Goal: Task Accomplishment & Management: Use online tool/utility

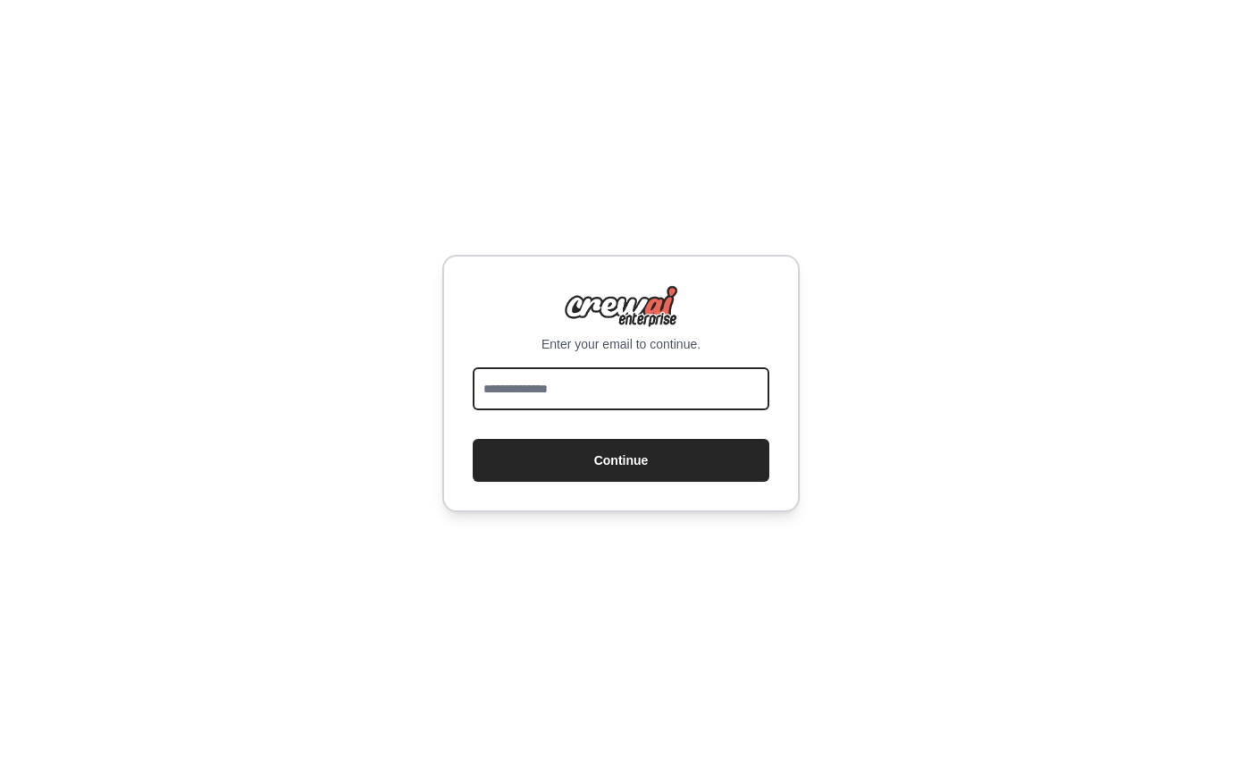
click at [575, 391] on input "email" at bounding box center [621, 388] width 297 height 43
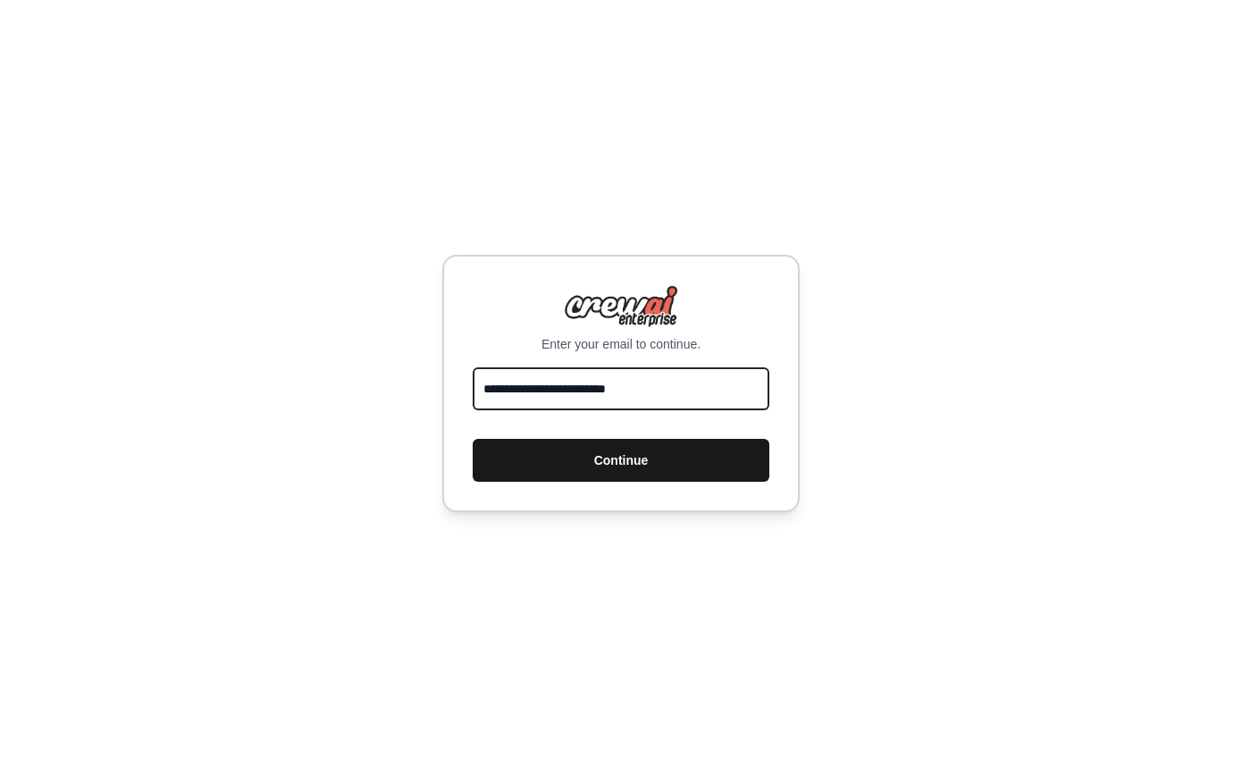
type input "**********"
click at [680, 474] on button "Continue" at bounding box center [621, 460] width 297 height 43
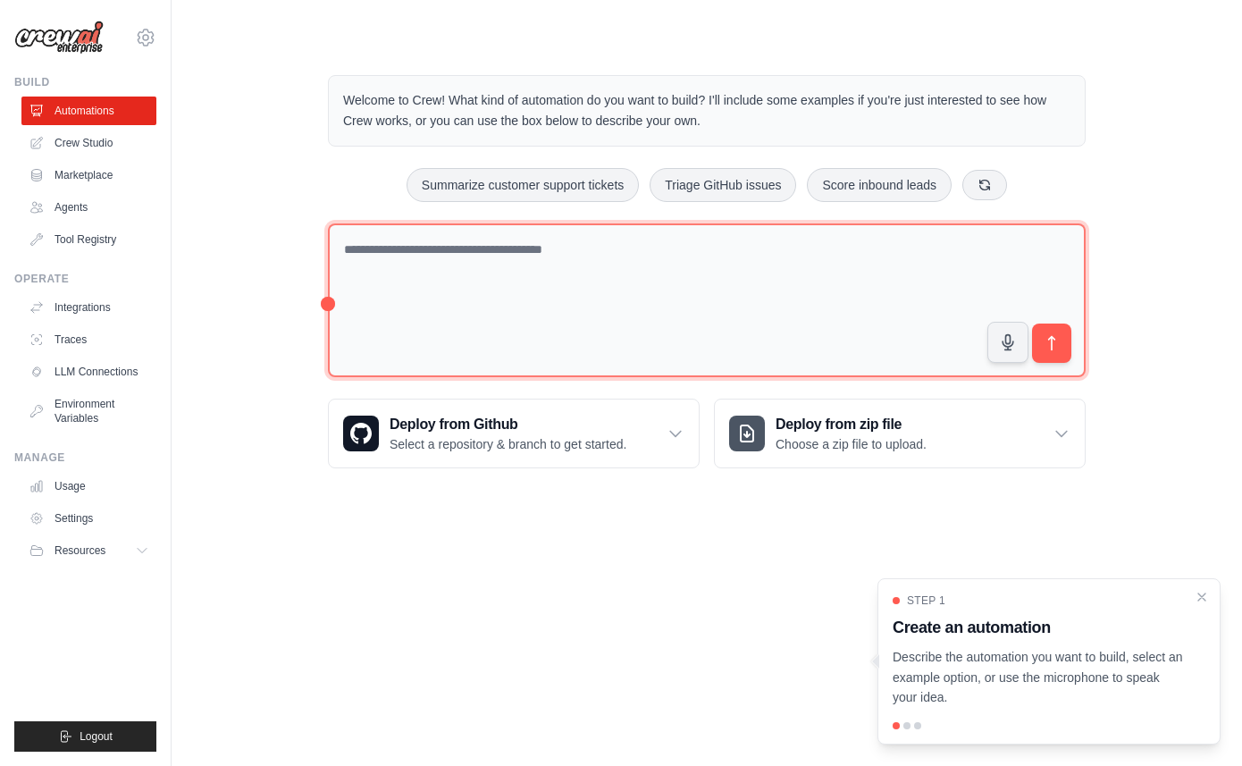
click at [739, 261] on textarea at bounding box center [707, 300] width 758 height 155
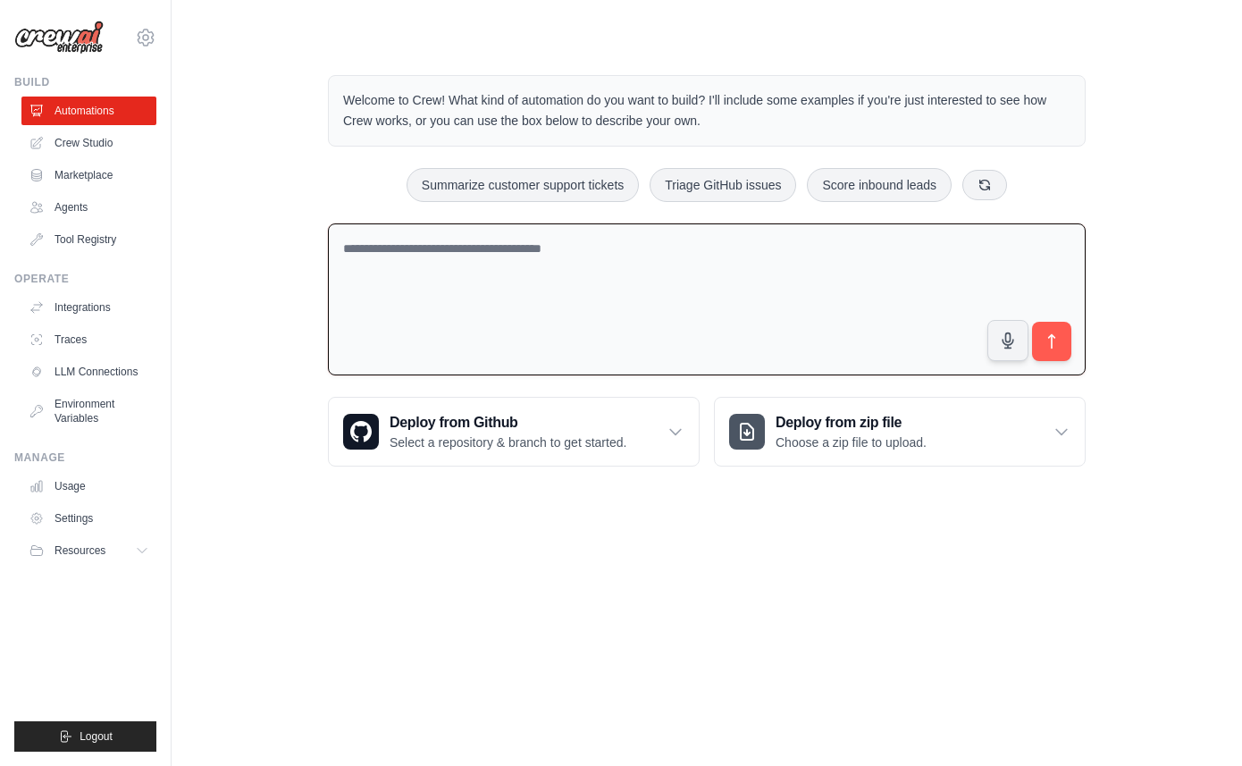
click at [731, 236] on textarea at bounding box center [707, 299] width 758 height 153
click at [706, 188] on button "Triage GitHub issues" at bounding box center [723, 184] width 147 height 34
type textarea "**********"
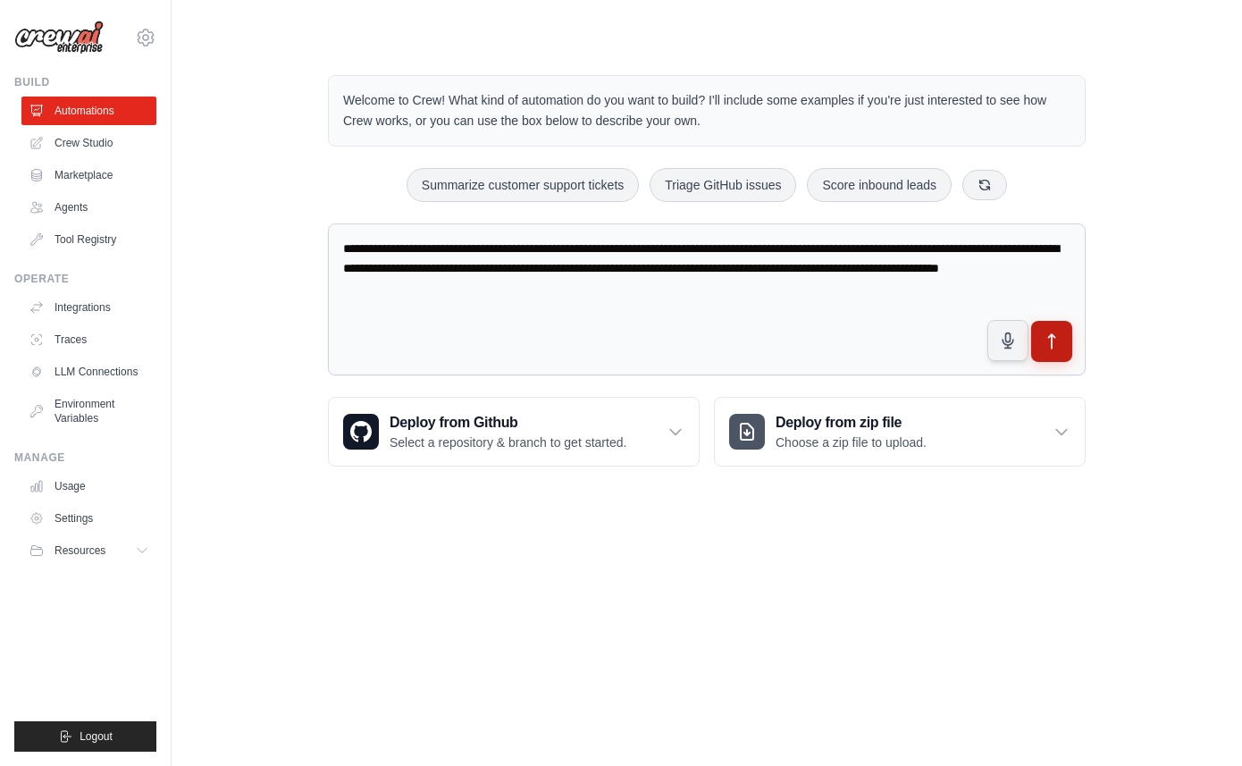
click at [1050, 351] on button "submit" at bounding box center [1051, 341] width 41 height 41
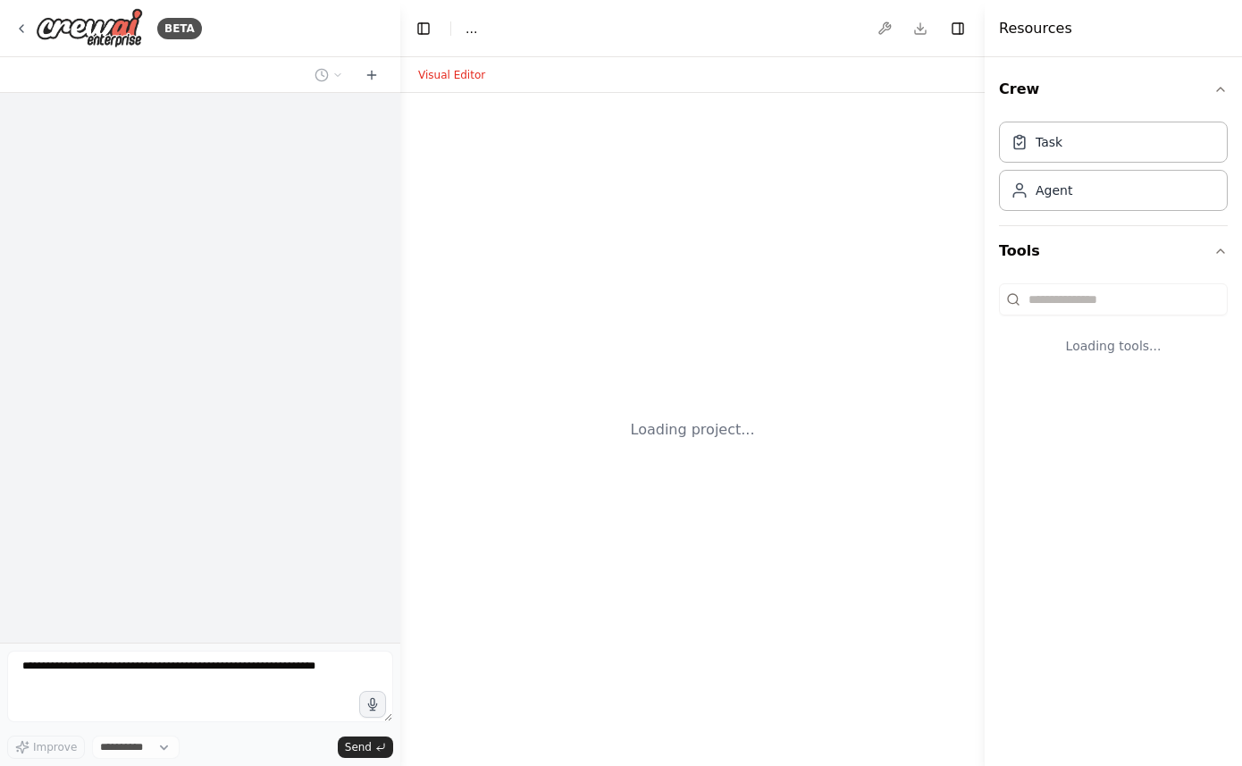
select select "****"
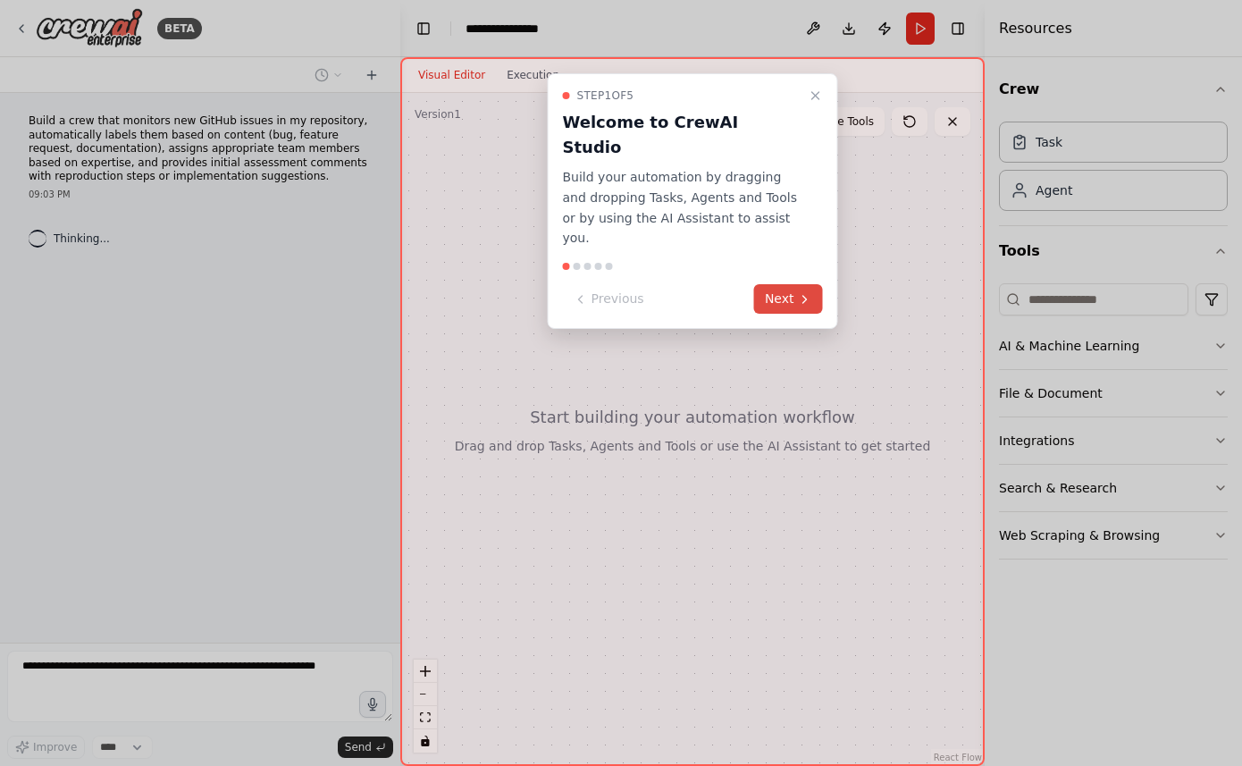
click at [786, 284] on button "Next" at bounding box center [788, 298] width 69 height 29
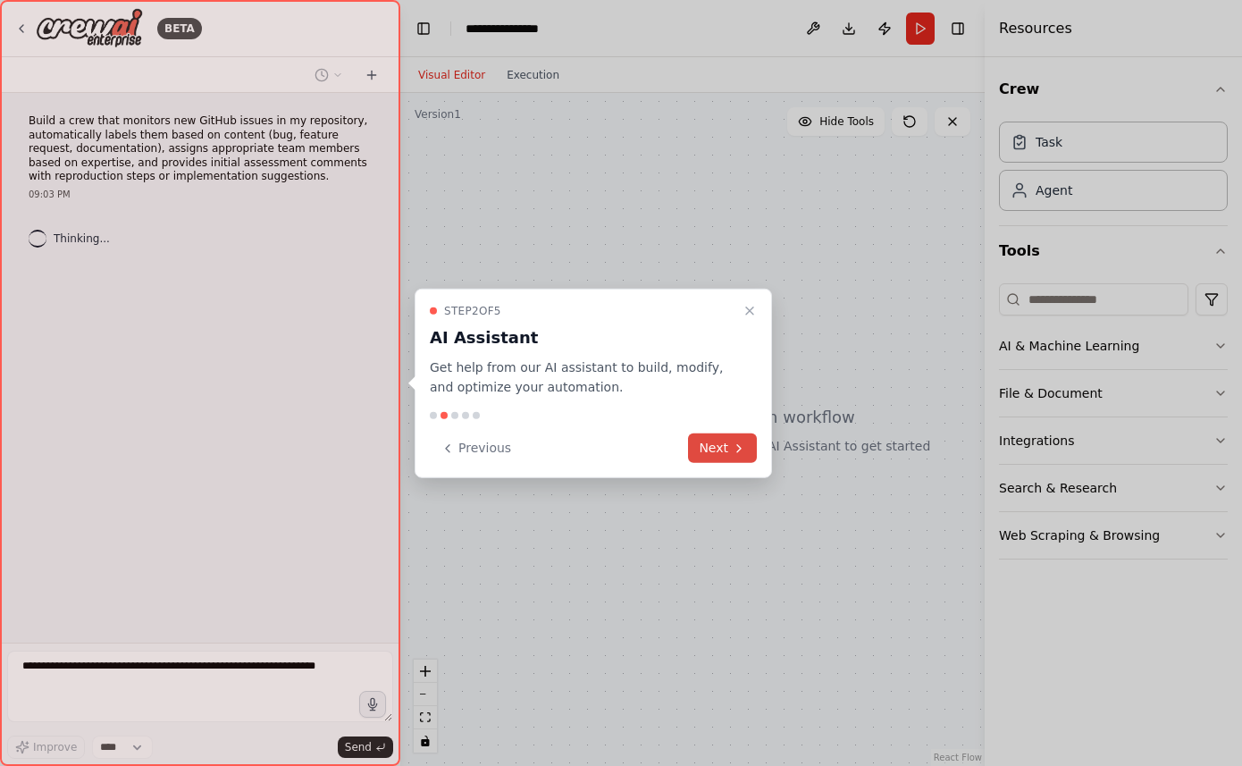
click at [732, 447] on icon at bounding box center [739, 448] width 14 height 14
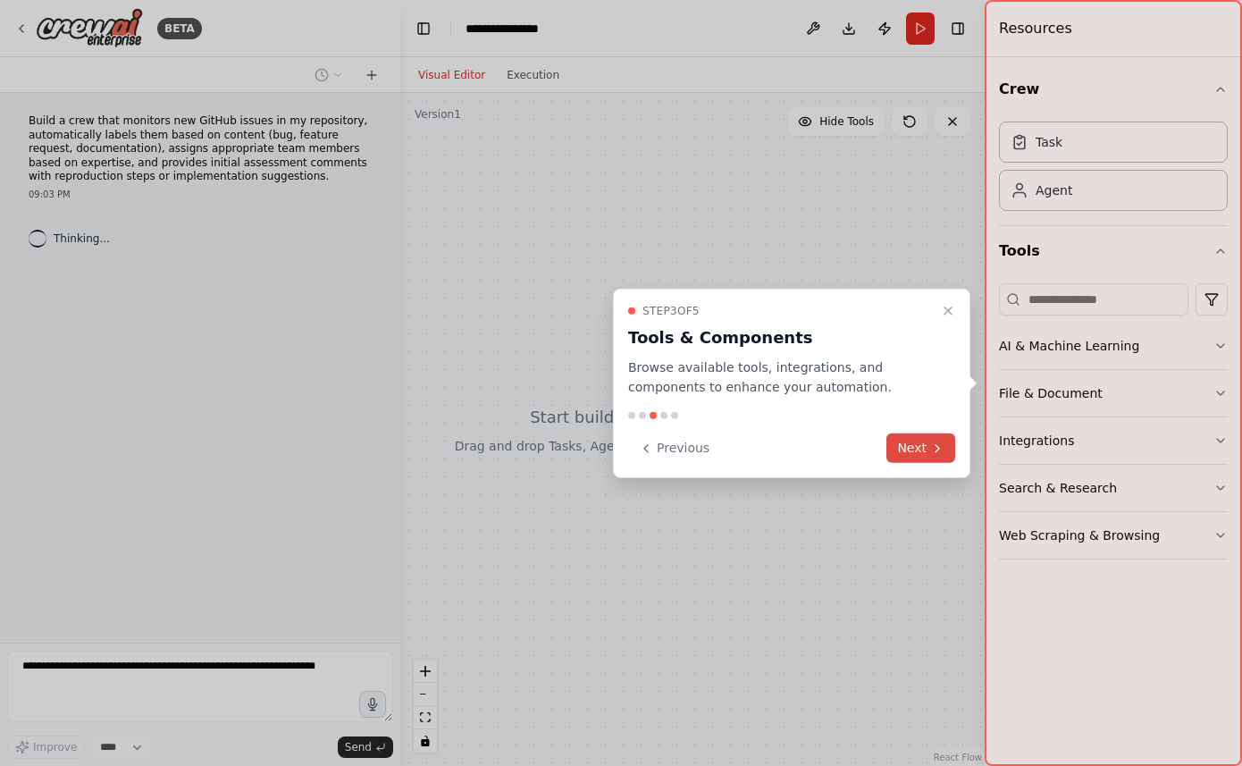
click at [918, 457] on button "Next" at bounding box center [920, 447] width 69 height 29
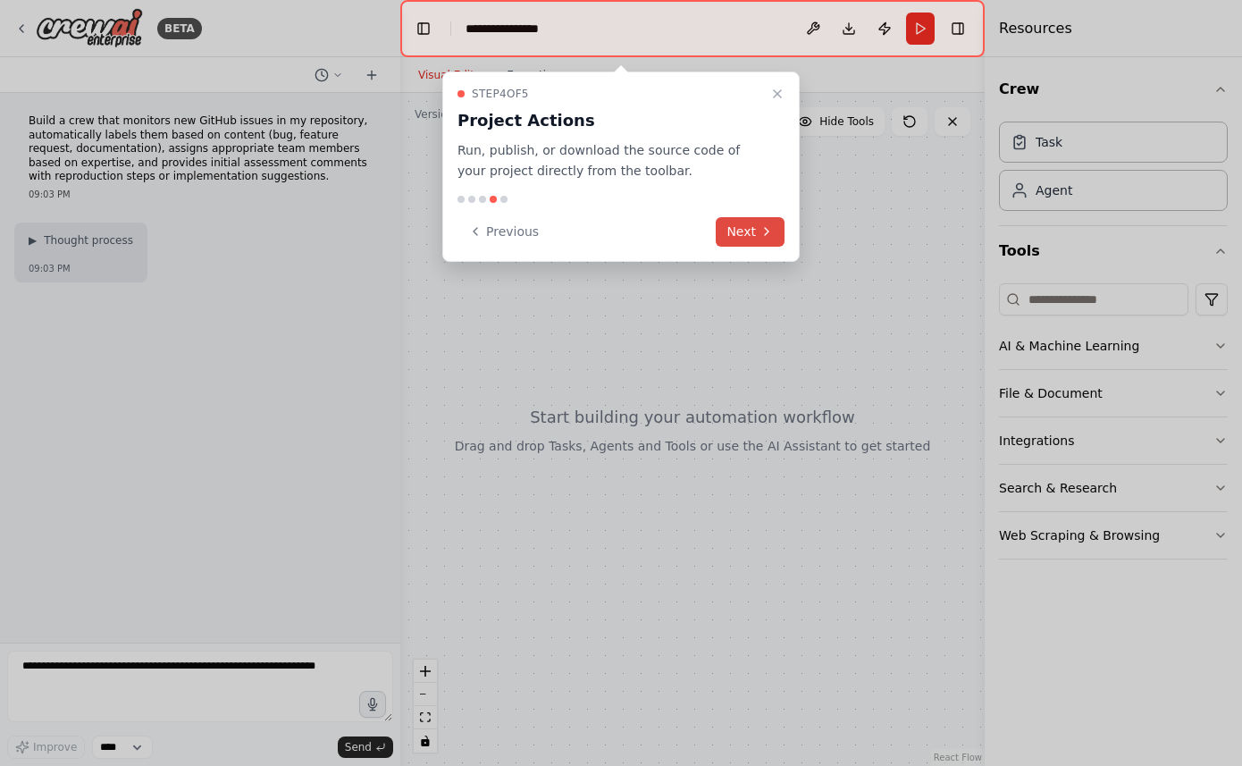
click at [746, 232] on button "Next" at bounding box center [750, 231] width 69 height 29
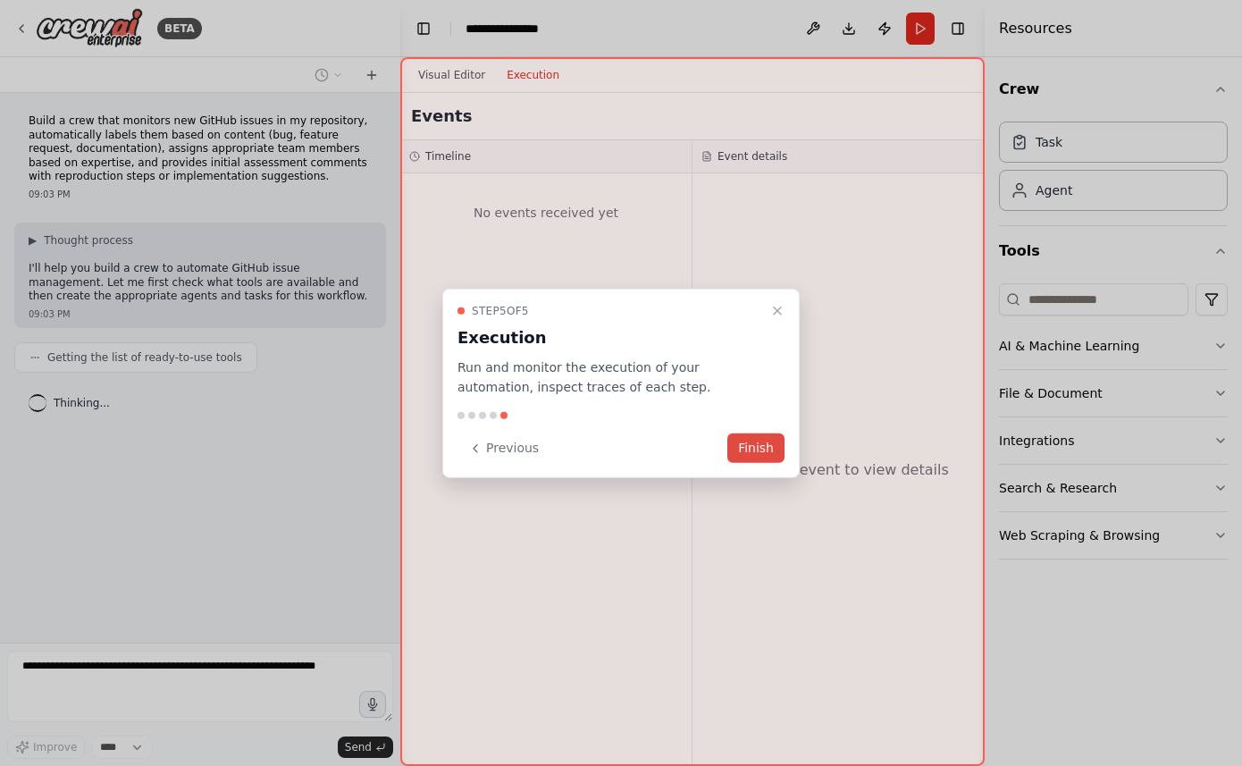
click at [767, 453] on button "Finish" at bounding box center [755, 447] width 57 height 29
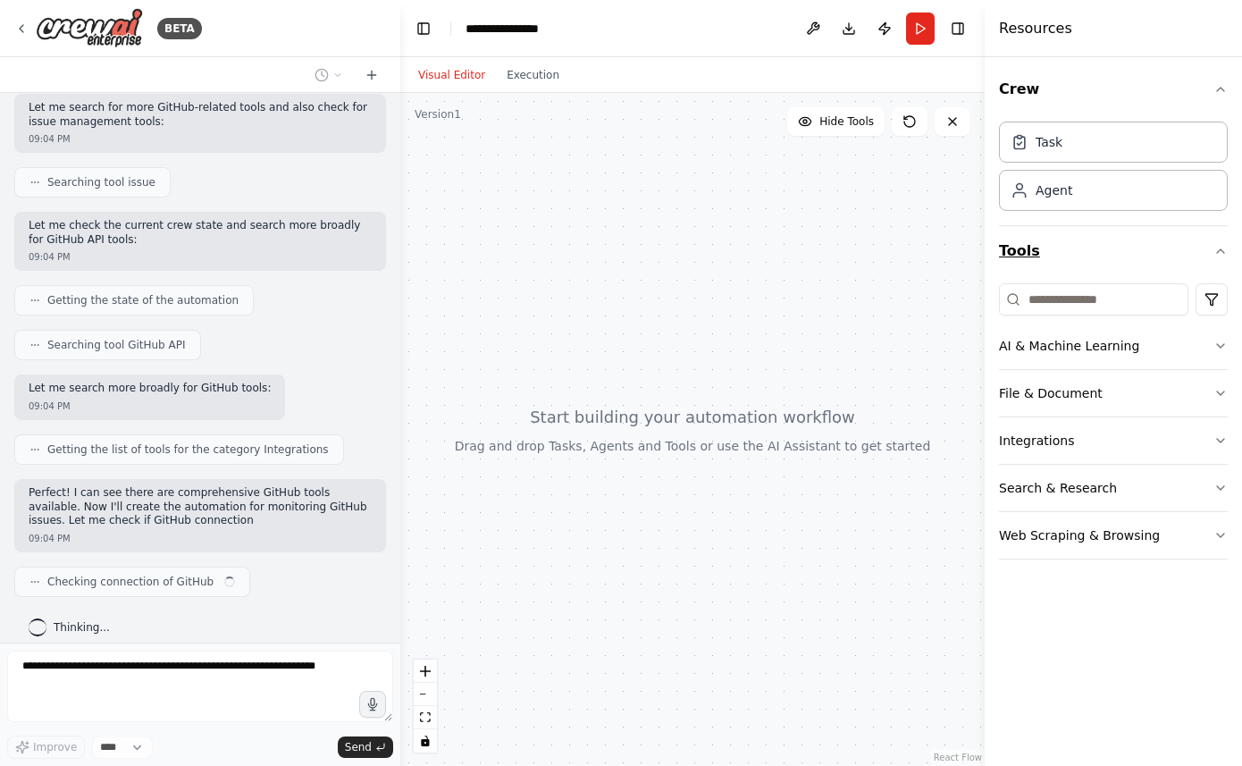
scroll to position [424, 0]
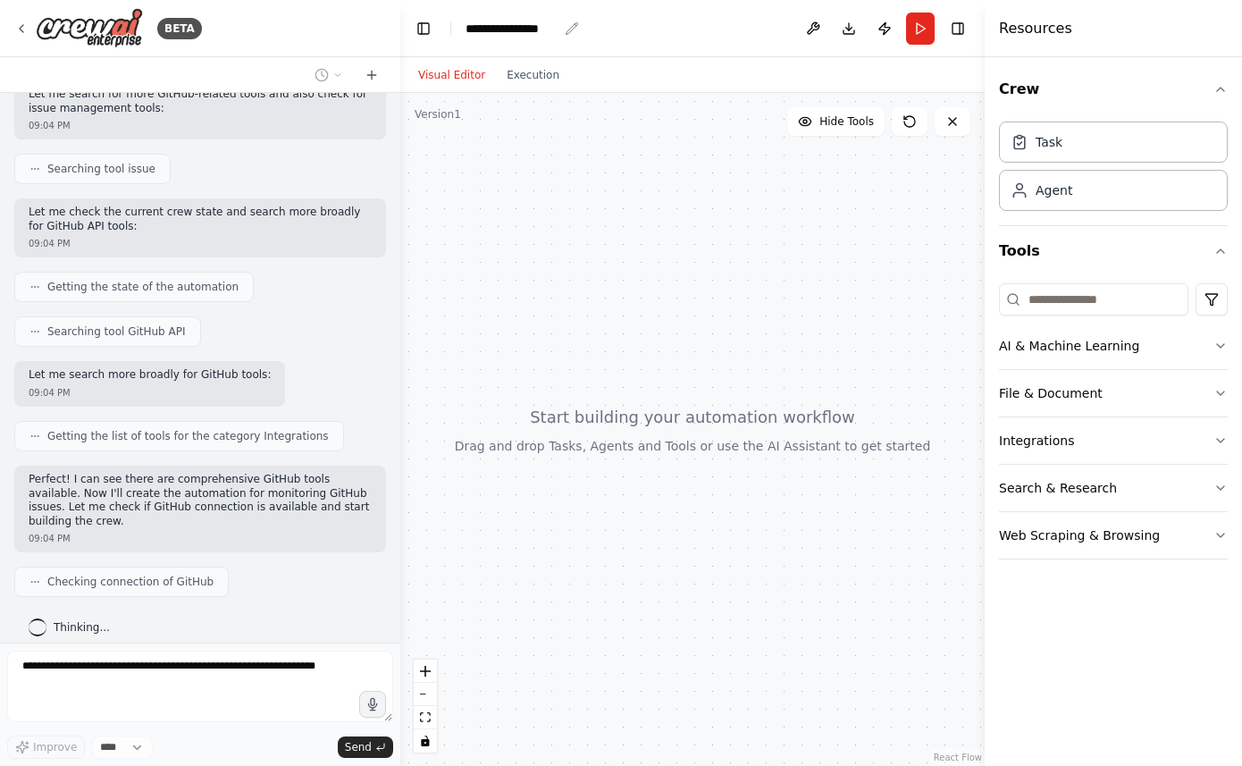
click at [542, 22] on div "**********" at bounding box center [512, 29] width 92 height 18
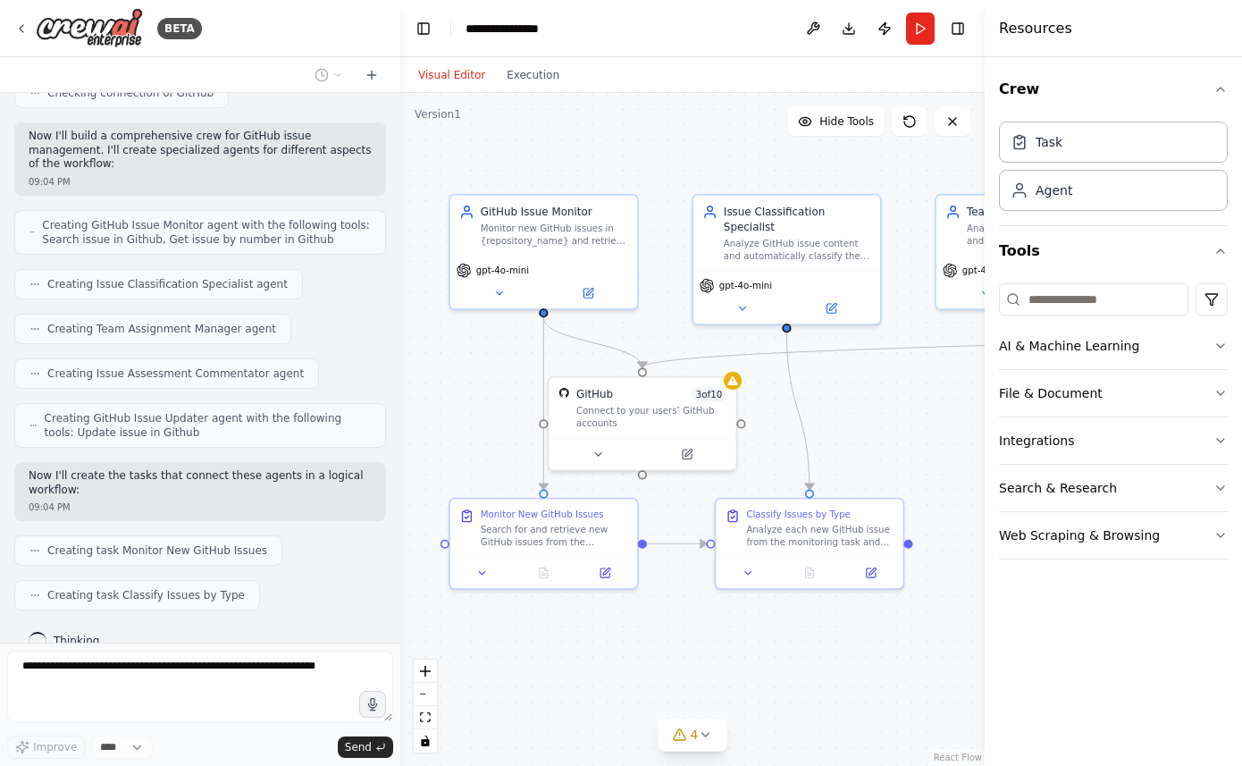
scroll to position [958, 0]
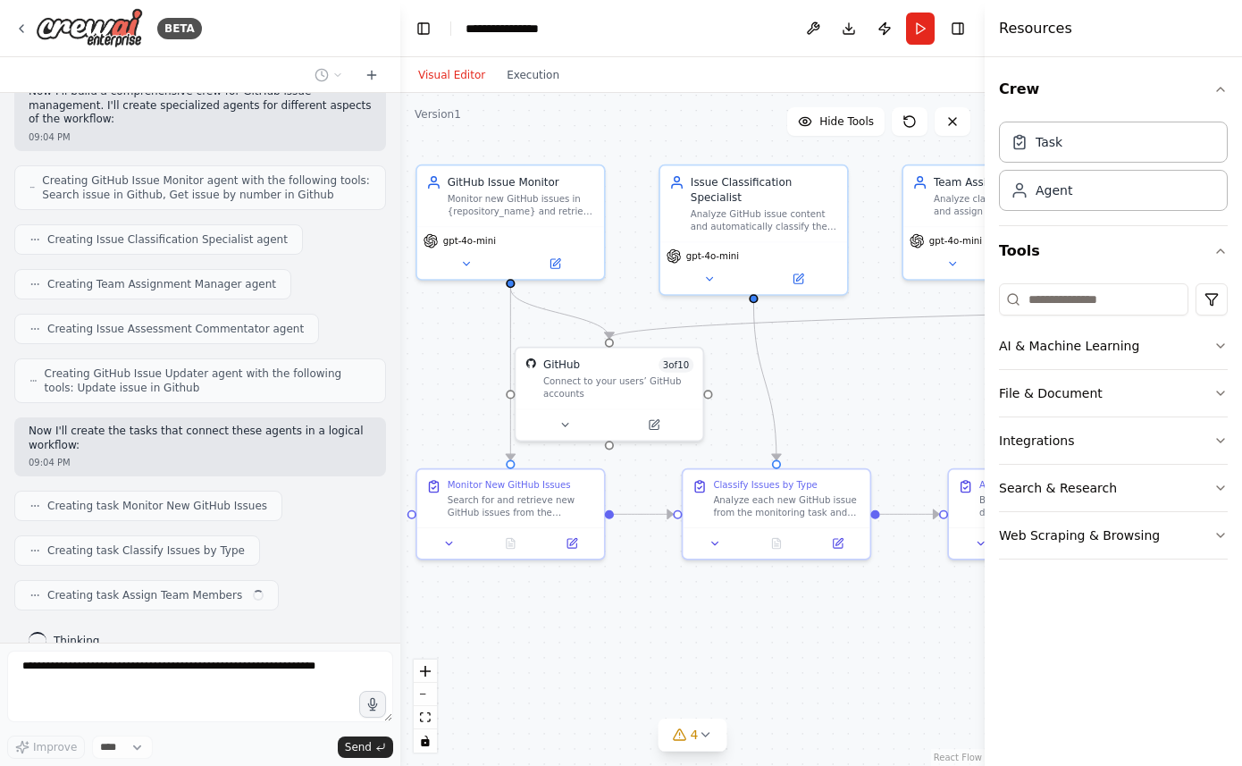
drag, startPoint x: 868, startPoint y: 204, endPoint x: 749, endPoint y: 148, distance: 131.9
click at [749, 148] on div ".deletable-edge-delete-btn { width: 20px; height: 20px; border: 0px solid #ffff…" at bounding box center [692, 429] width 584 height 673
click at [539, 81] on button "Execution" at bounding box center [533, 74] width 74 height 21
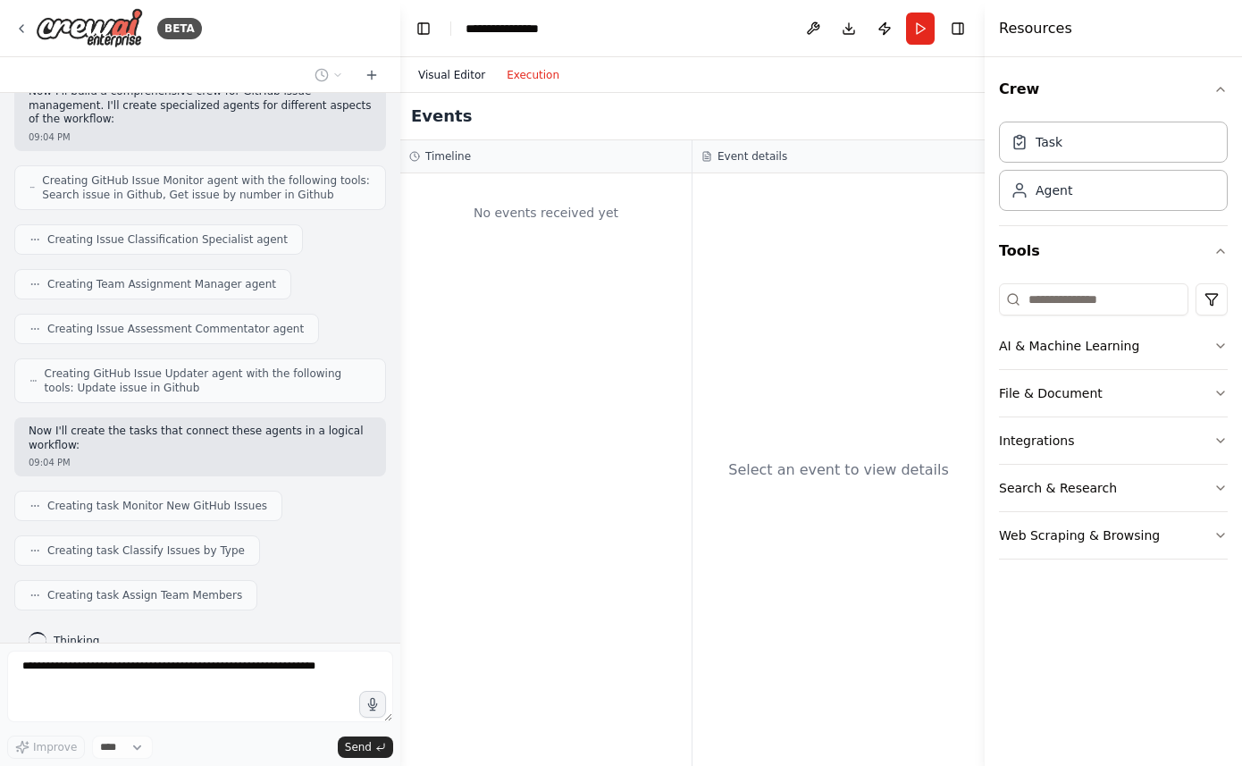
click at [460, 69] on button "Visual Editor" at bounding box center [451, 74] width 88 height 21
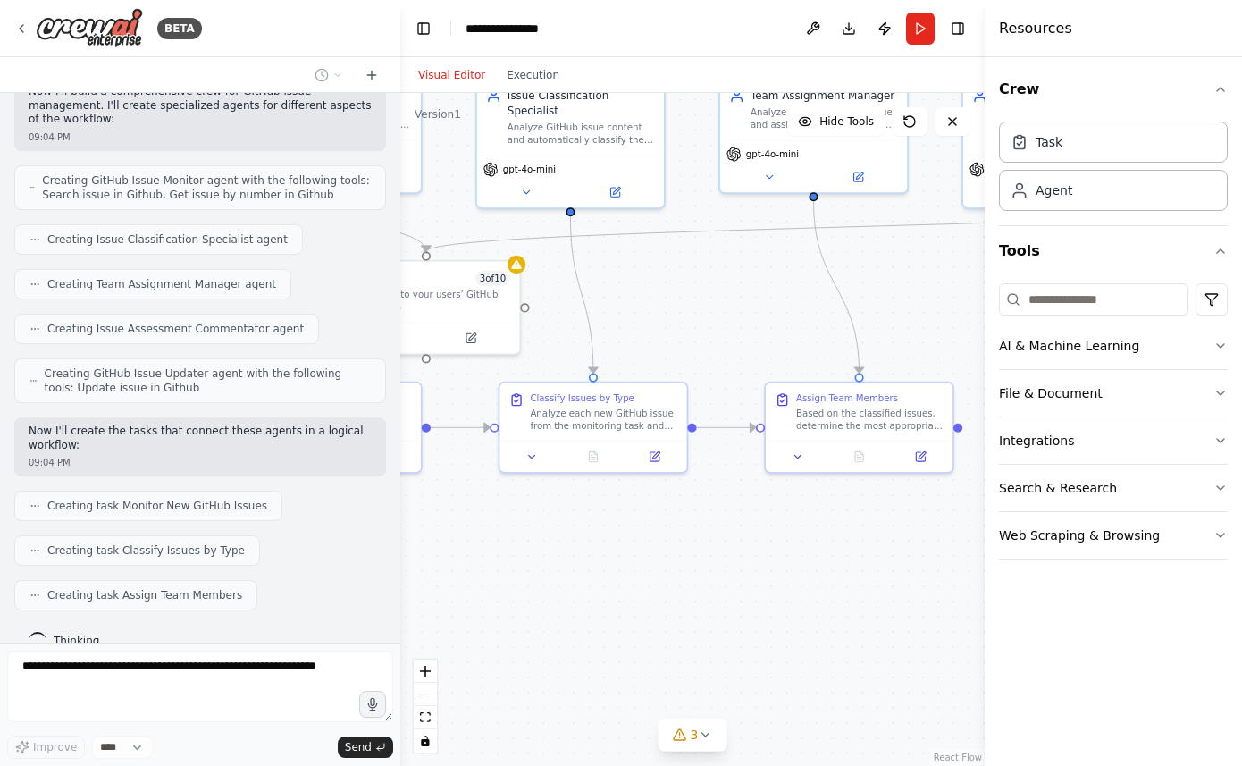
drag, startPoint x: 795, startPoint y: 339, endPoint x: 602, endPoint y: 248, distance: 213.1
click at [602, 248] on div ".deletable-edge-delete-btn { width: 20px; height: 20px; border: 0px solid #ffff…" at bounding box center [692, 429] width 584 height 673
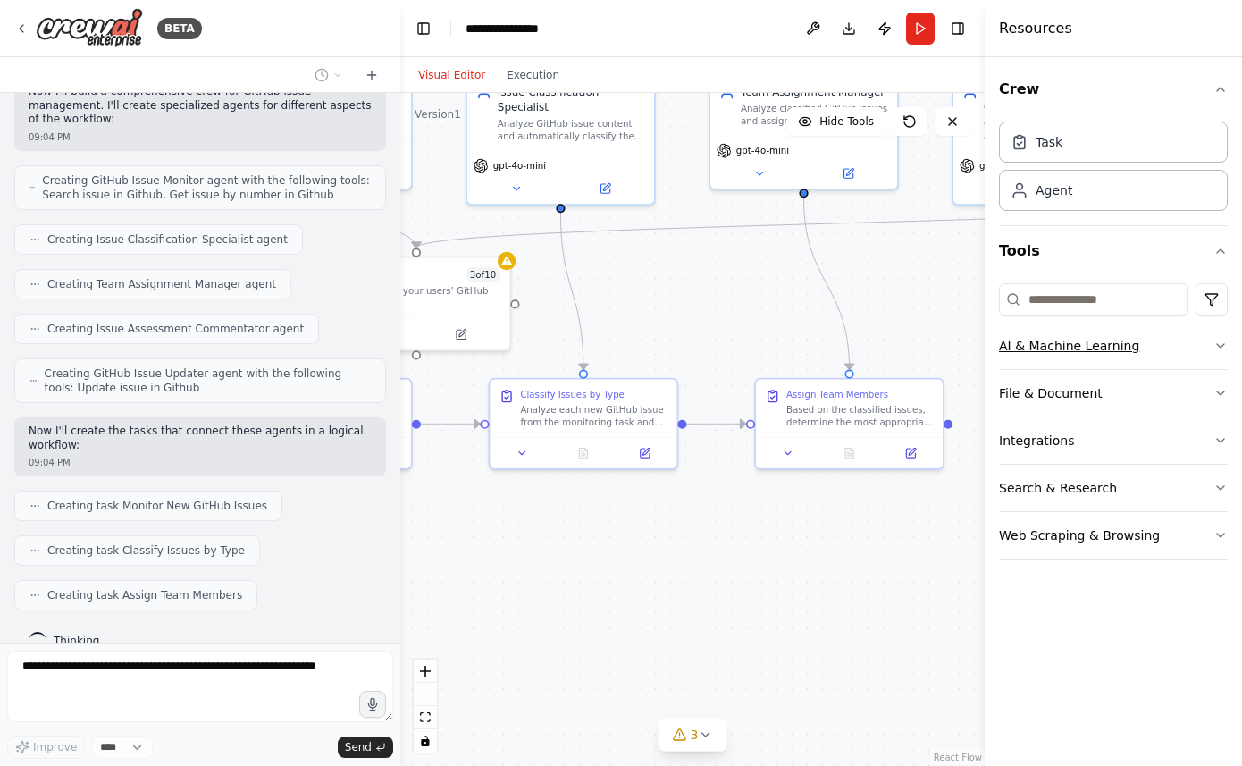
click at [1210, 361] on button "AI & Machine Learning" at bounding box center [1113, 346] width 229 height 46
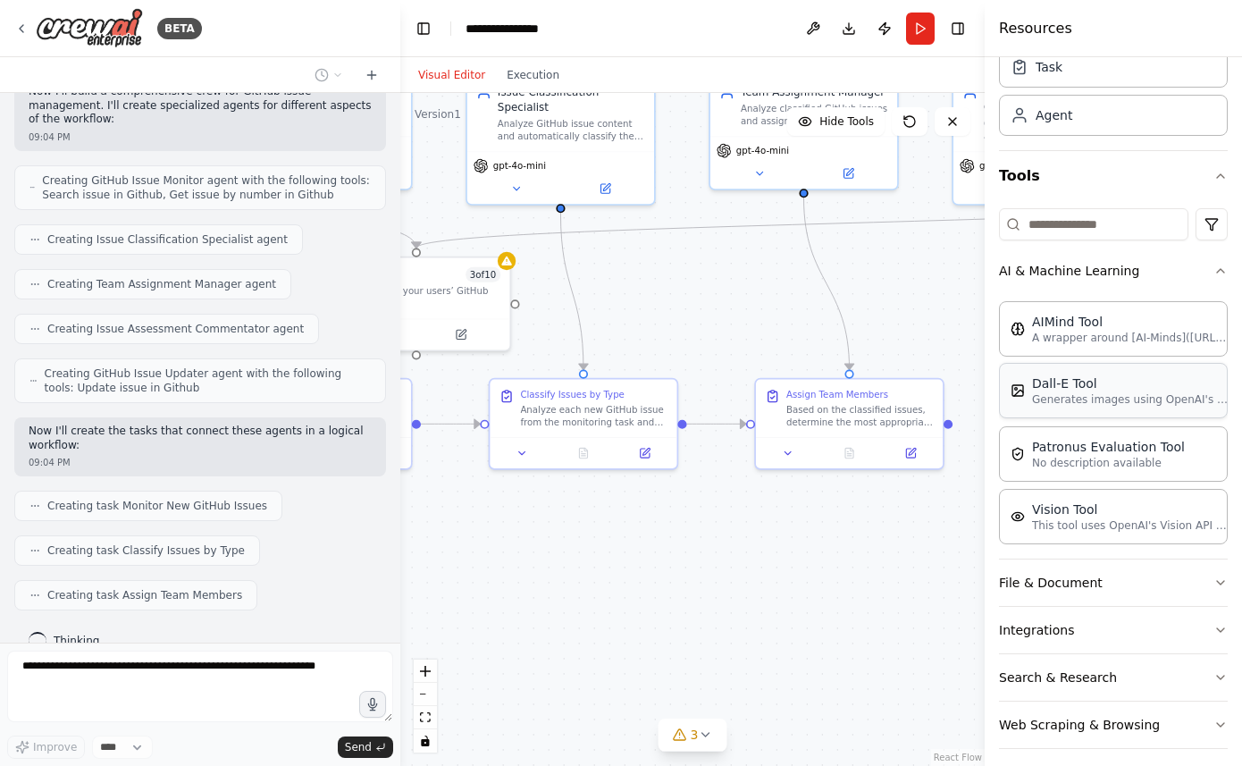
scroll to position [87, 0]
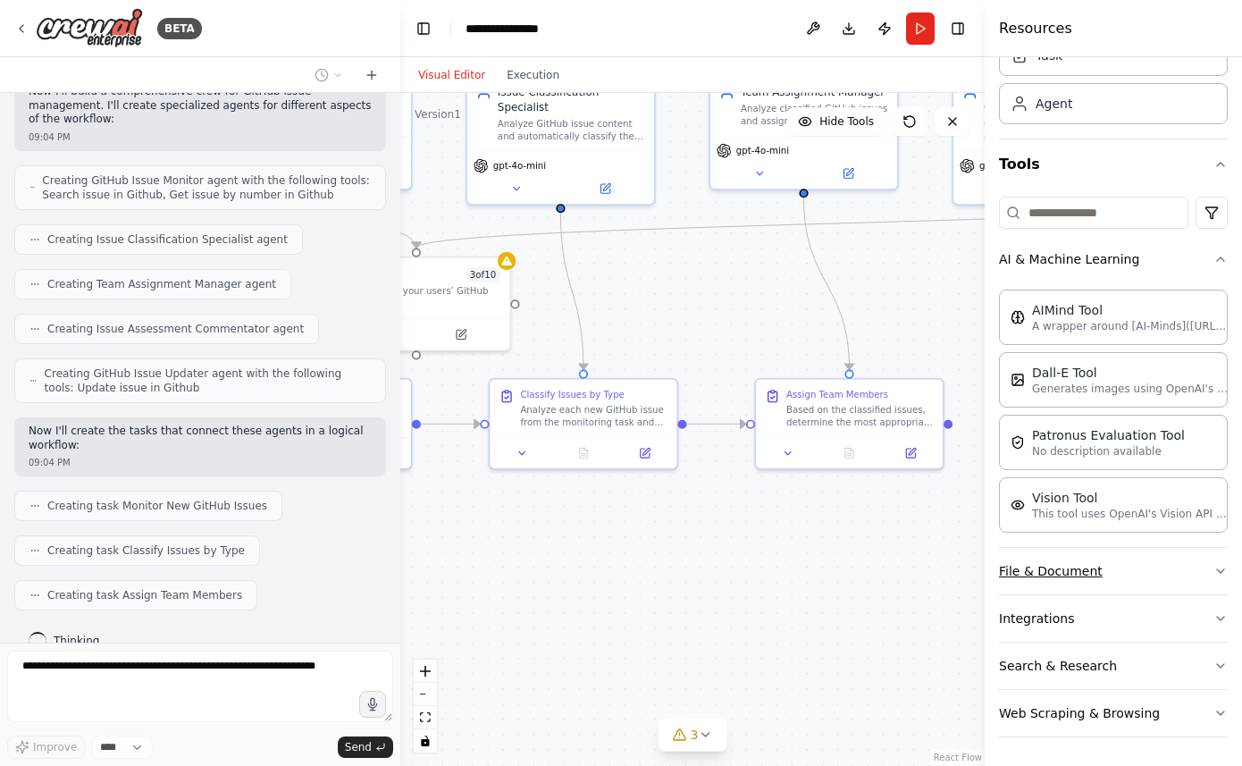
click at [1126, 592] on button "File & Document" at bounding box center [1113, 571] width 229 height 46
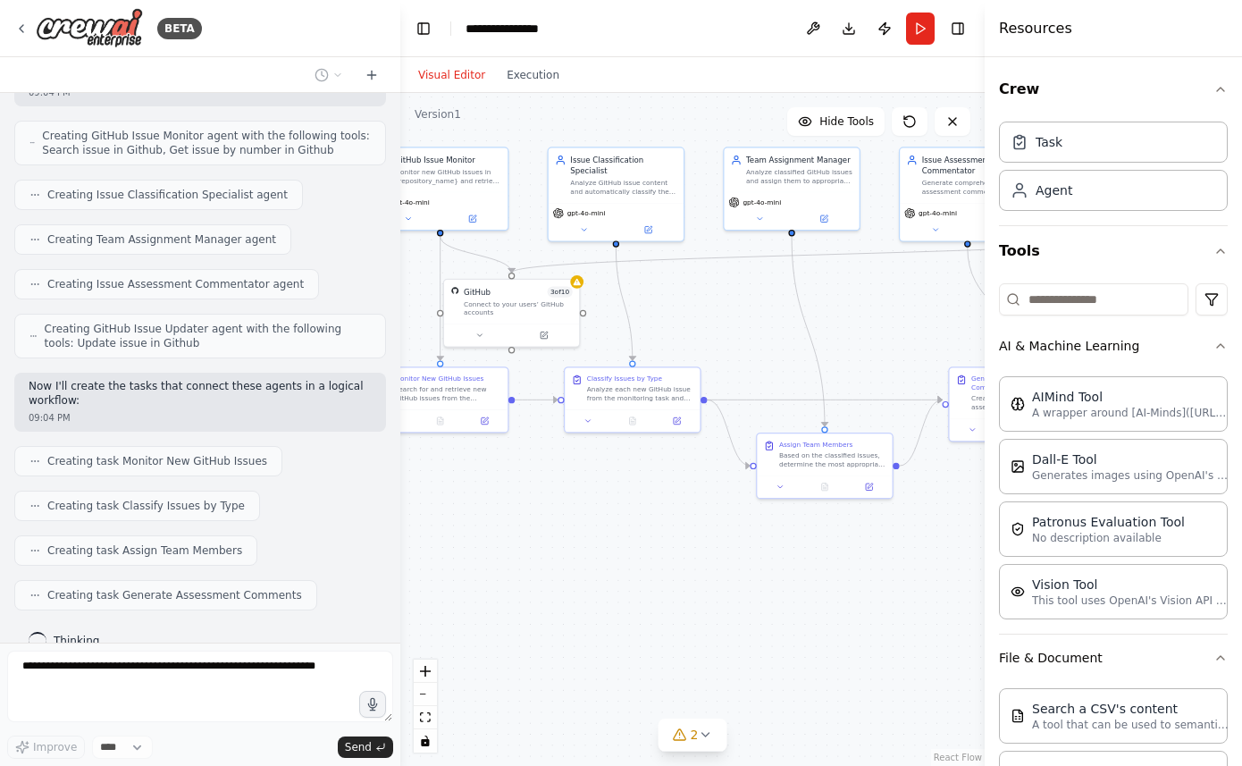
scroll to position [1047, 0]
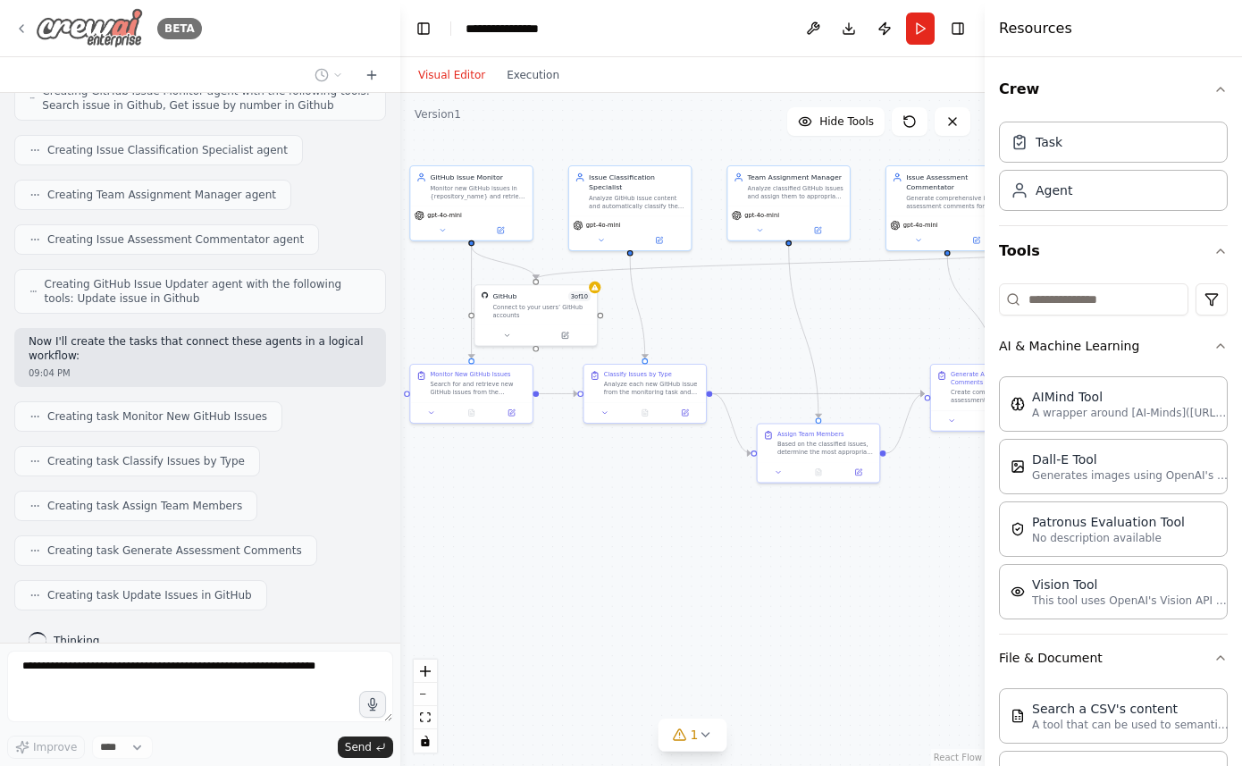
click at [27, 22] on icon at bounding box center [21, 28] width 14 height 14
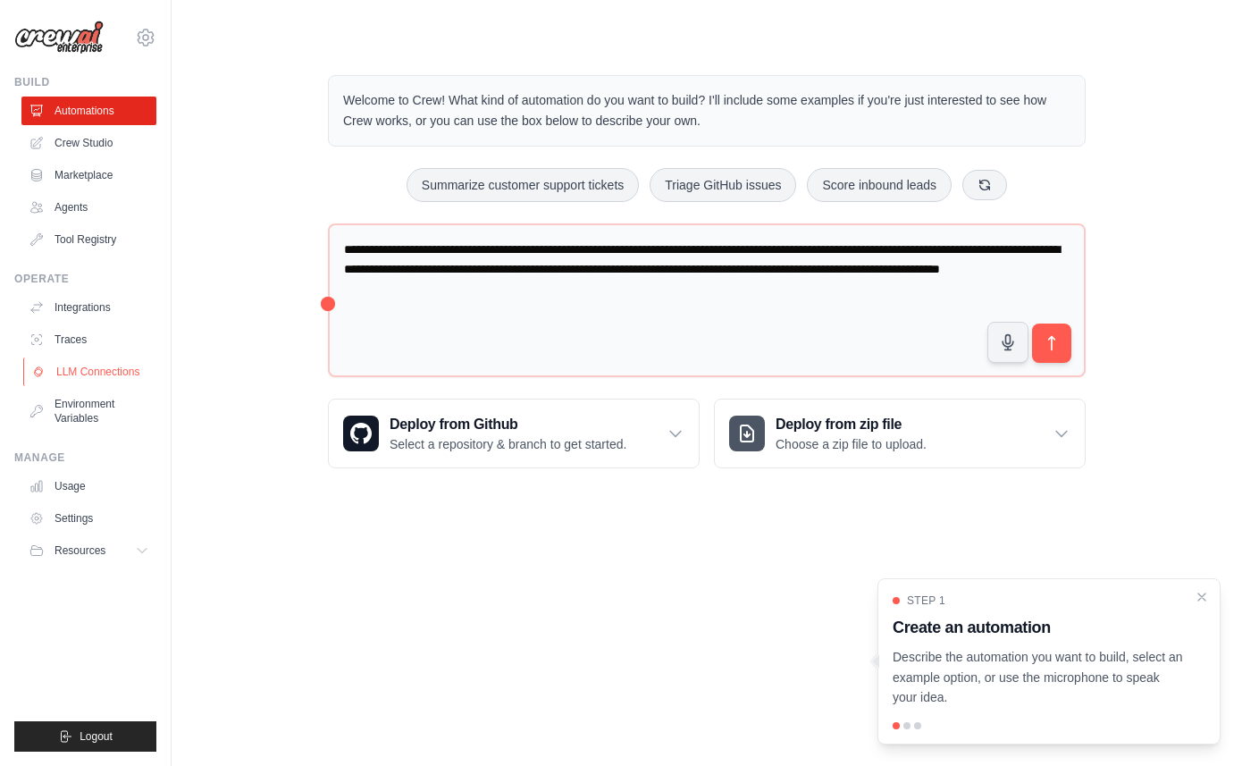
click at [91, 369] on link "LLM Connections" at bounding box center [90, 371] width 135 height 29
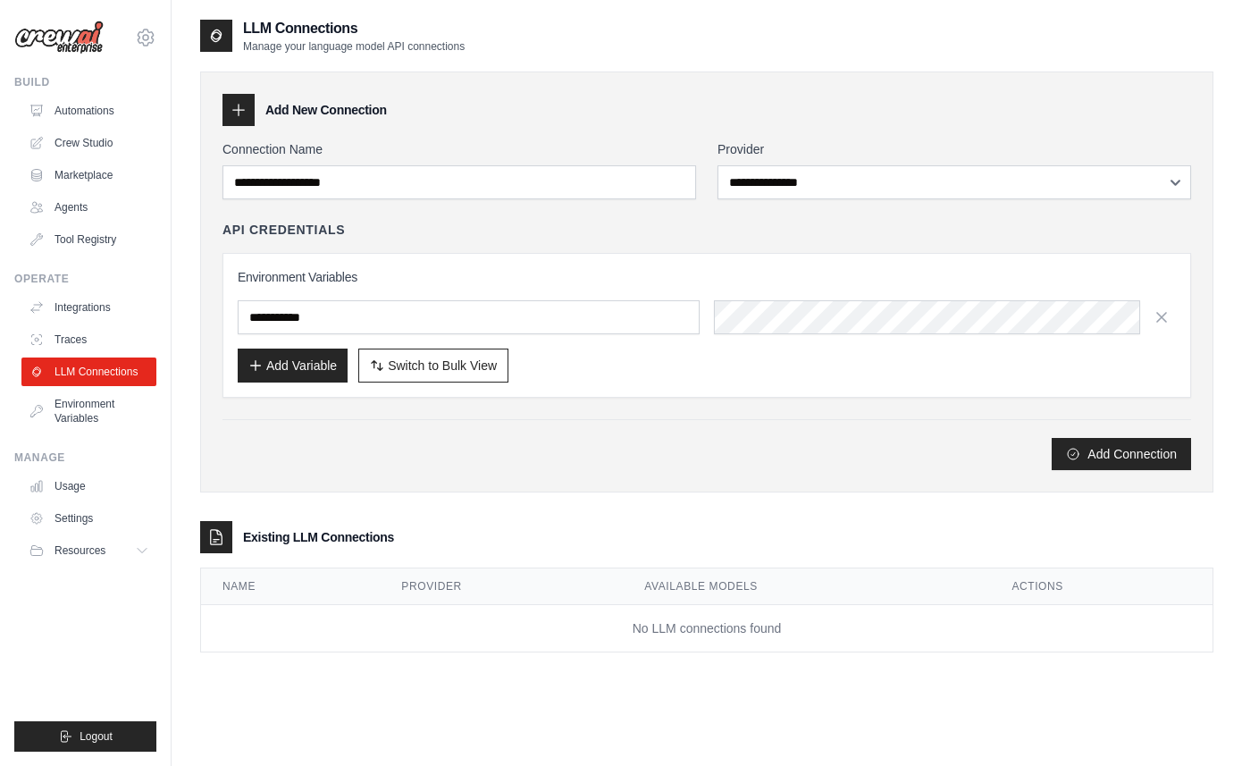
scroll to position [36, 0]
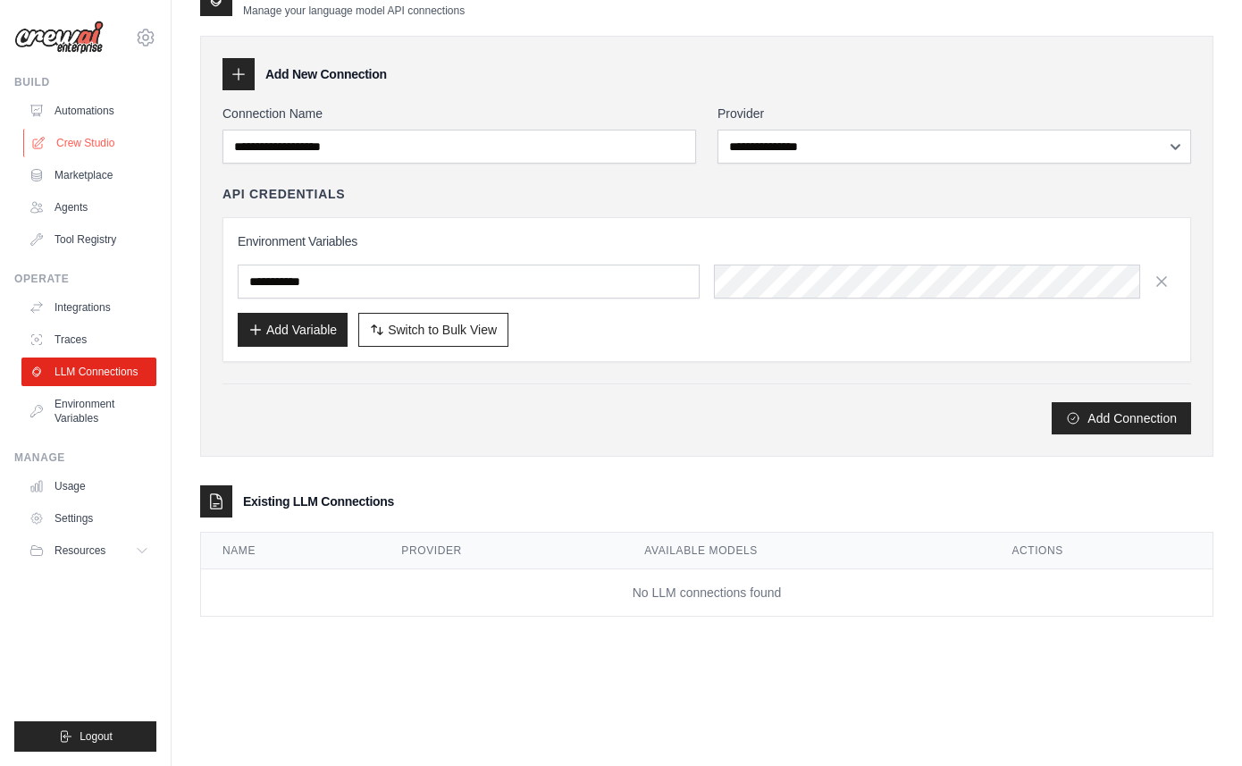
click at [93, 152] on link "Crew Studio" at bounding box center [90, 143] width 135 height 29
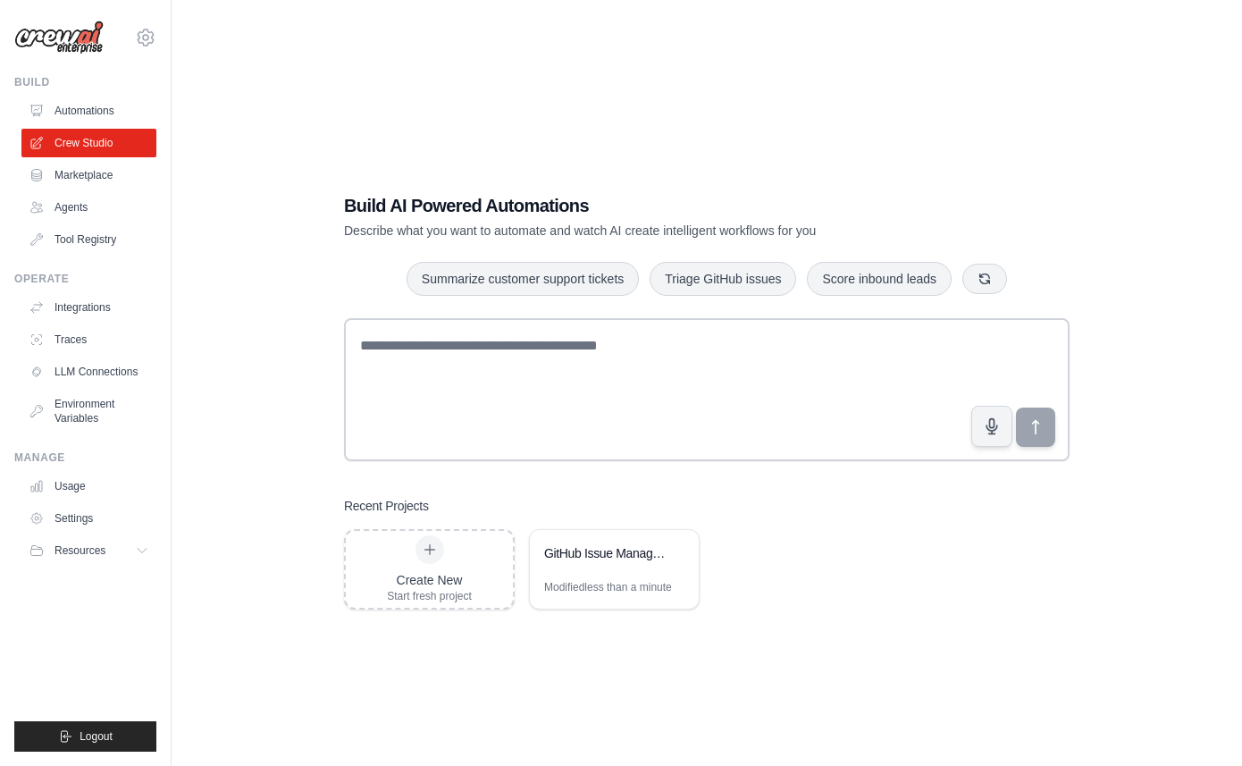
click at [105, 185] on link "Marketplace" at bounding box center [88, 175] width 135 height 29
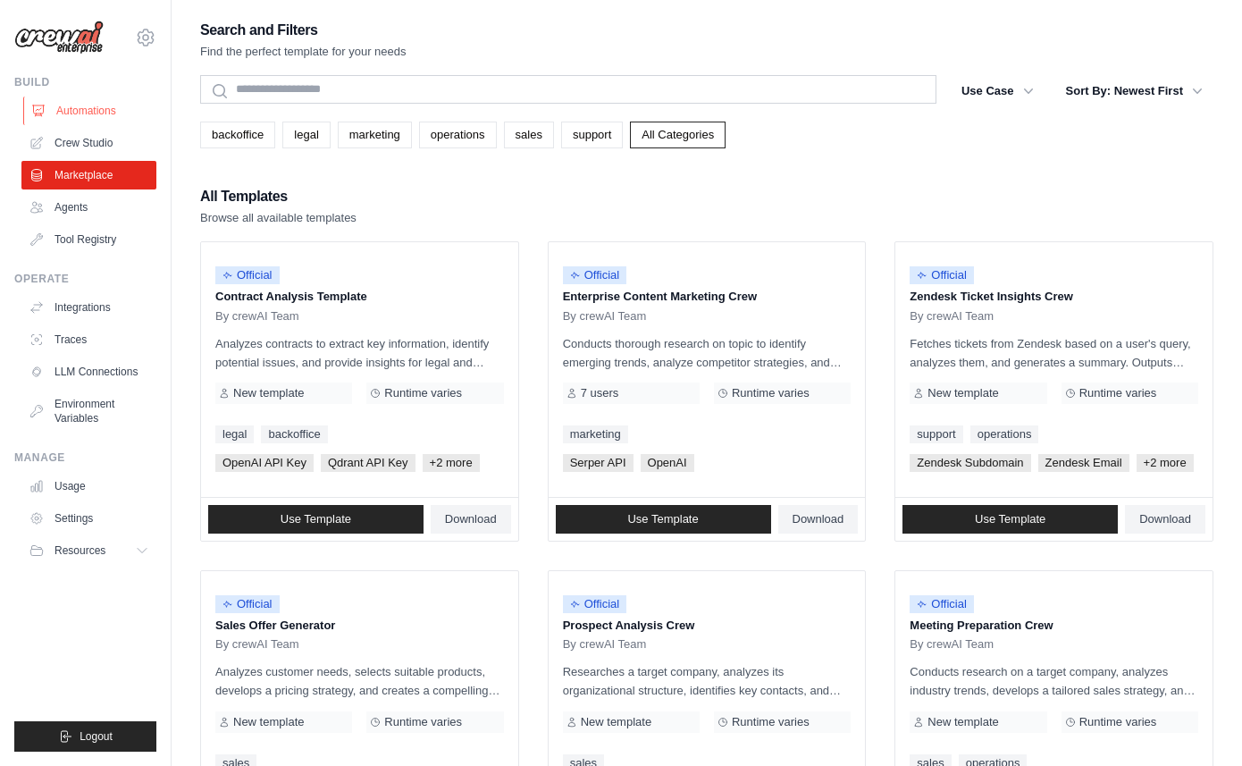
click at [107, 103] on link "Automations" at bounding box center [90, 110] width 135 height 29
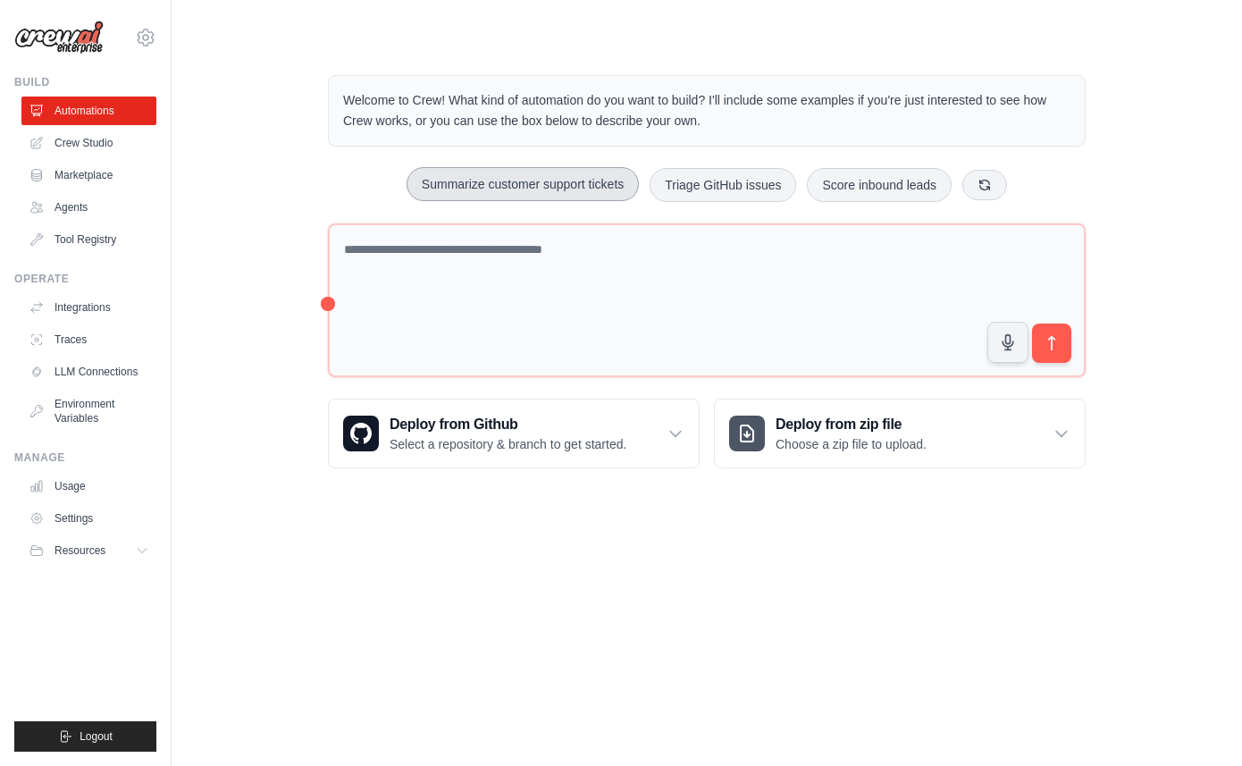
click at [594, 175] on button "Summarize customer support tickets" at bounding box center [523, 184] width 232 height 34
click at [1060, 350] on icon "submit" at bounding box center [1052, 343] width 19 height 19
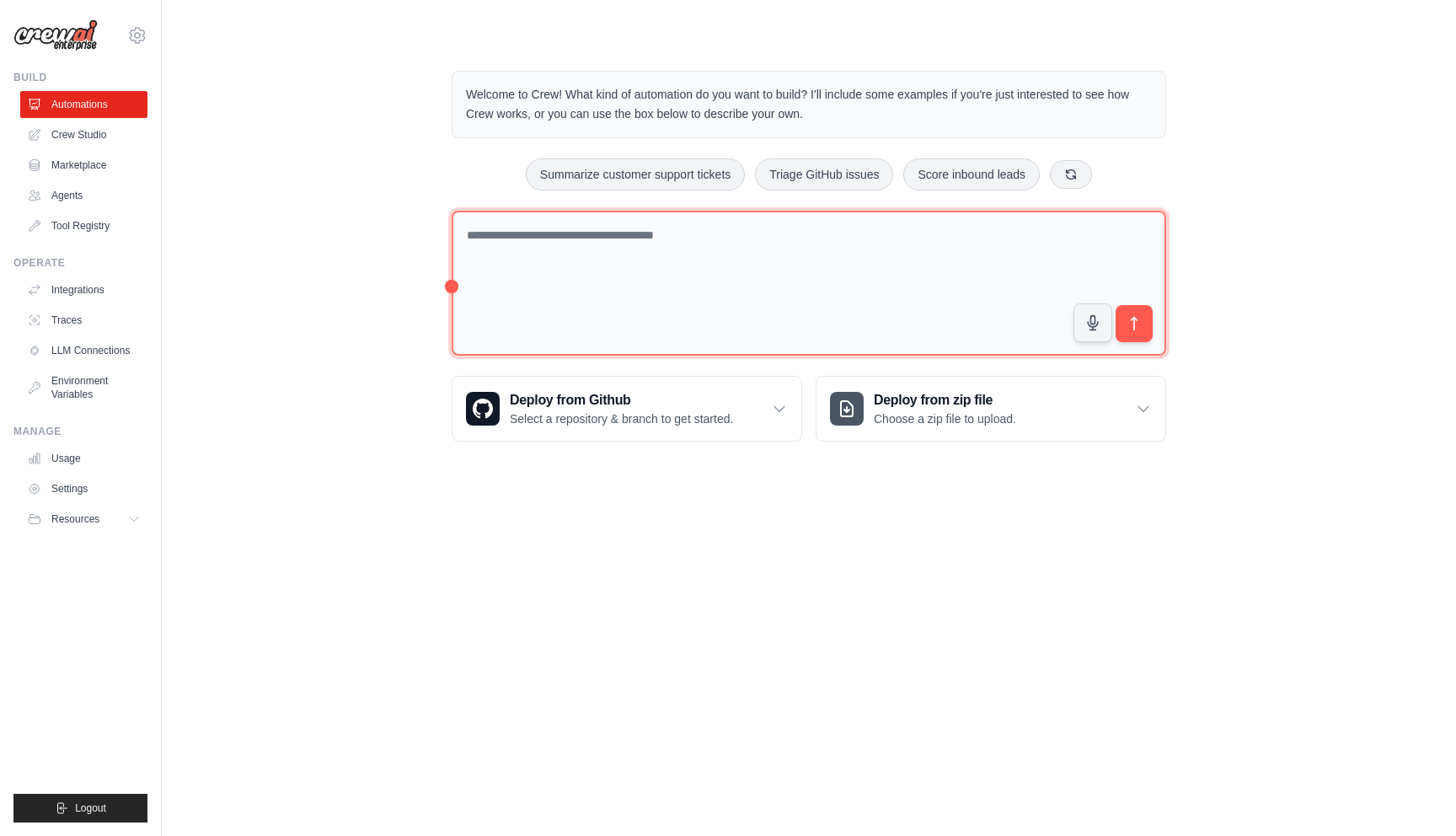
click at [632, 230] on textarea at bounding box center [809, 283] width 715 height 146
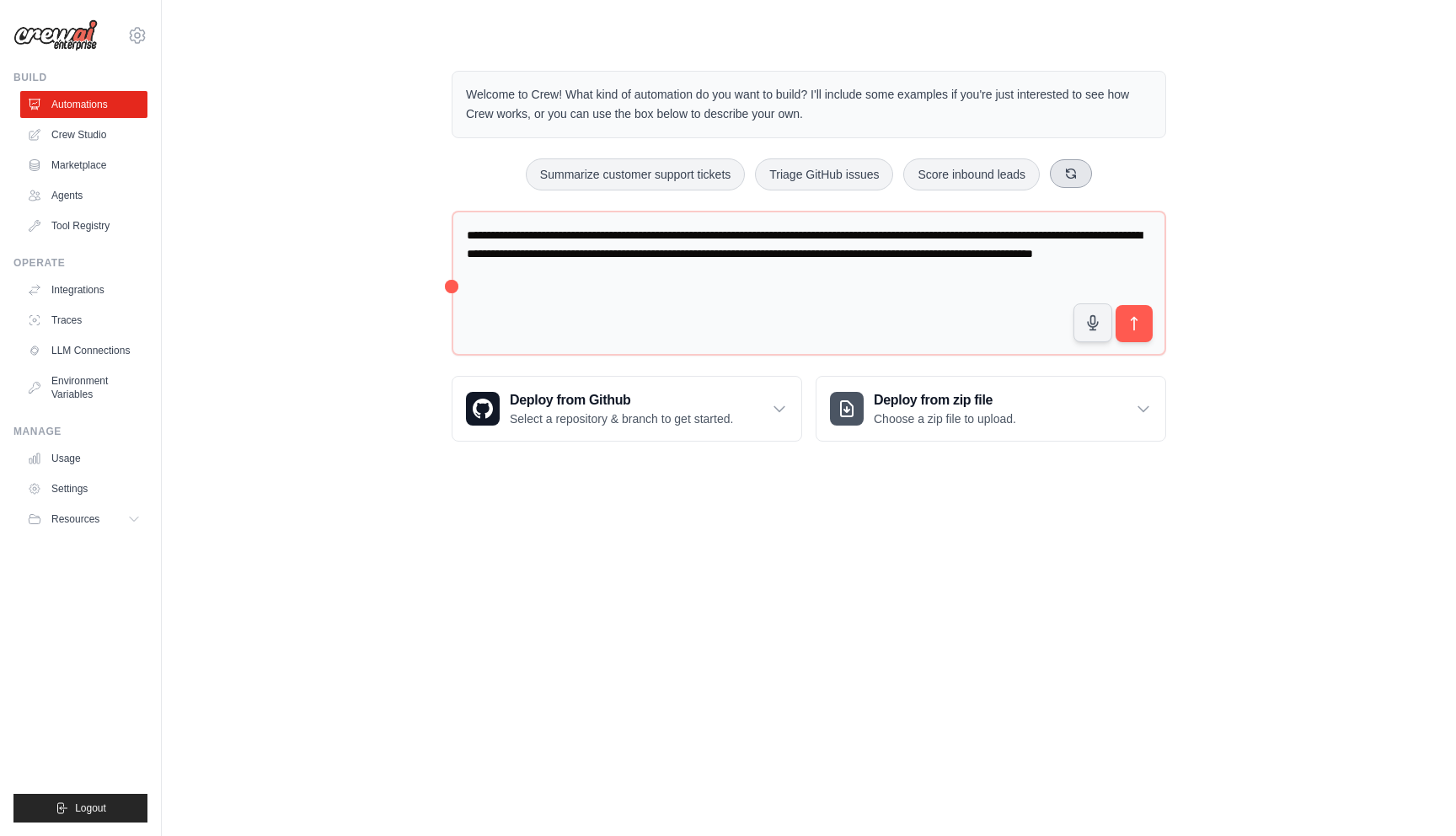
click at [1079, 168] on button at bounding box center [1070, 174] width 42 height 28
click at [812, 164] on button "Automate social media posting" at bounding box center [790, 175] width 190 height 32
click at [1129, 326] on icon "submit" at bounding box center [1134, 324] width 18 height 18
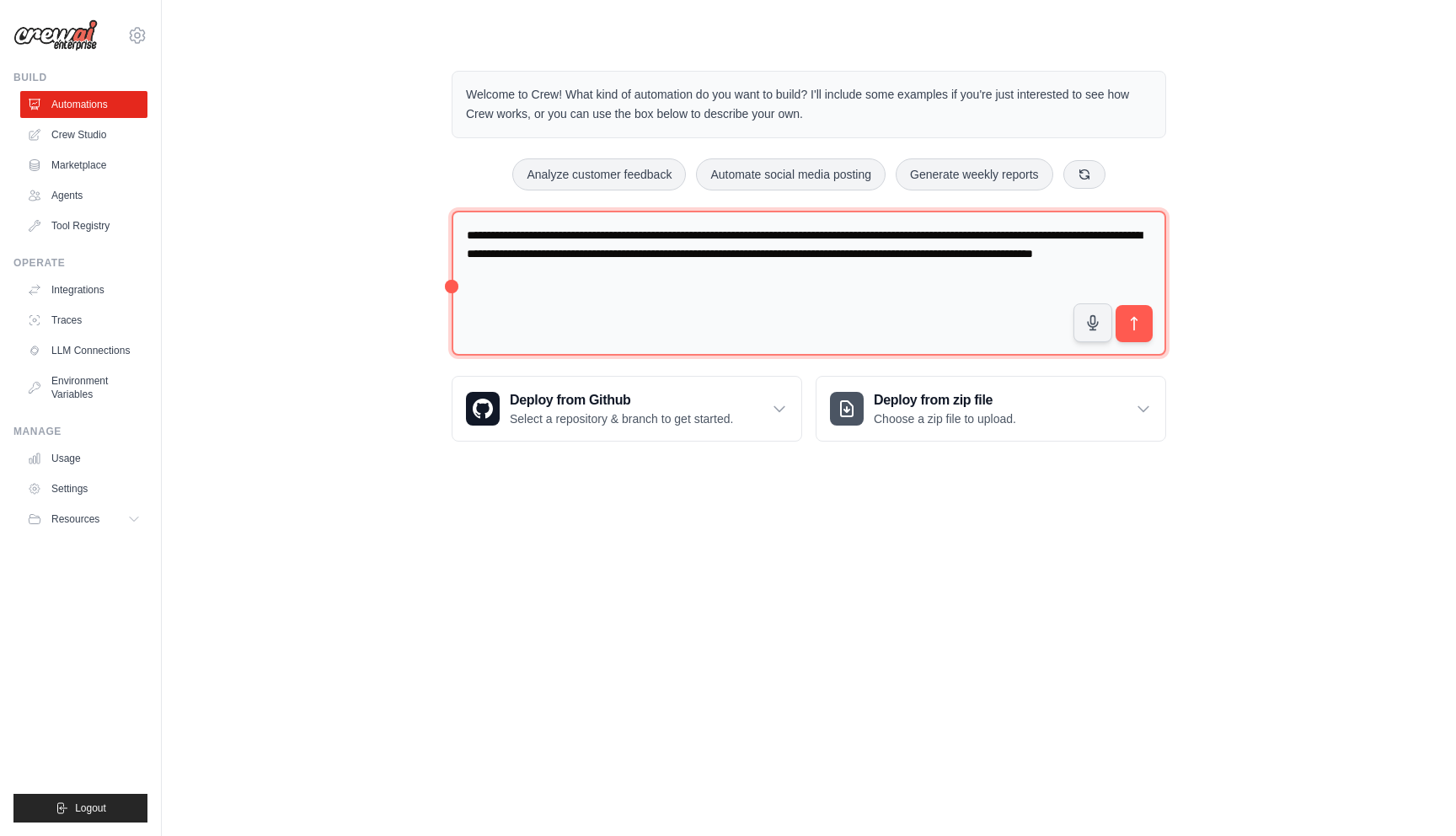
click at [718, 248] on textarea "**********" at bounding box center [809, 283] width 715 height 146
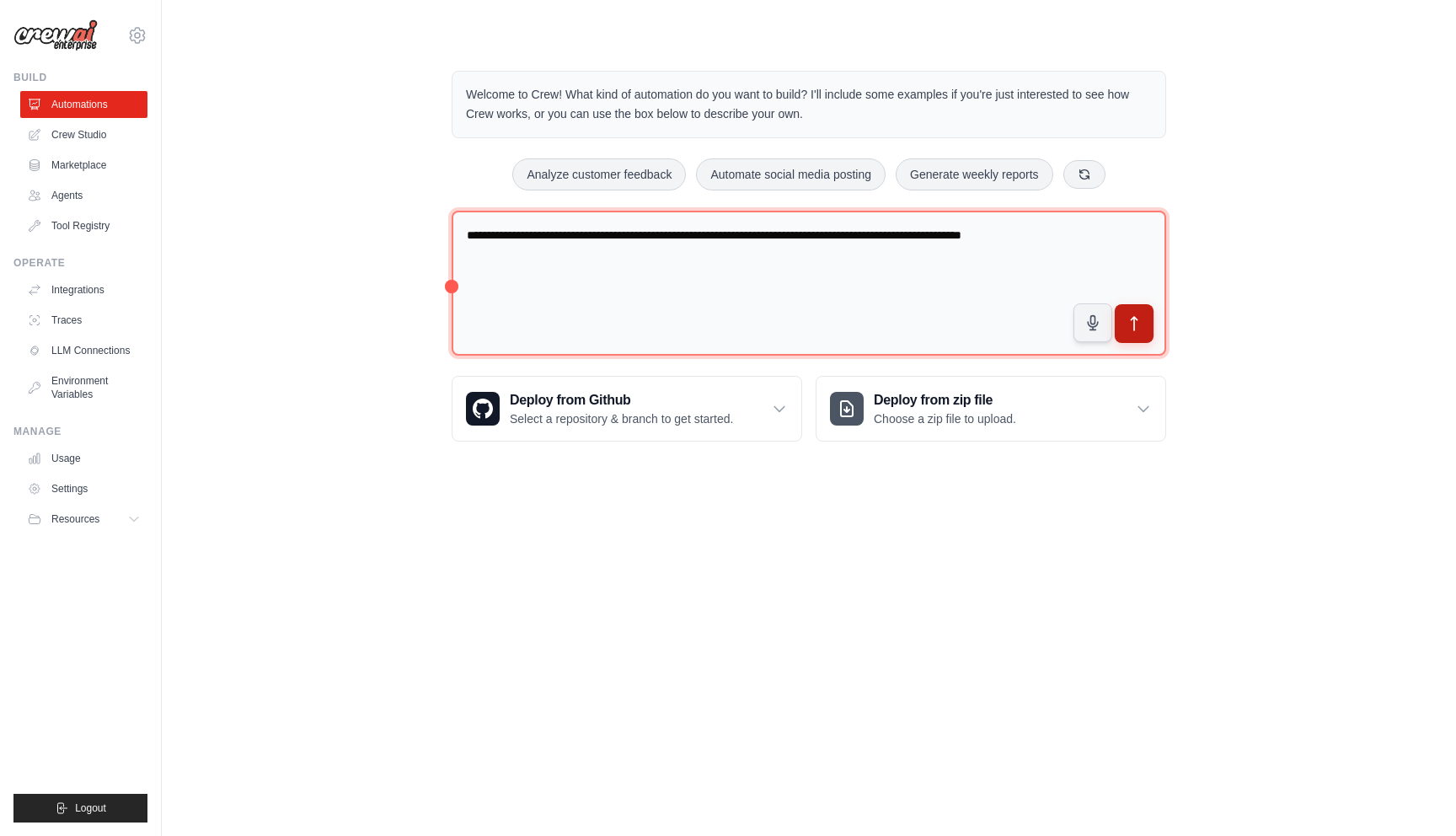
type textarea "**********"
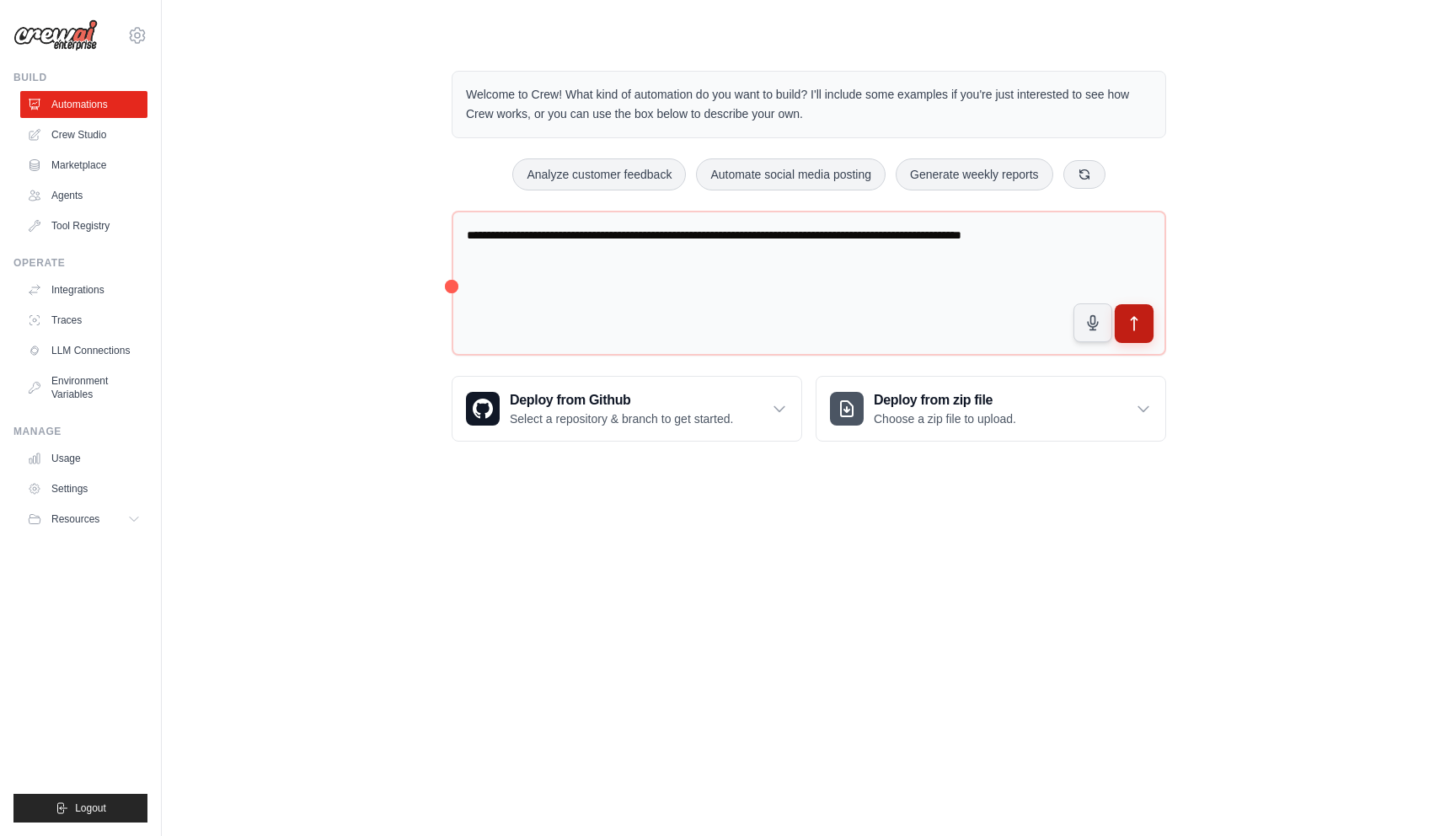
click at [1133, 327] on icon "submit" at bounding box center [1134, 324] width 6 height 13
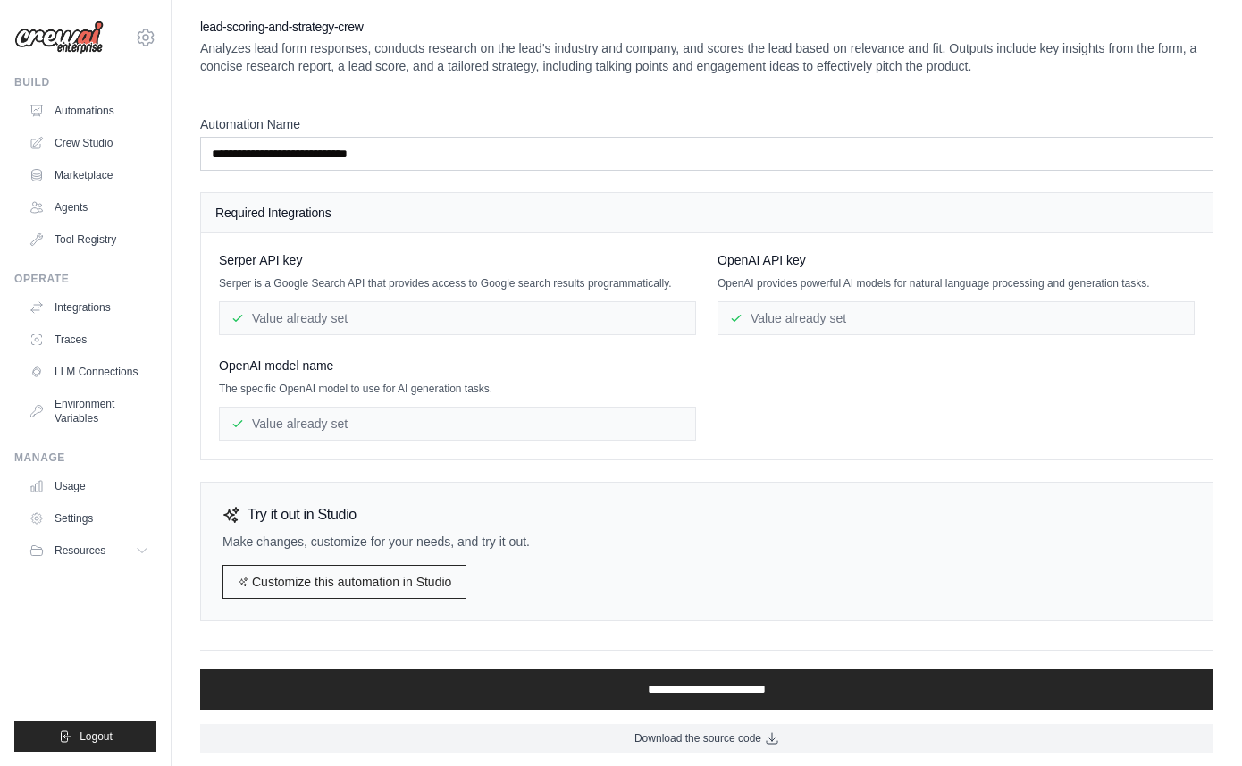
scroll to position [4, 0]
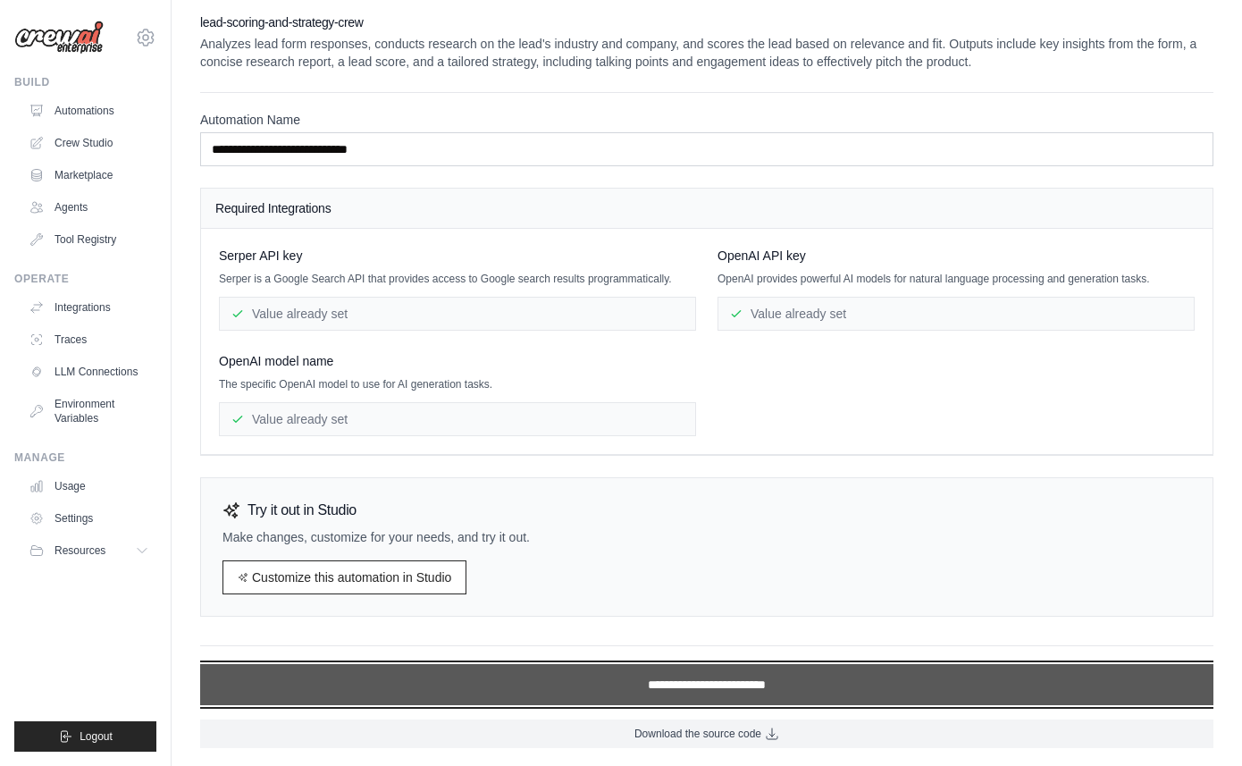
click at [477, 667] on input "**********" at bounding box center [706, 684] width 1013 height 41
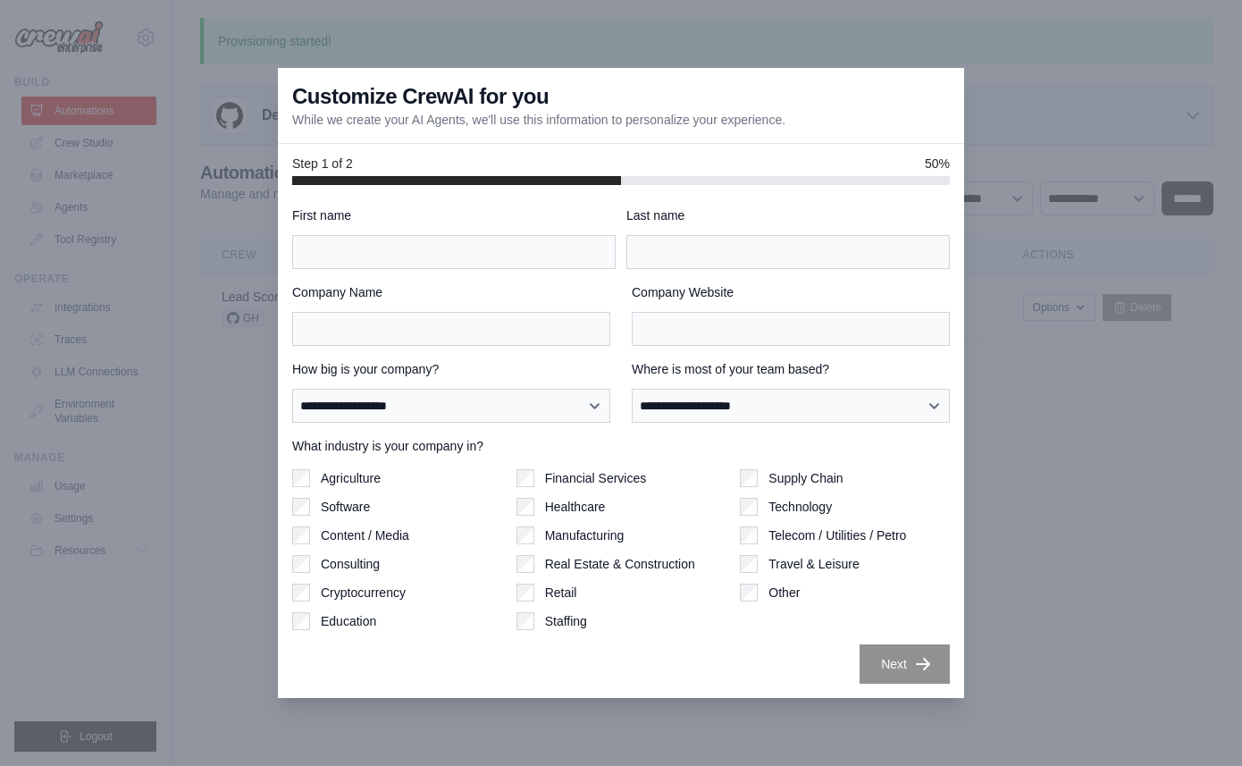
click at [895, 38] on div at bounding box center [621, 383] width 1242 height 766
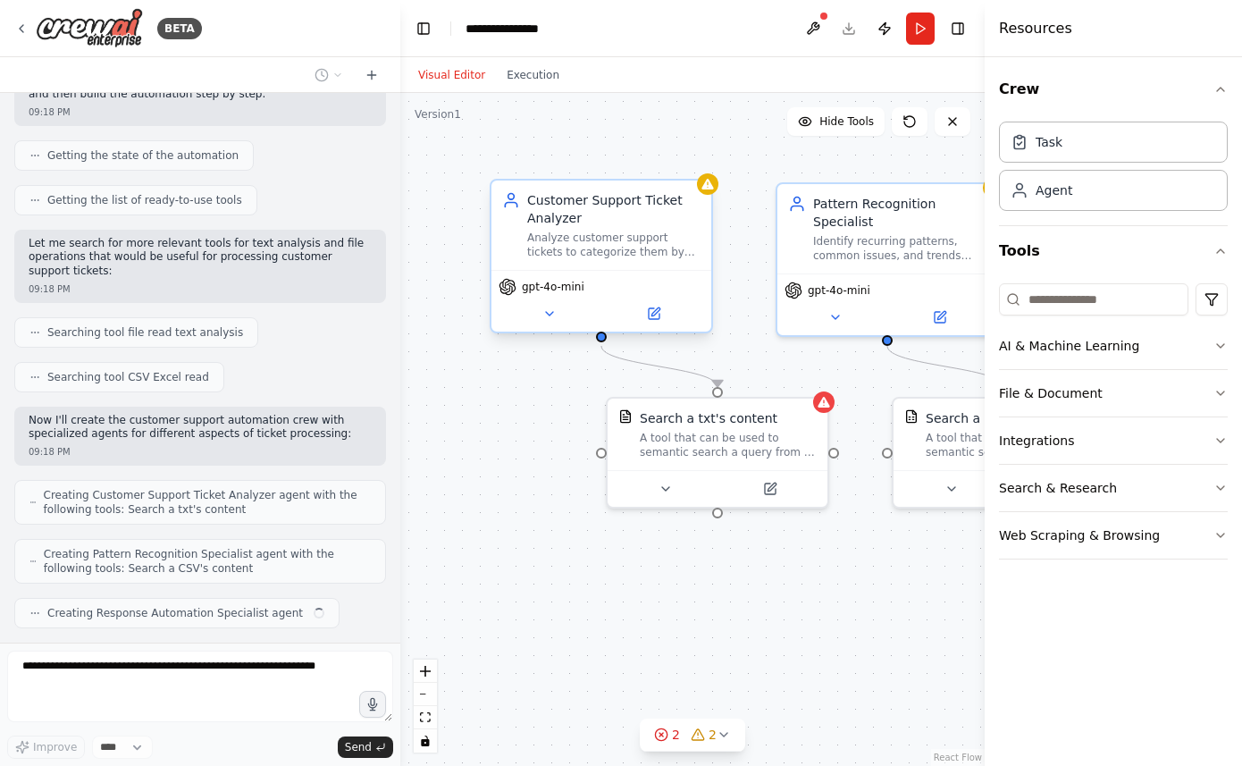
scroll to position [247, 0]
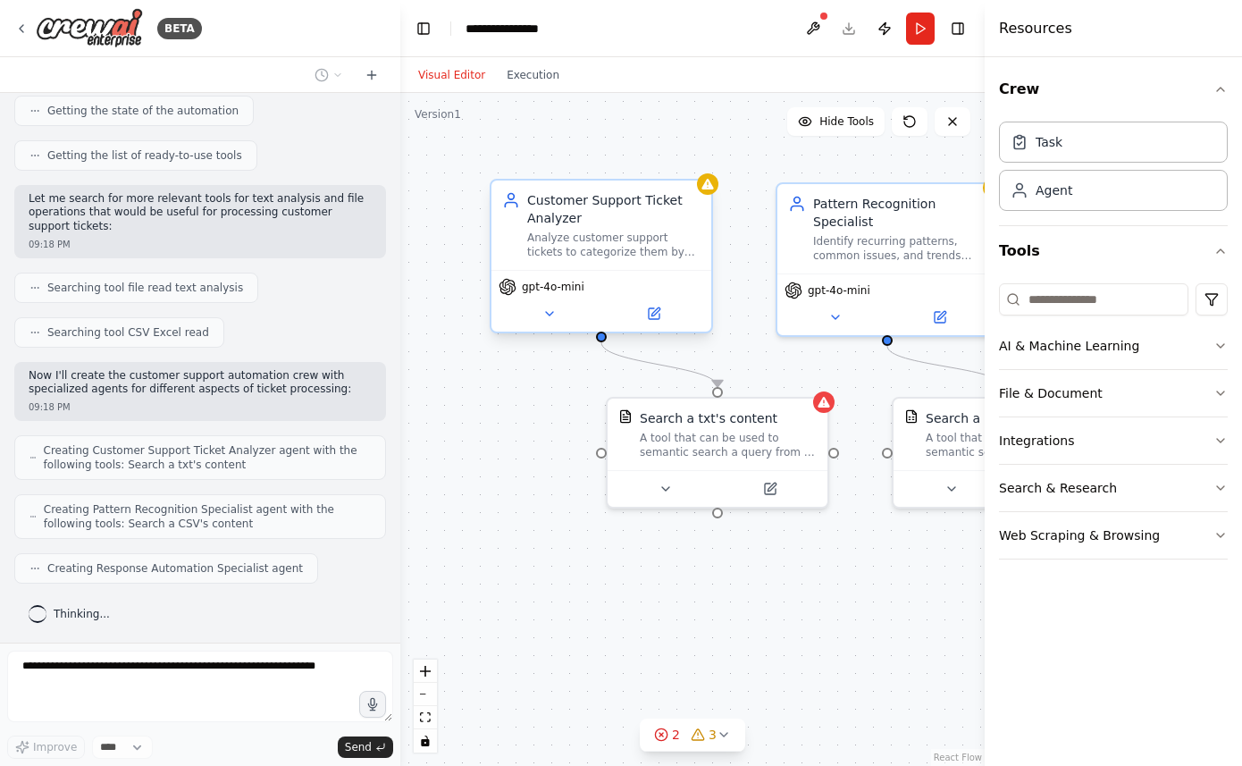
click at [676, 250] on div "Analyze customer support tickets to categorize them by urgency level (High, Med…" at bounding box center [613, 245] width 173 height 29
click at [785, 452] on div "A tool that can be used to semantic search a query from a txt's content." at bounding box center [728, 441] width 177 height 29
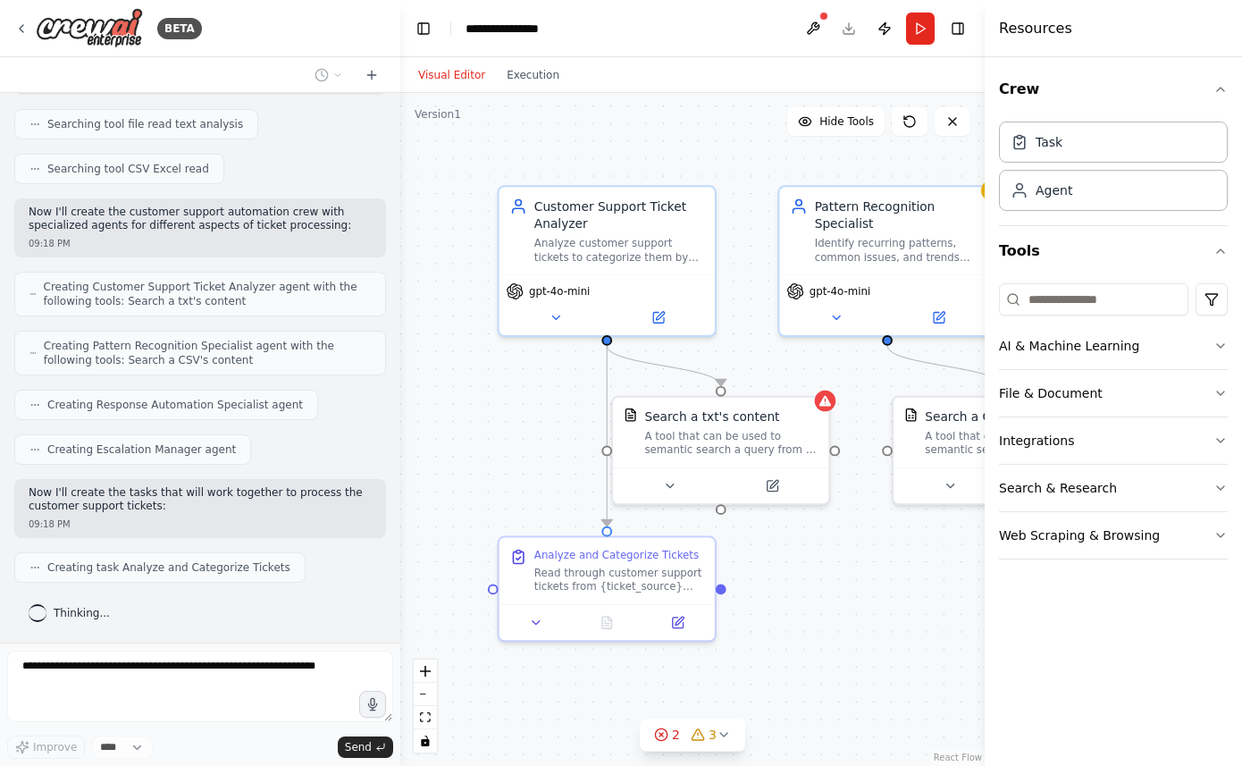
scroll to position [455, 0]
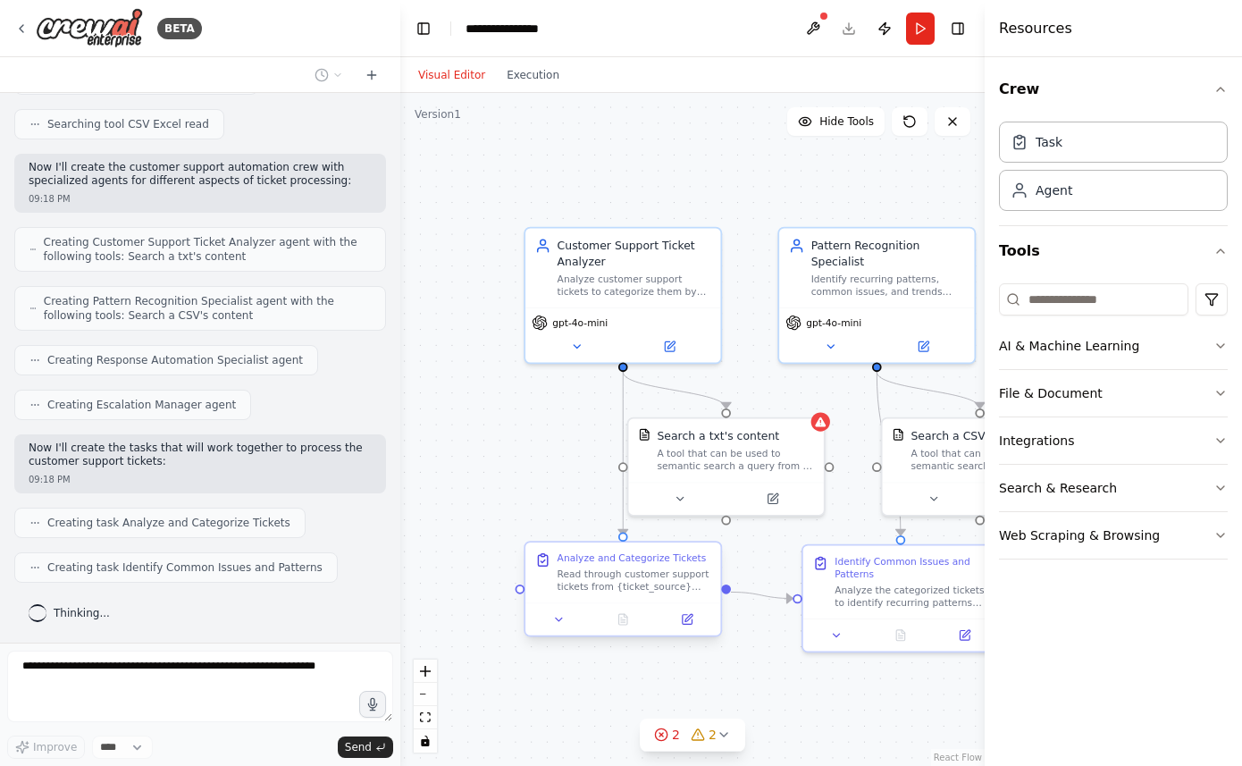
click at [627, 581] on div "Read through customer support tickets from {ticket_source} and analyze each tic…" at bounding box center [635, 579] width 154 height 25
click at [693, 623] on button at bounding box center [686, 618] width 55 height 19
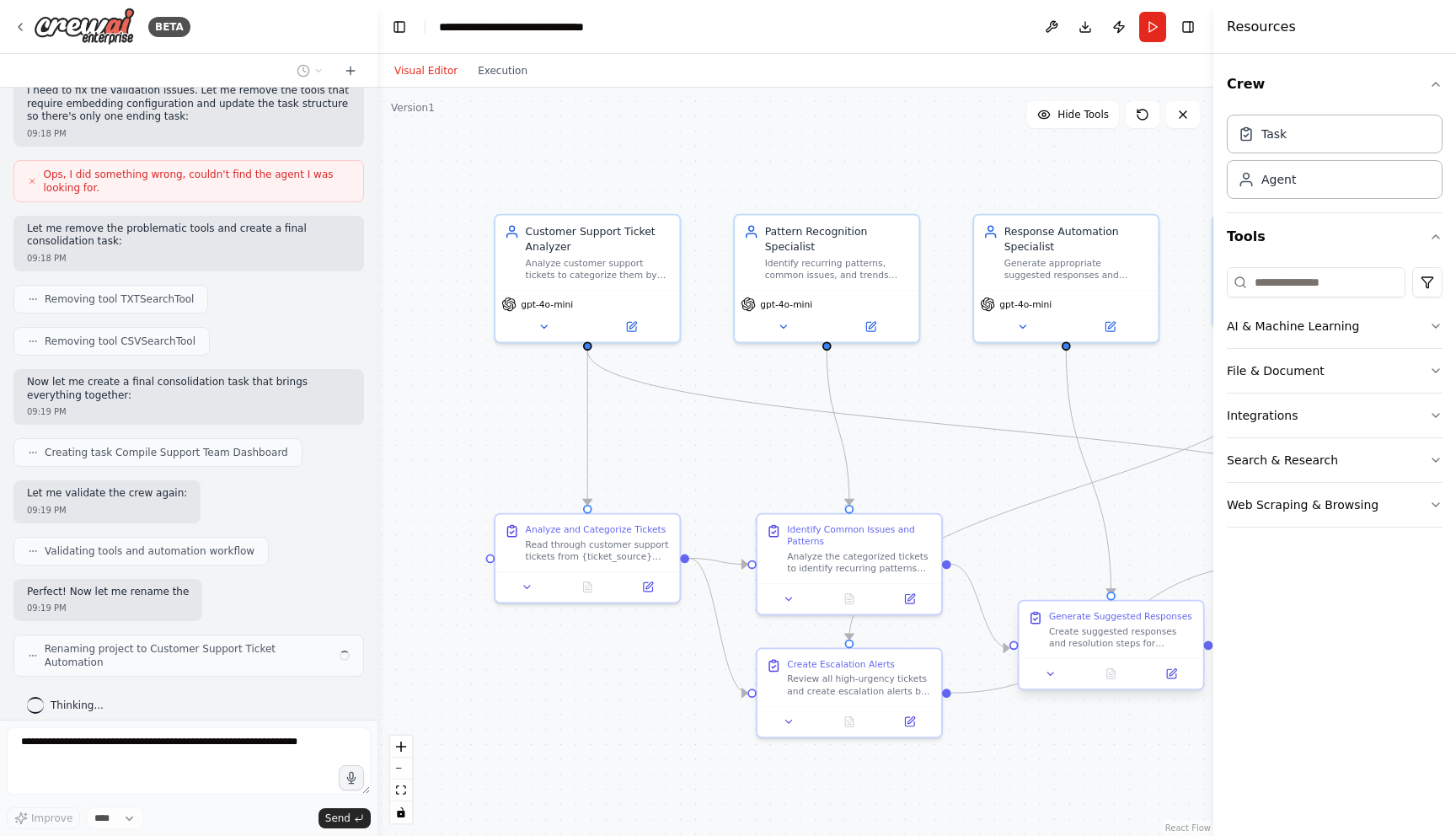
scroll to position [1124, 0]
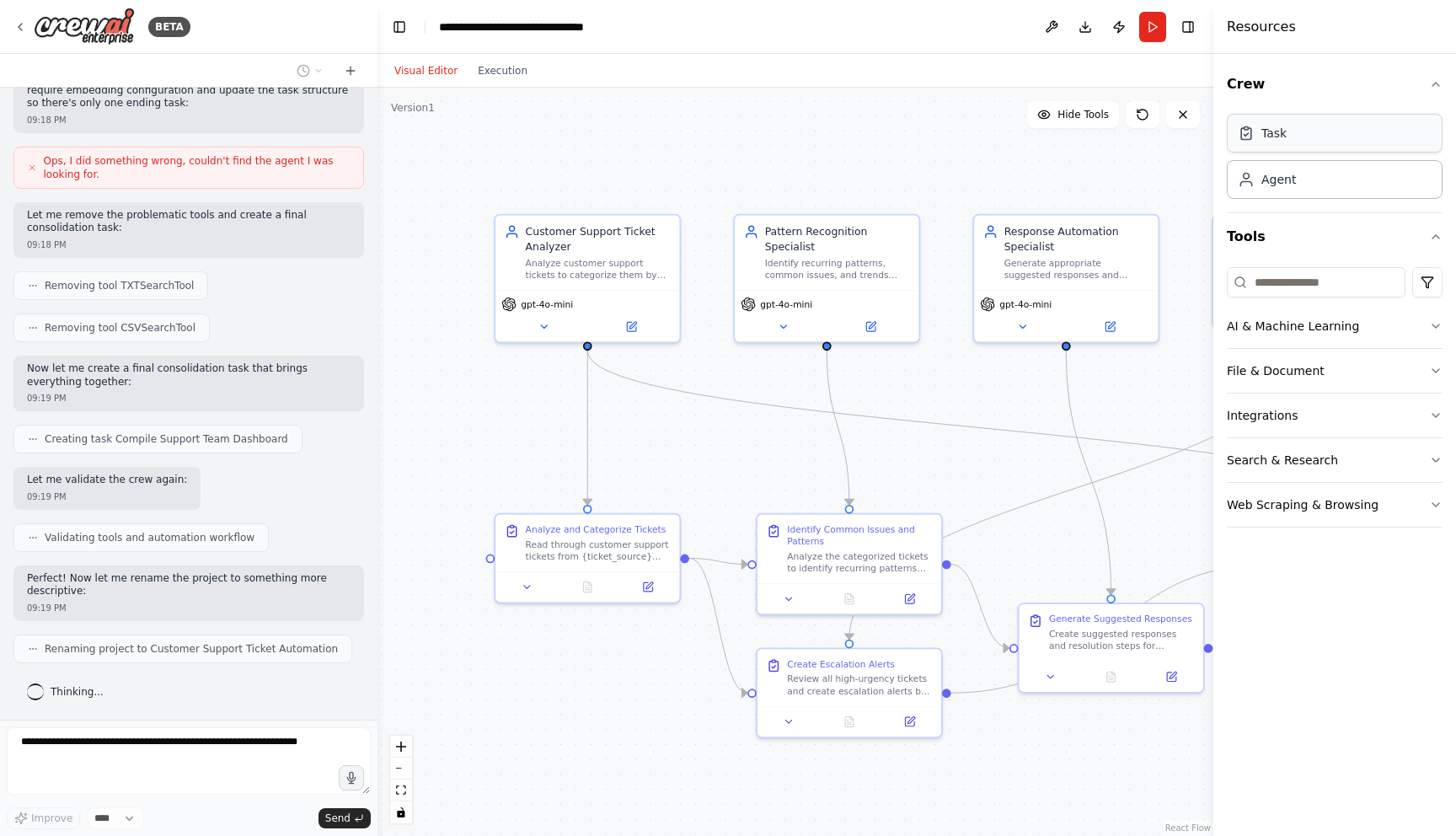
click at [1170, 137] on div "Task" at bounding box center [1334, 133] width 216 height 39
click at [1170, 144] on div "Task" at bounding box center [1334, 133] width 216 height 39
click at [531, 599] on div "Analyze and Categorize Tickets Read through customer support tickets from {tick…" at bounding box center [587, 556] width 187 height 91
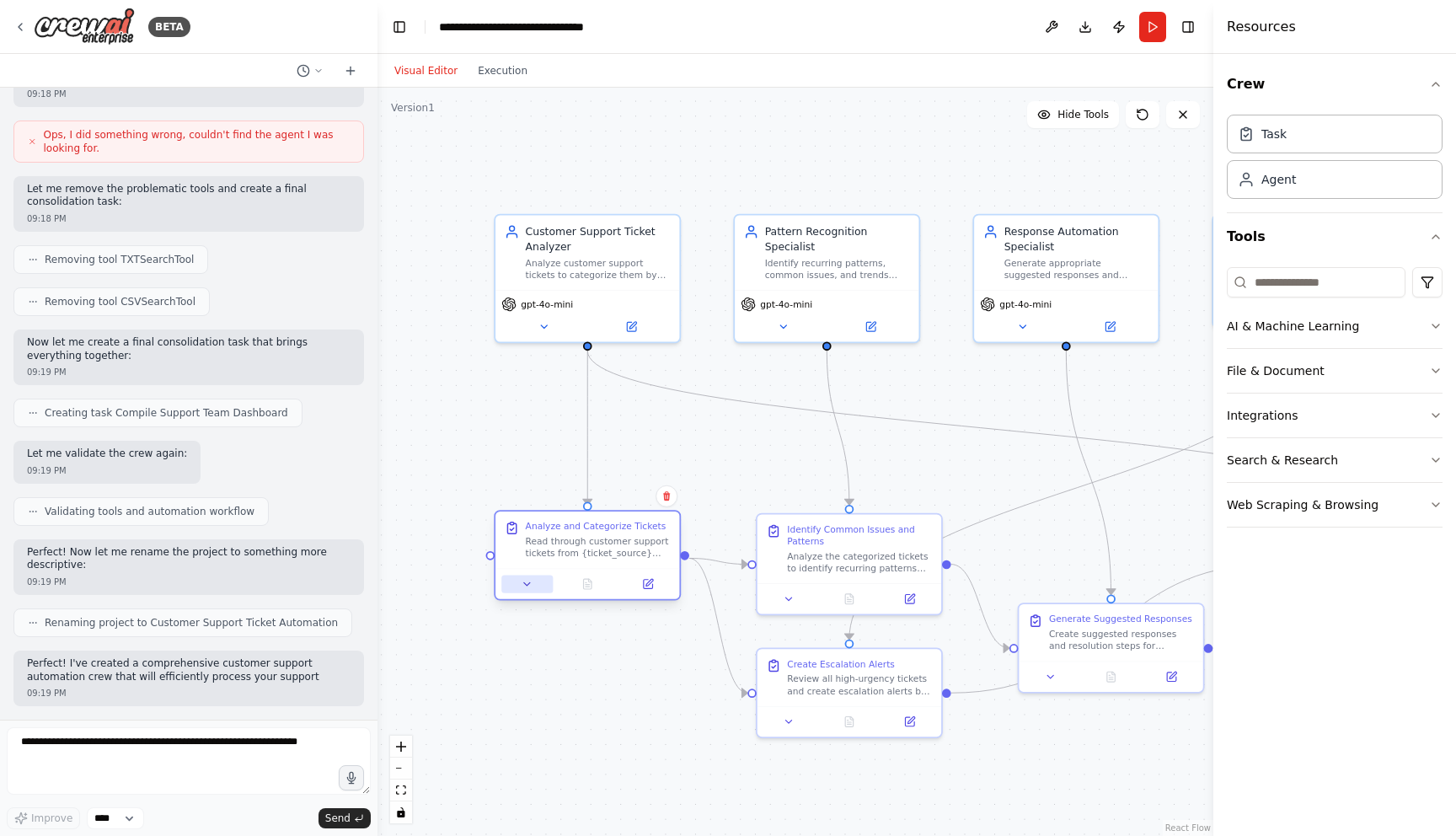
click at [527, 590] on icon at bounding box center [527, 584] width 12 height 12
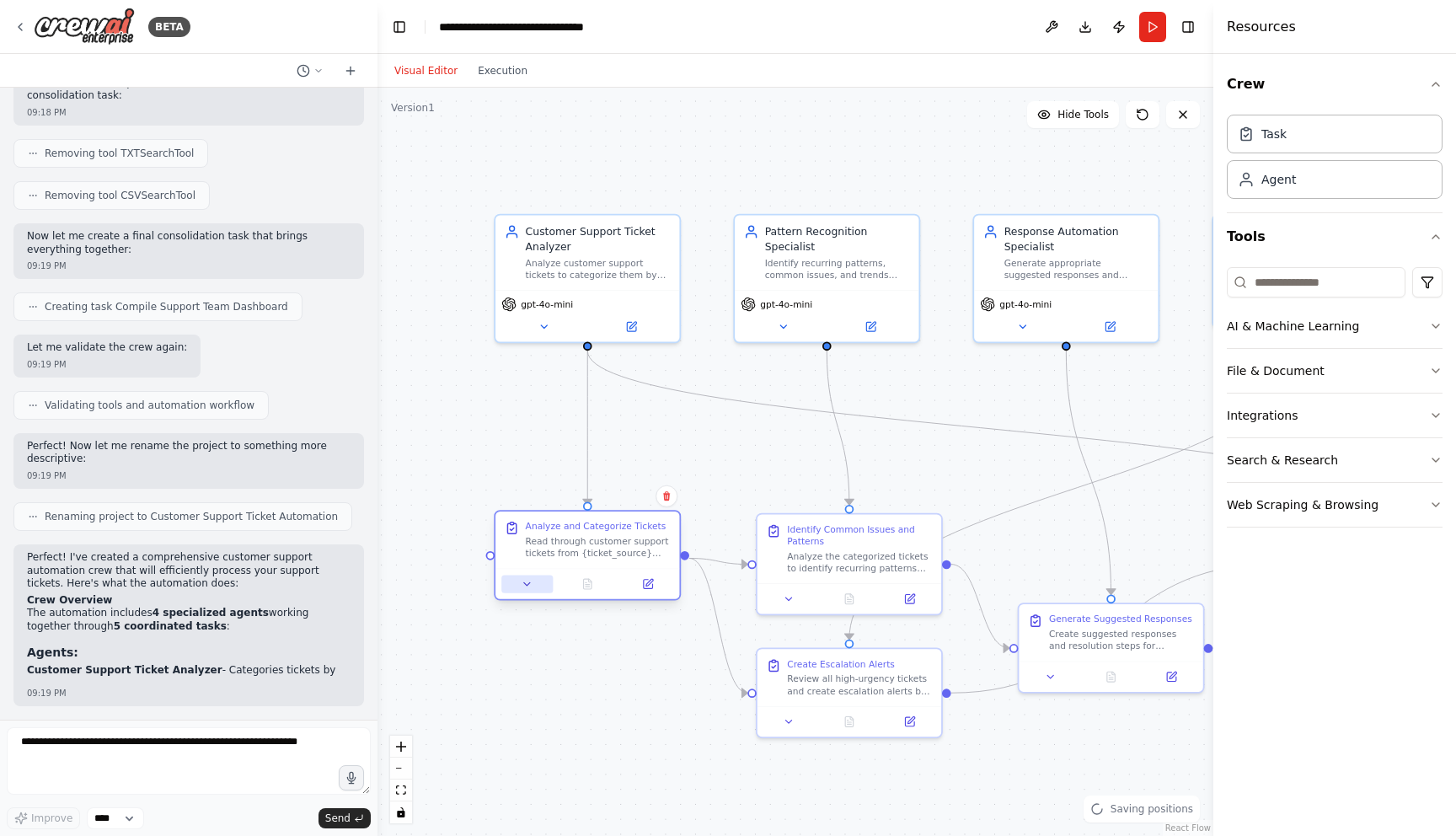
click at [527, 584] on icon at bounding box center [527, 584] width 6 height 4
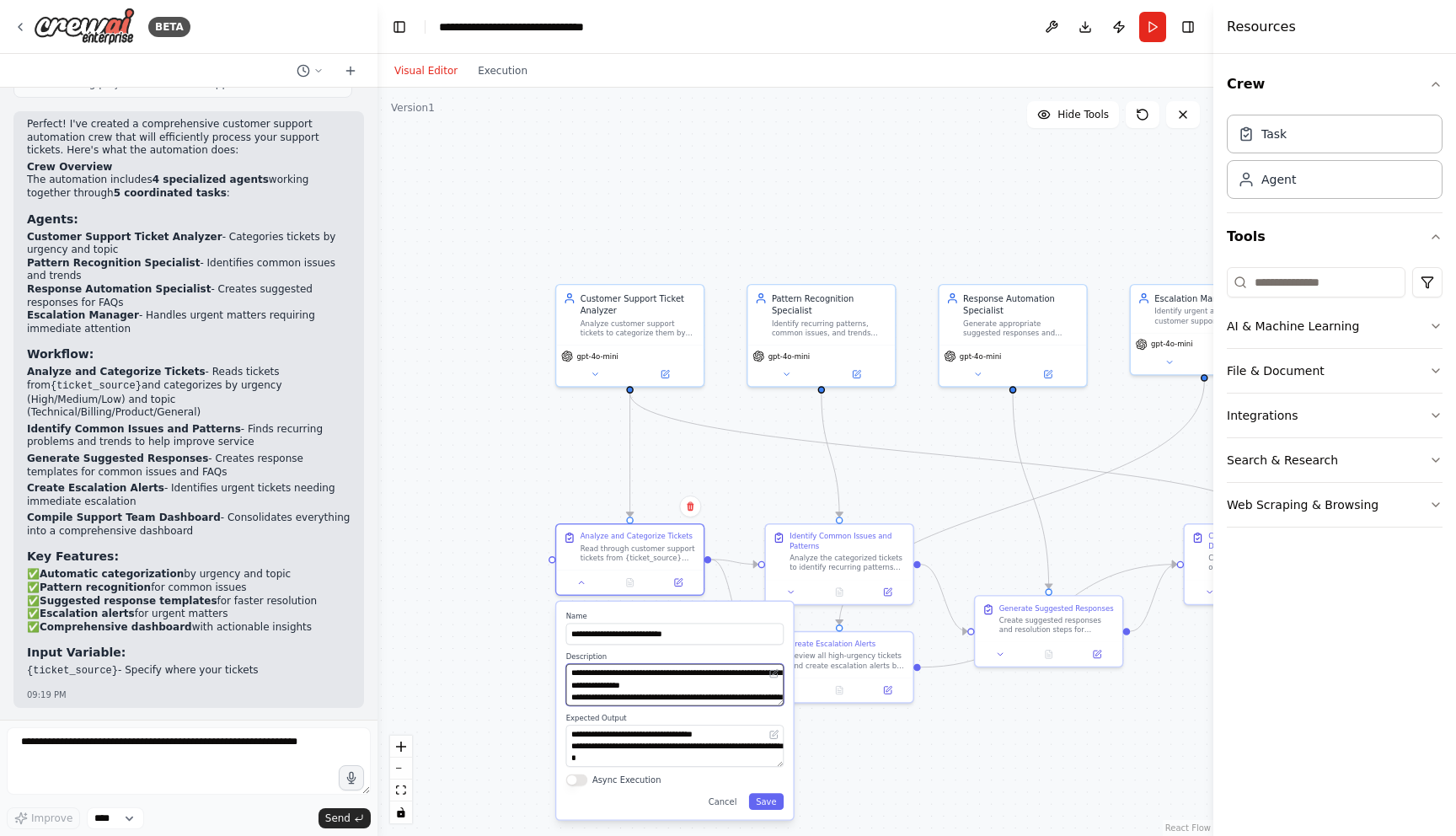
click at [677, 686] on textarea "**********" at bounding box center [674, 685] width 218 height 42
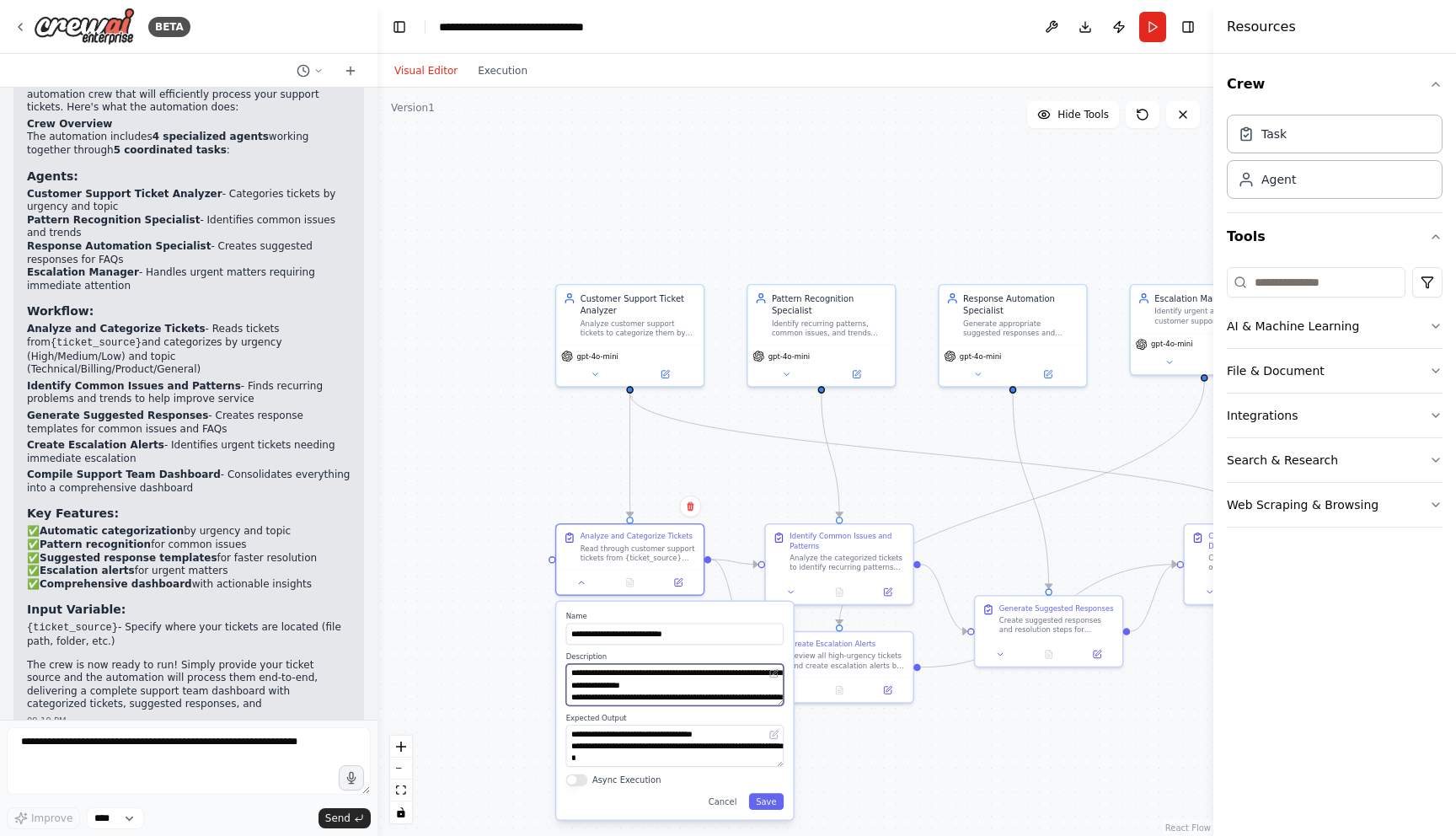
scroll to position [1746, 0]
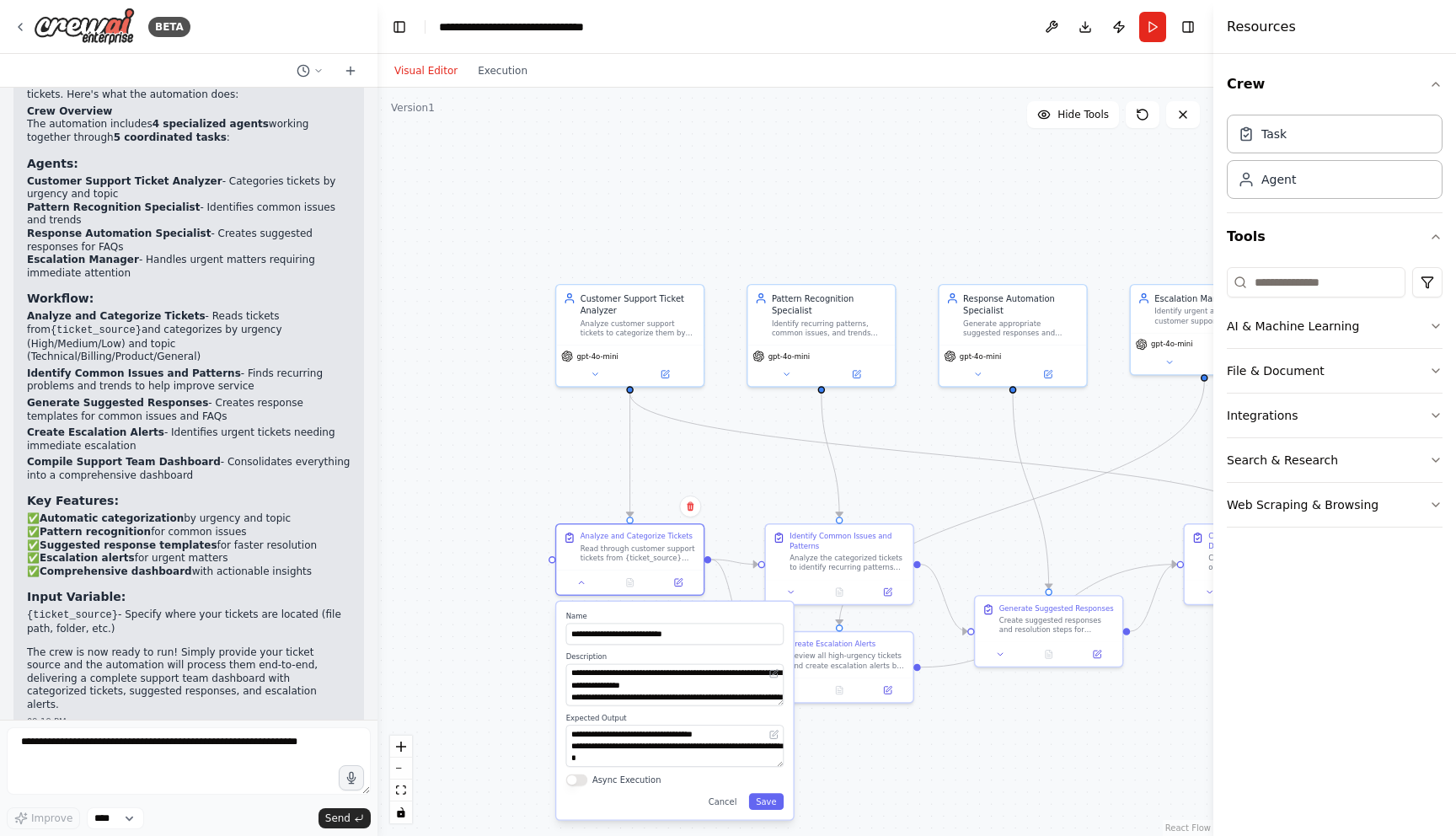
click at [743, 488] on div ".deletable-edge-delete-btn { width: 20px; height: 20px; border: 0px solid #ffff…" at bounding box center [795, 461] width 836 height 748
click at [728, 722] on button "Cancel" at bounding box center [722, 802] width 43 height 17
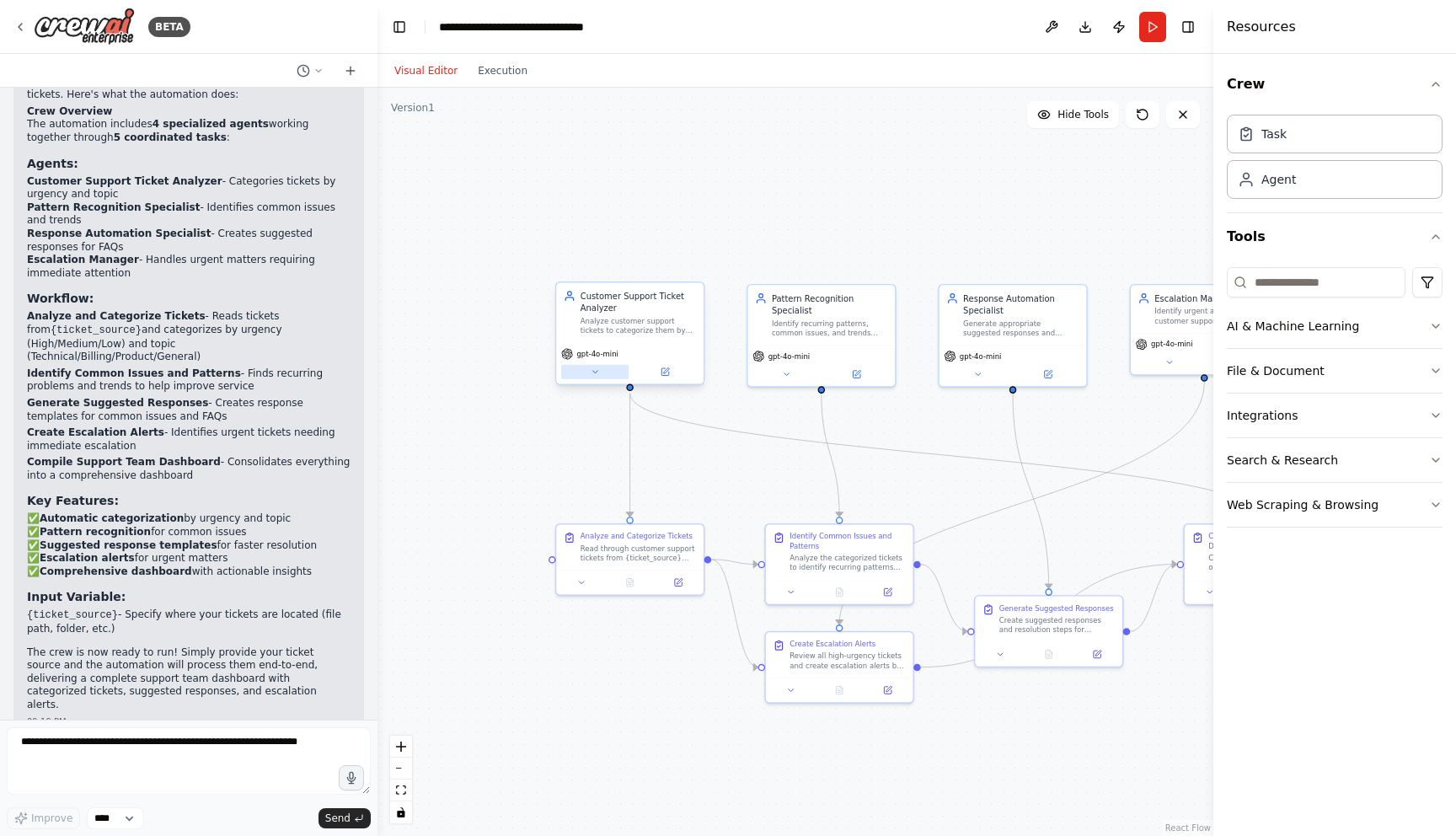
click at [594, 374] on icon at bounding box center [594, 373] width 9 height 9
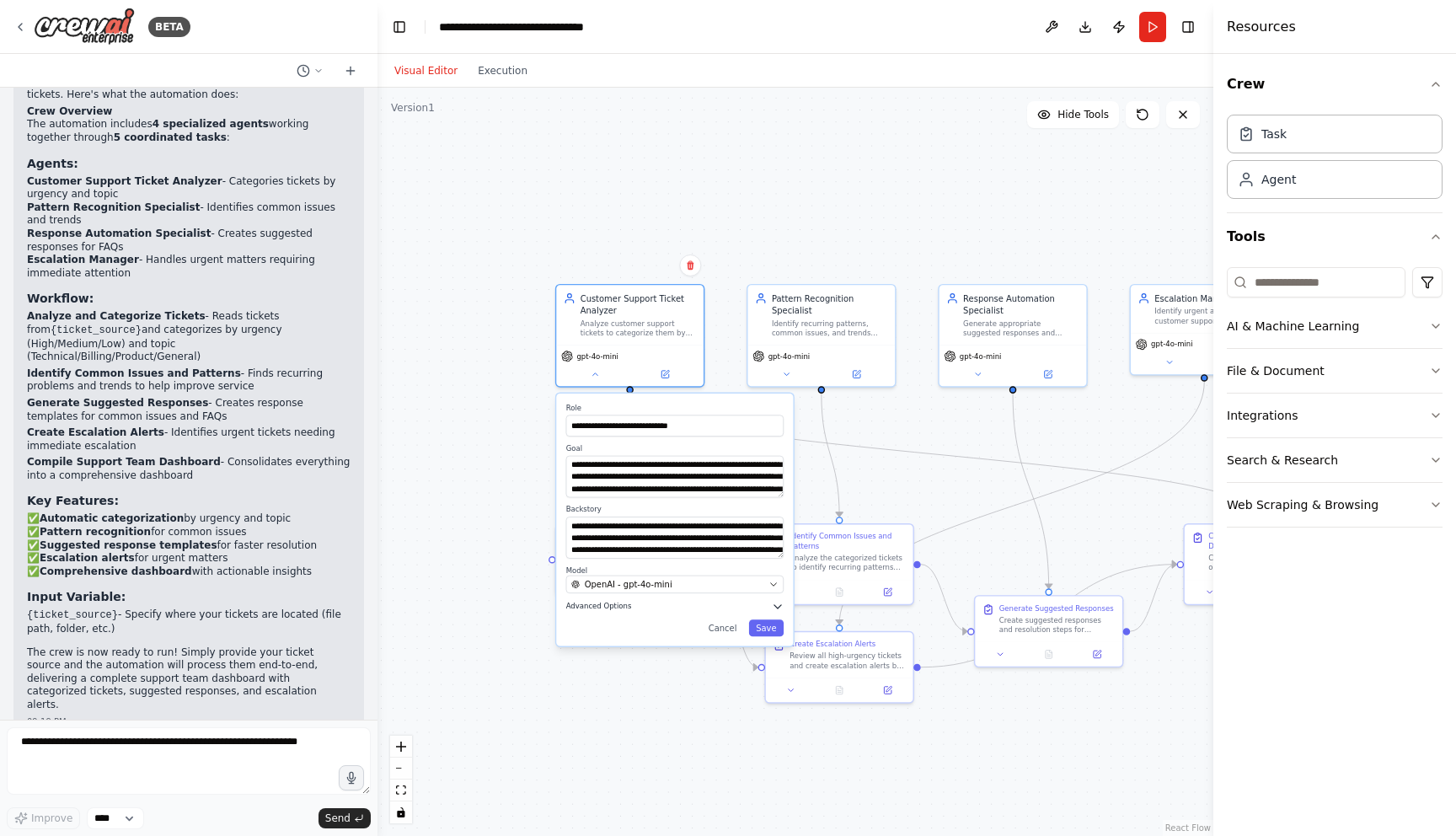
click at [772, 609] on icon "button" at bounding box center [777, 607] width 12 height 12
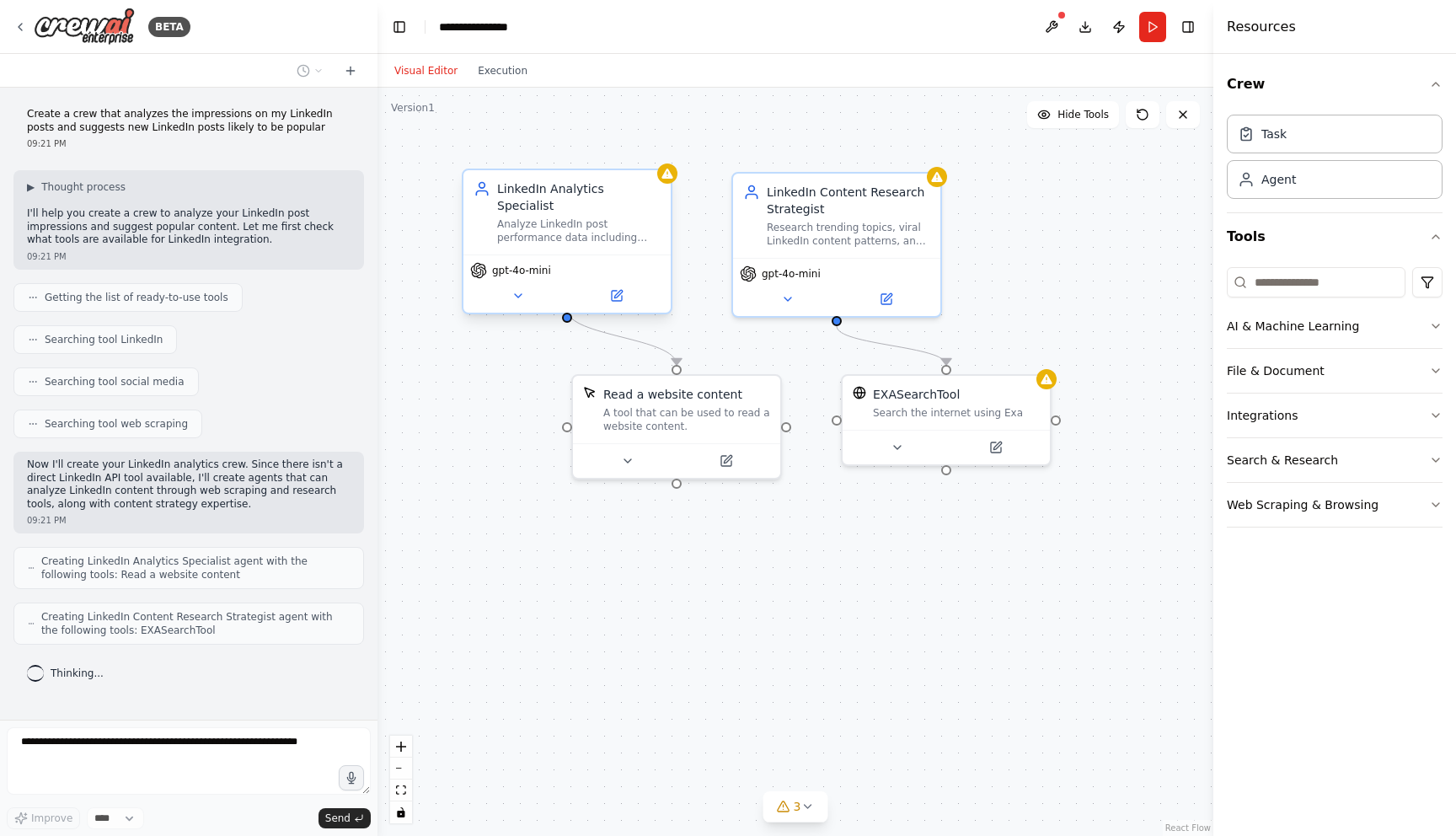
click at [559, 229] on div "LinkedIn Analytics Specialist Analyze LinkedIn post performance data including …" at bounding box center [567, 211] width 207 height 84
click at [557, 218] on div "Analyze LinkedIn post performance data including impressions, engagement rates,…" at bounding box center [578, 231] width 163 height 27
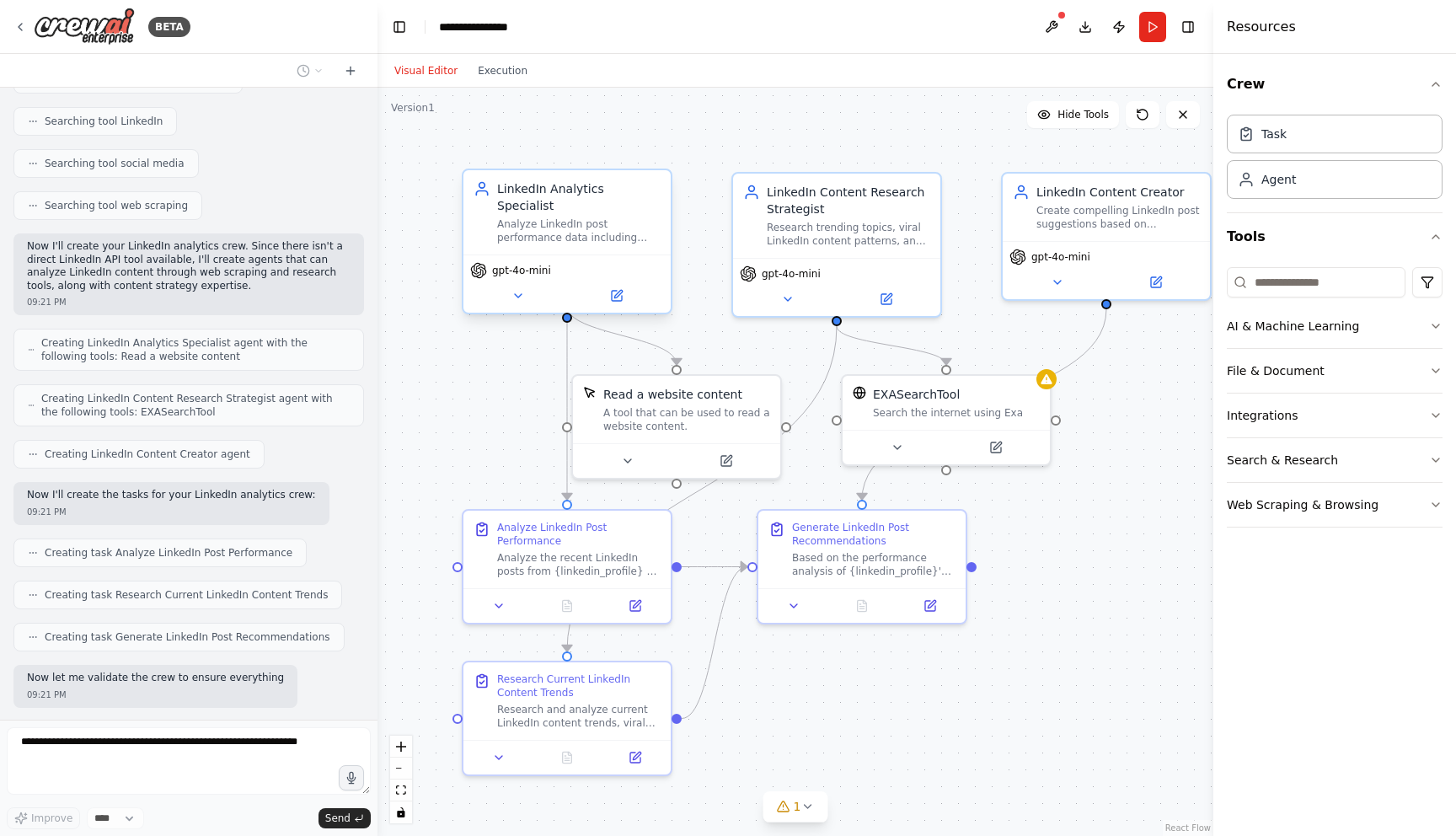
scroll to position [318, 0]
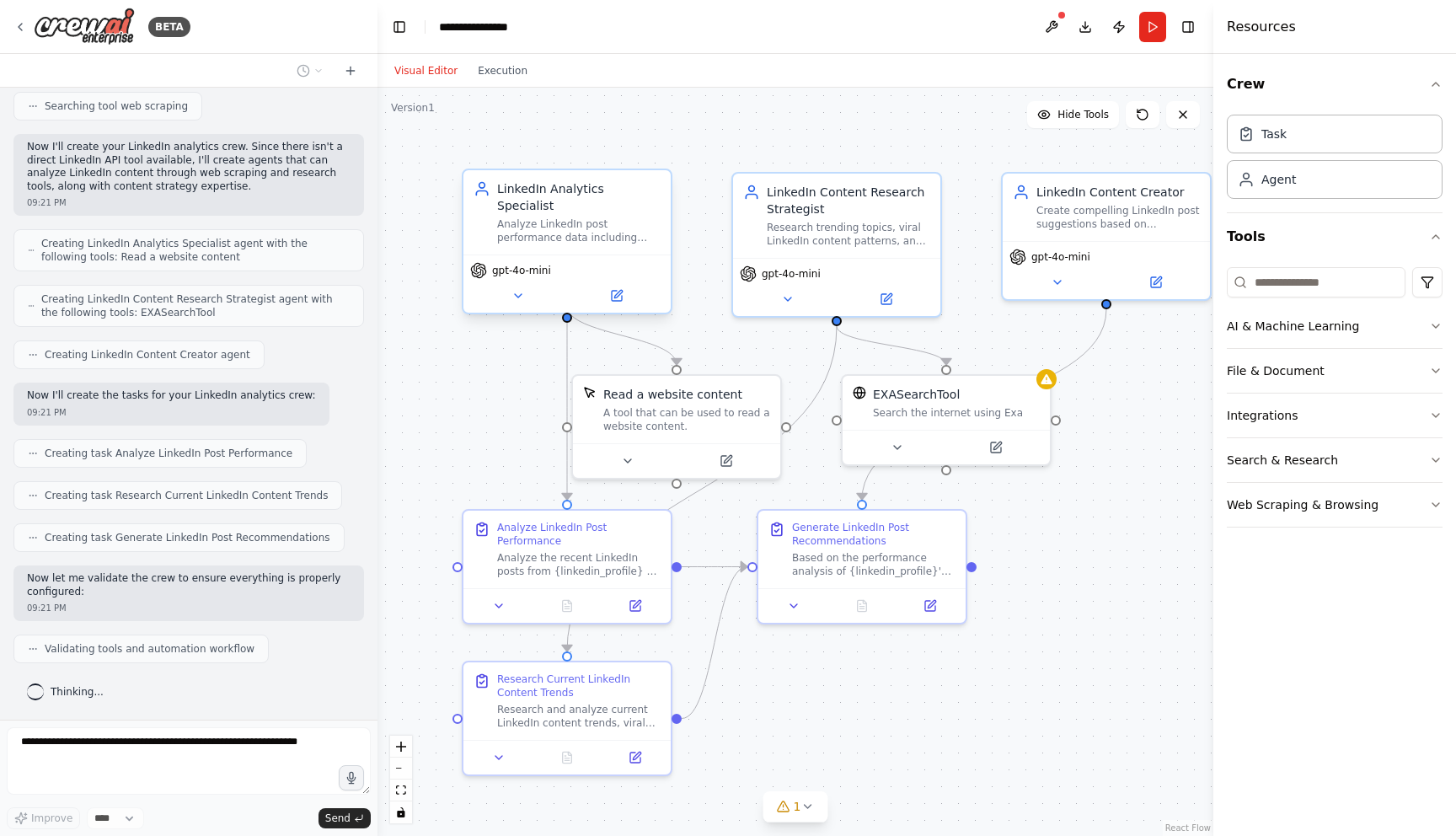
click at [559, 218] on div "Analyze LinkedIn post performance data including impressions, engagement rates,…" at bounding box center [578, 231] width 163 height 27
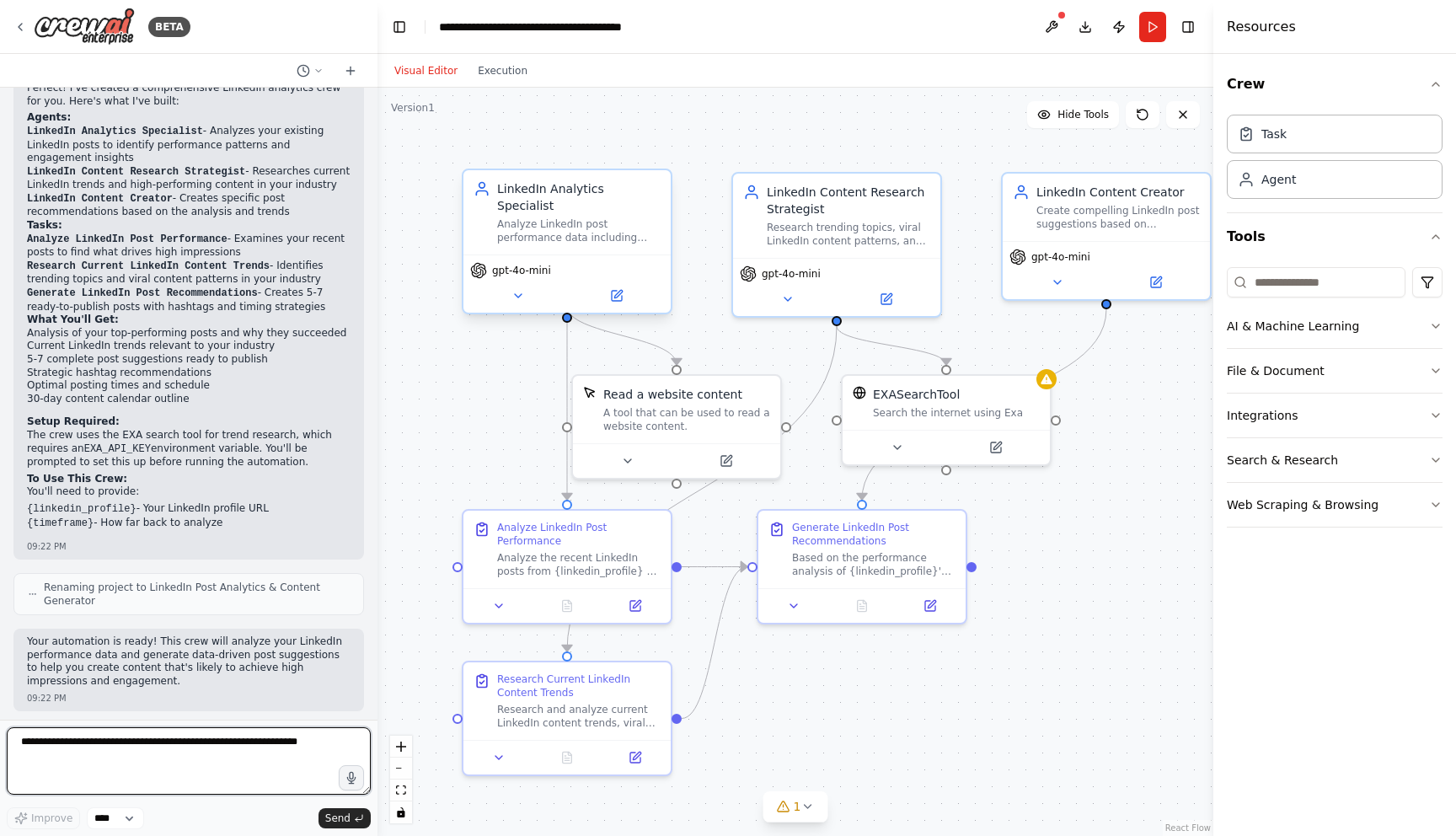
scroll to position [933, 0]
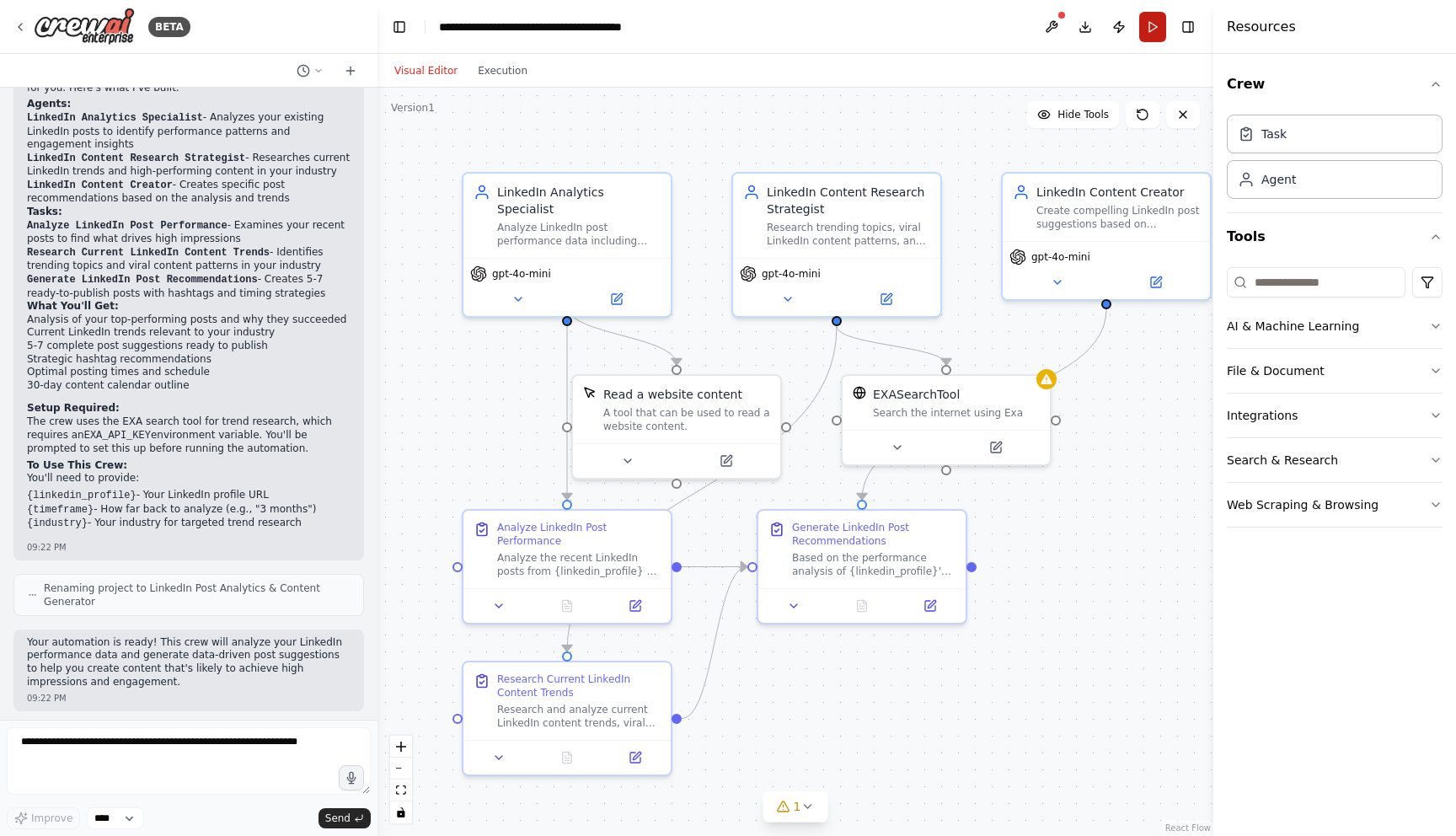
click at [1142, 25] on button "Run" at bounding box center [1152, 27] width 27 height 30
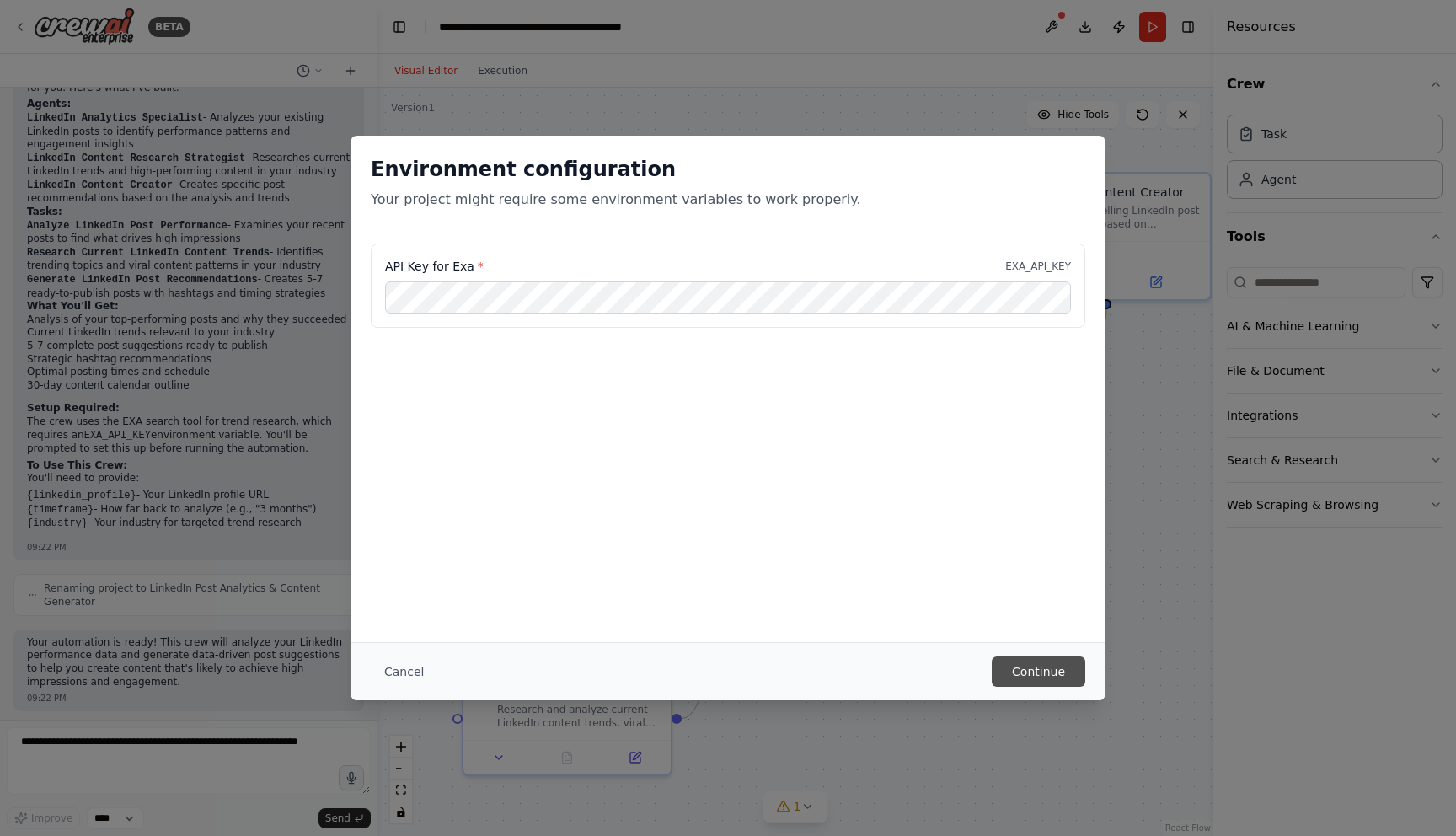
click at [1074, 671] on button "Continue" at bounding box center [1038, 672] width 93 height 30
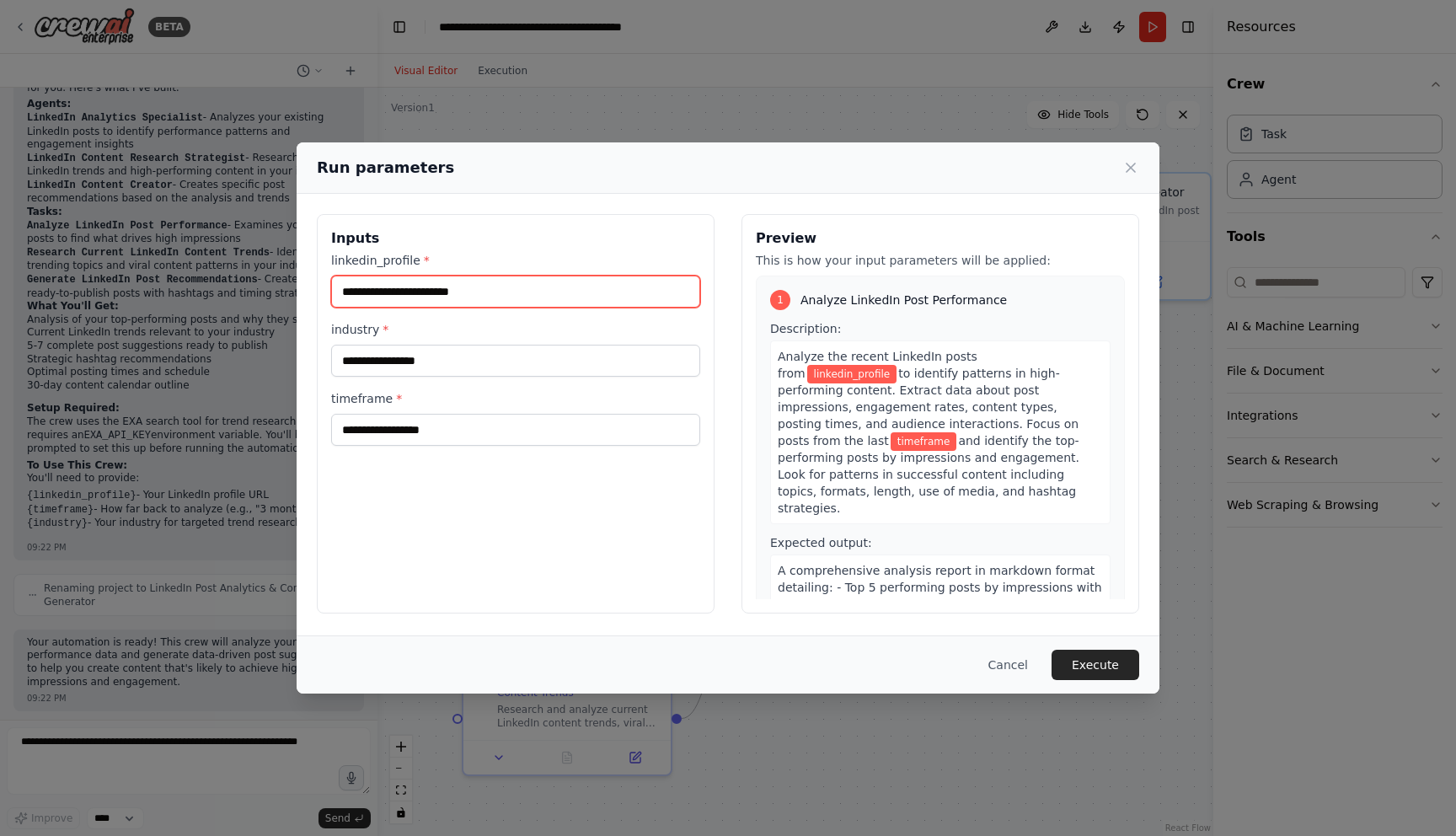
click at [621, 295] on input "linkedin_profile *" at bounding box center [515, 292] width 369 height 32
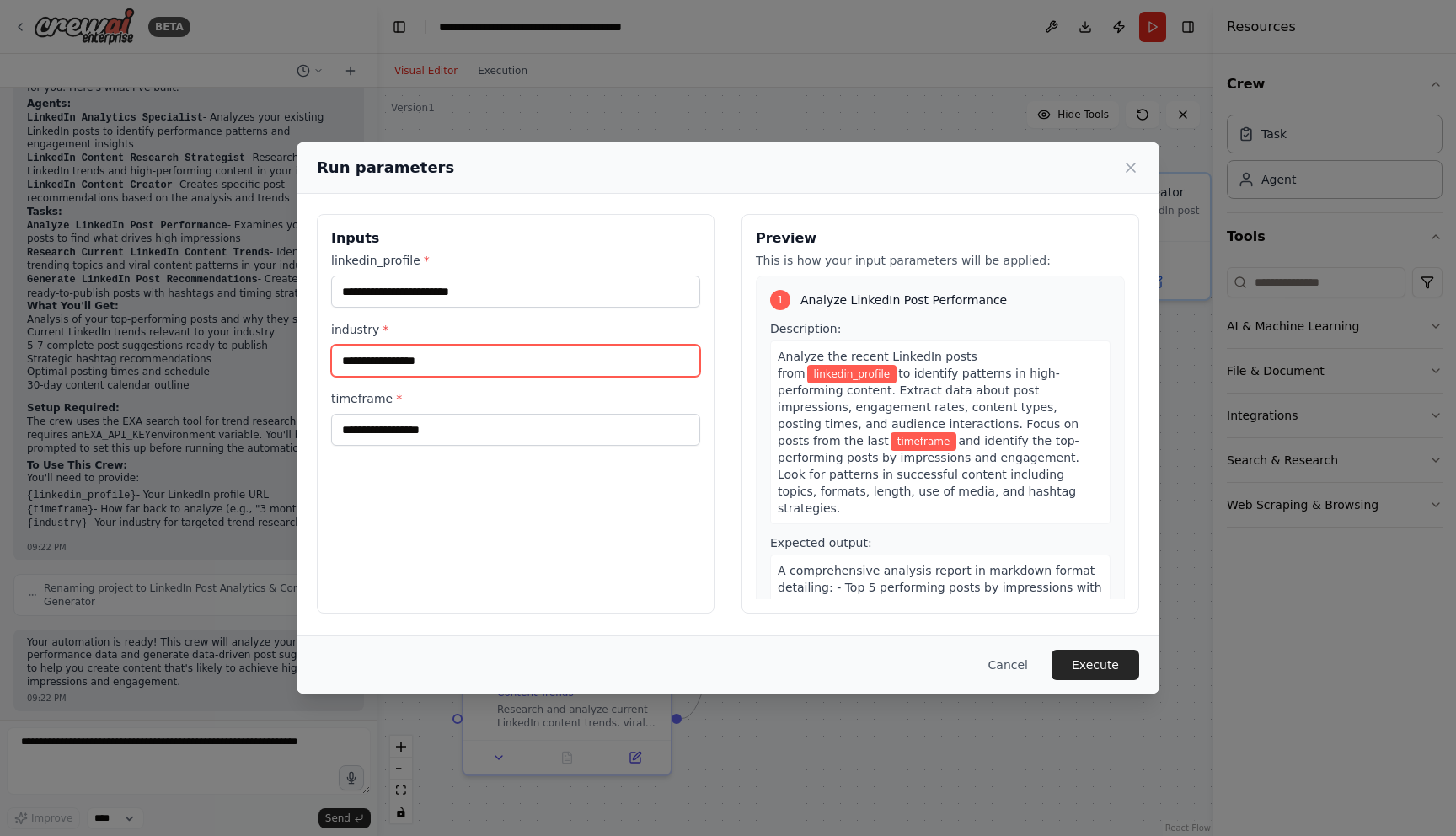
click at [535, 353] on input "industry *" at bounding box center [515, 360] width 369 height 32
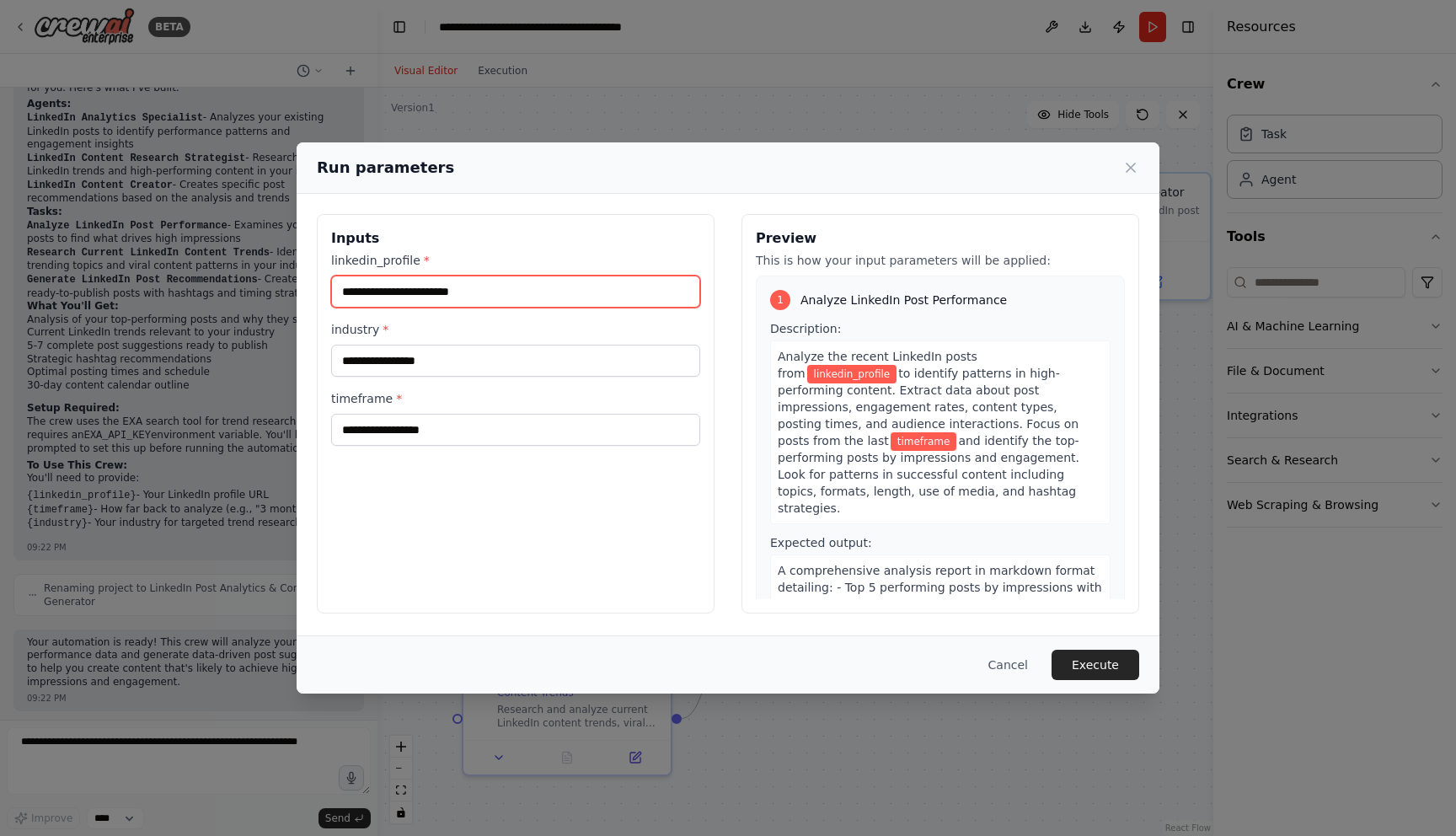
click at [558, 290] on input "linkedin_profile *" at bounding box center [515, 292] width 369 height 32
paste input "**********"
type input "**********"
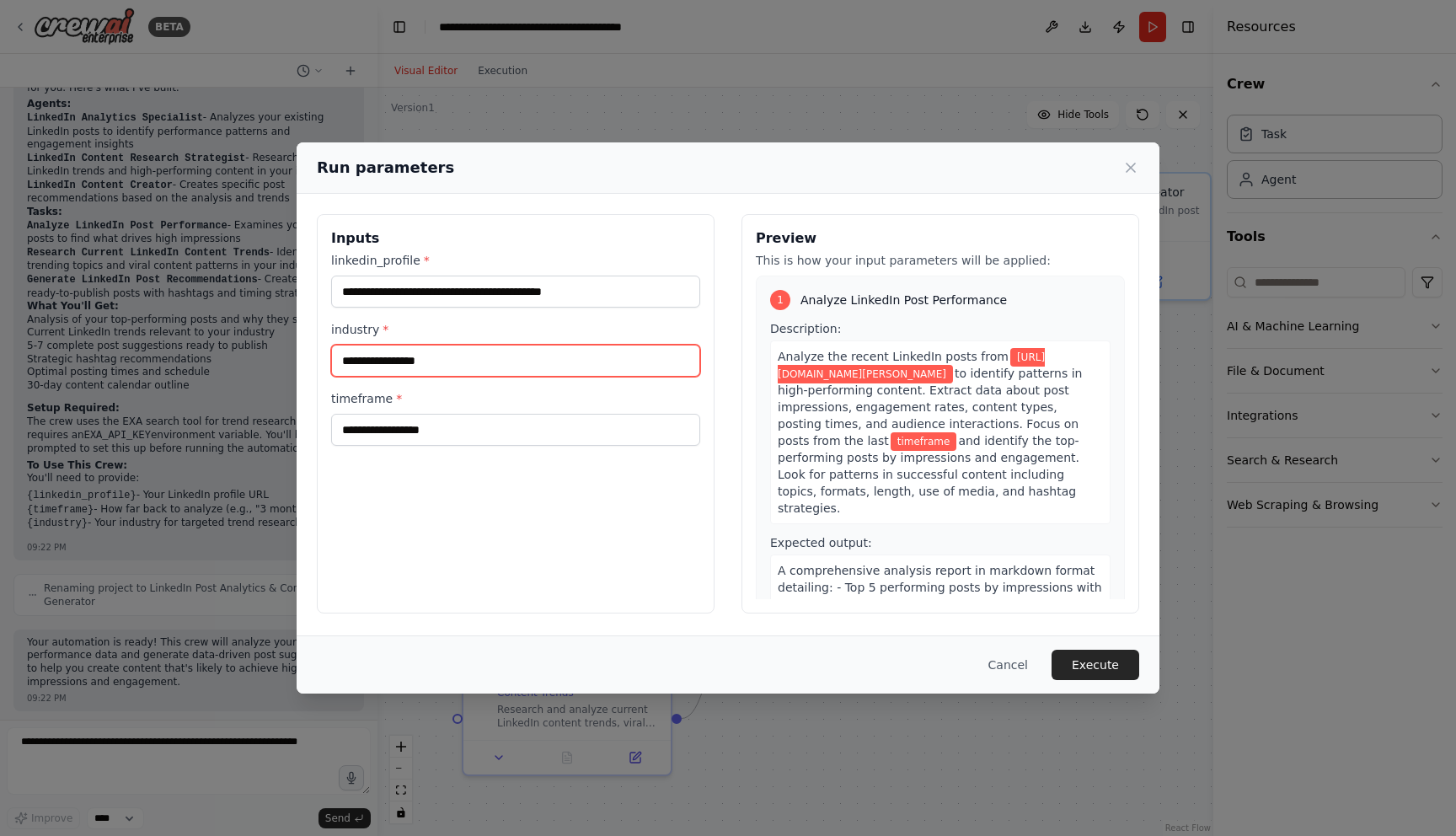
click at [614, 365] on input "industry *" at bounding box center [515, 360] width 369 height 32
type input "****"
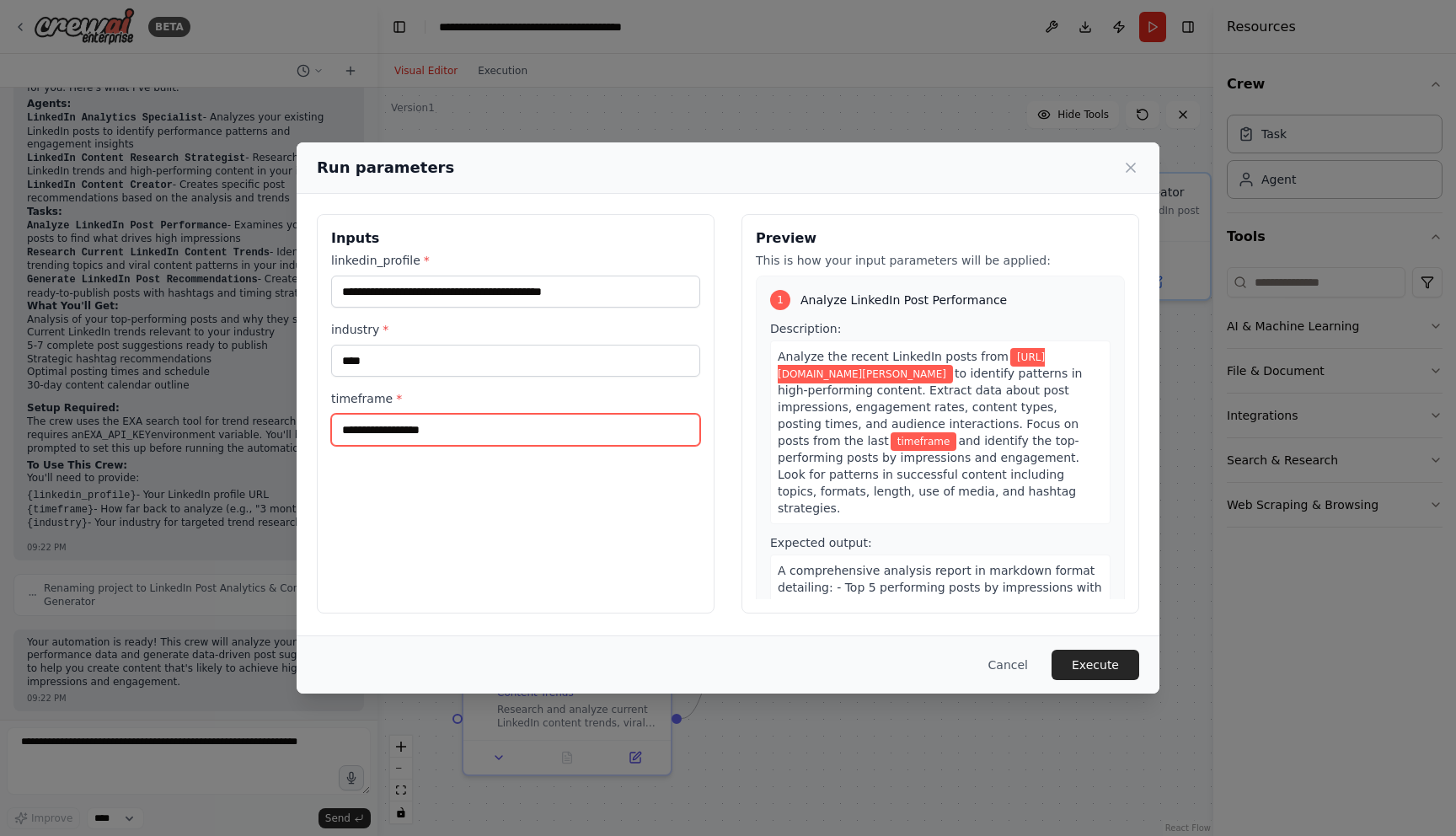
click at [544, 431] on input "timeframe *" at bounding box center [515, 430] width 369 height 32
type input "*********"
click at [365, 429] on input "*********" at bounding box center [515, 430] width 369 height 32
drag, startPoint x: 365, startPoint y: 429, endPoint x: 284, endPoint y: 421, distance: 81.4
click at [284, 421] on div "**********" at bounding box center [728, 418] width 1456 height 836
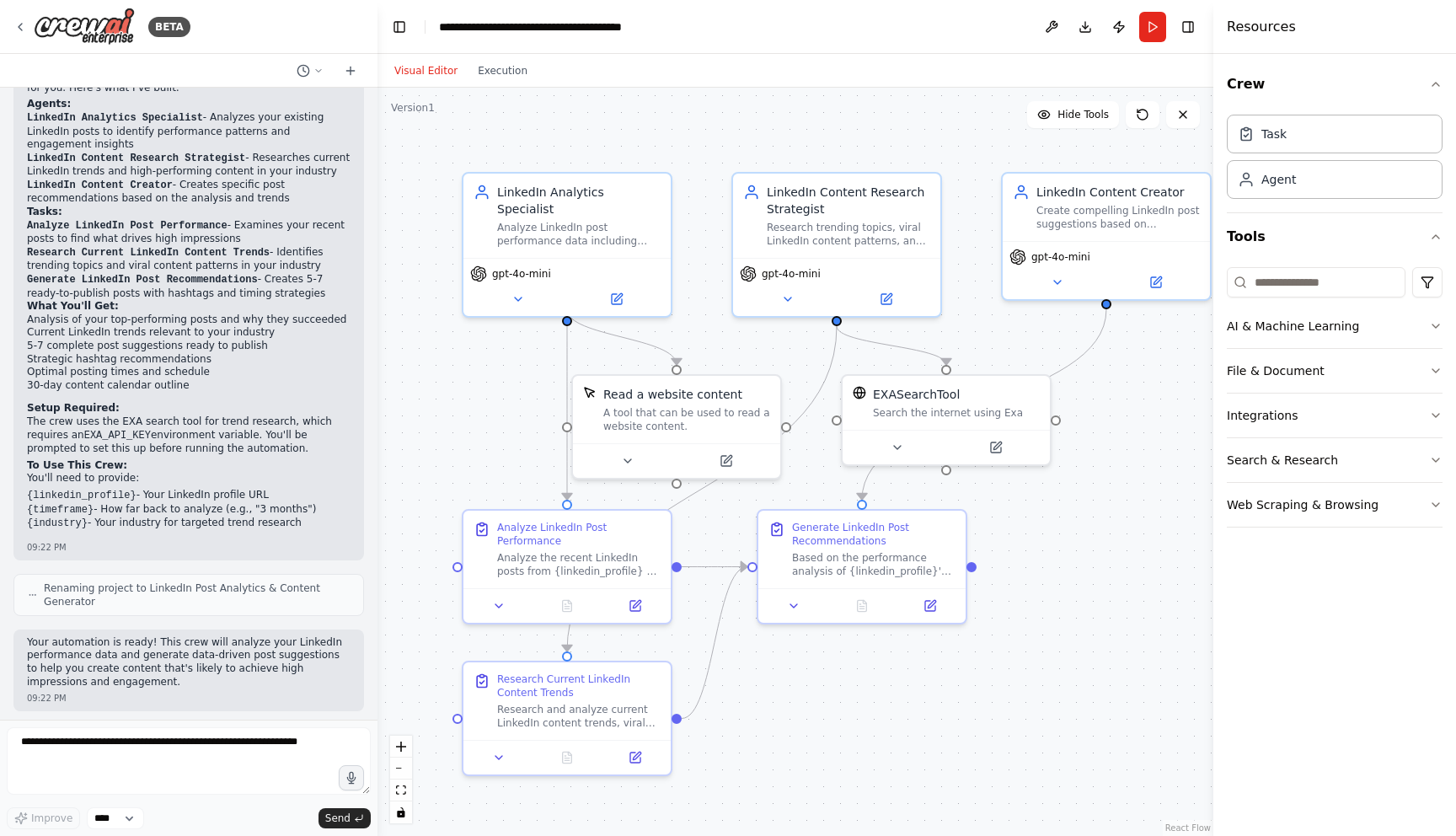
click at [250, 669] on p "Your automation is ready! This crew will analyze your LinkedIn performance data…" at bounding box center [189, 662] width 323 height 52
click at [1147, 37] on button "Run" at bounding box center [1152, 27] width 27 height 30
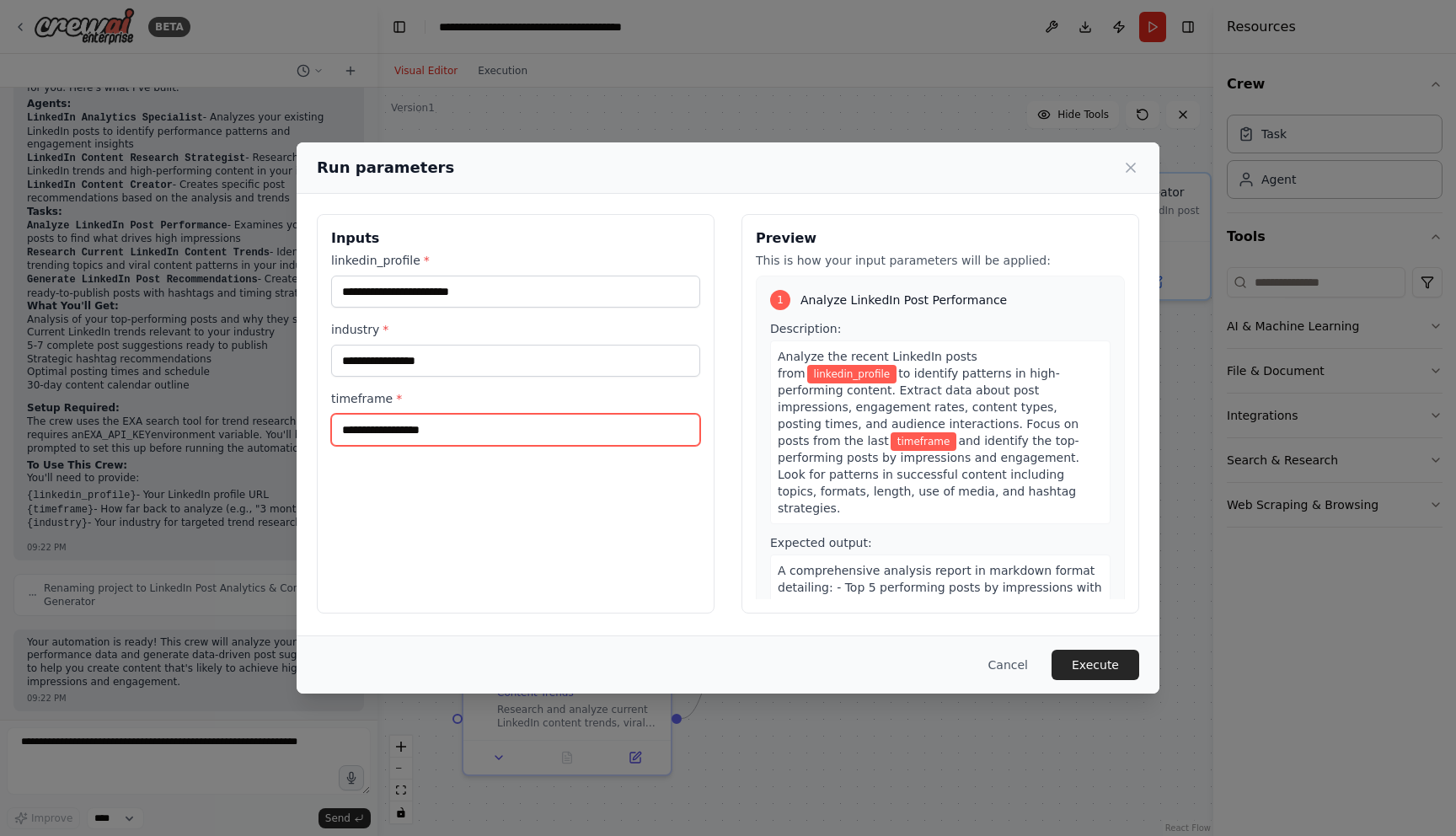
click at [555, 439] on input "timeframe *" at bounding box center [515, 430] width 369 height 32
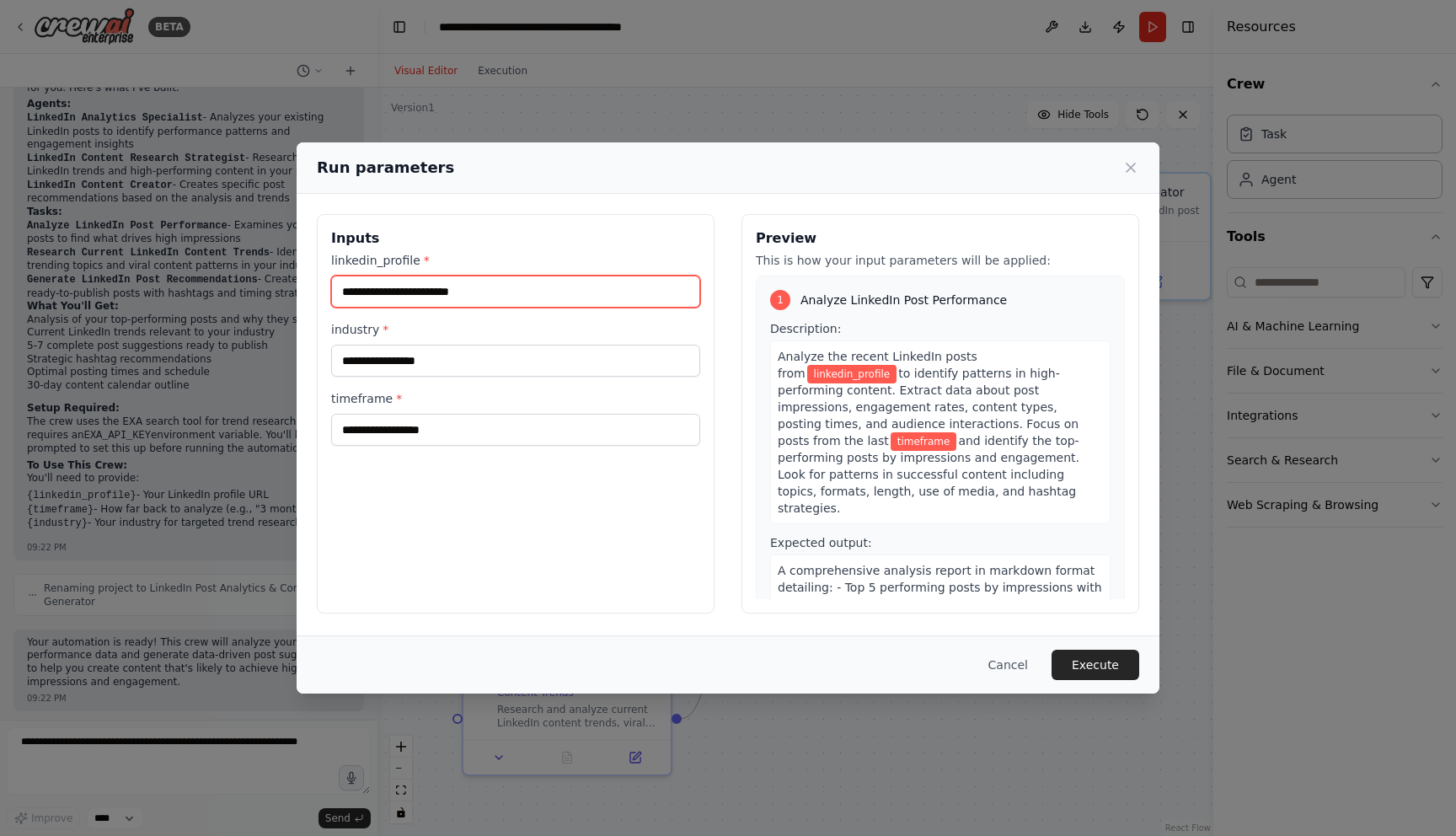
click at [534, 301] on input "linkedin_profile *" at bounding box center [515, 292] width 369 height 32
paste input "**********"
type input "**********"
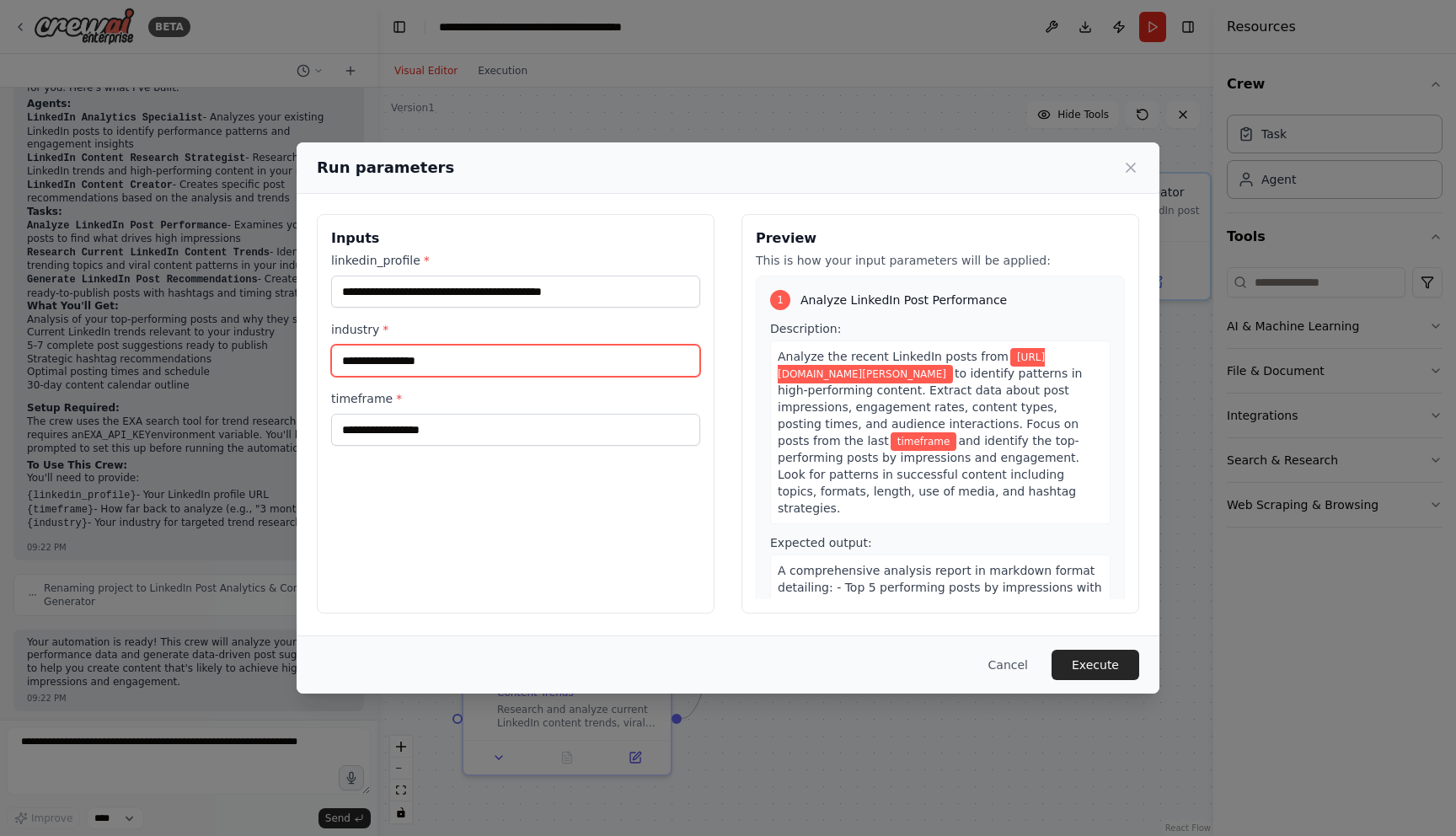
click at [531, 358] on input "industry *" at bounding box center [515, 360] width 369 height 32
type input "****"
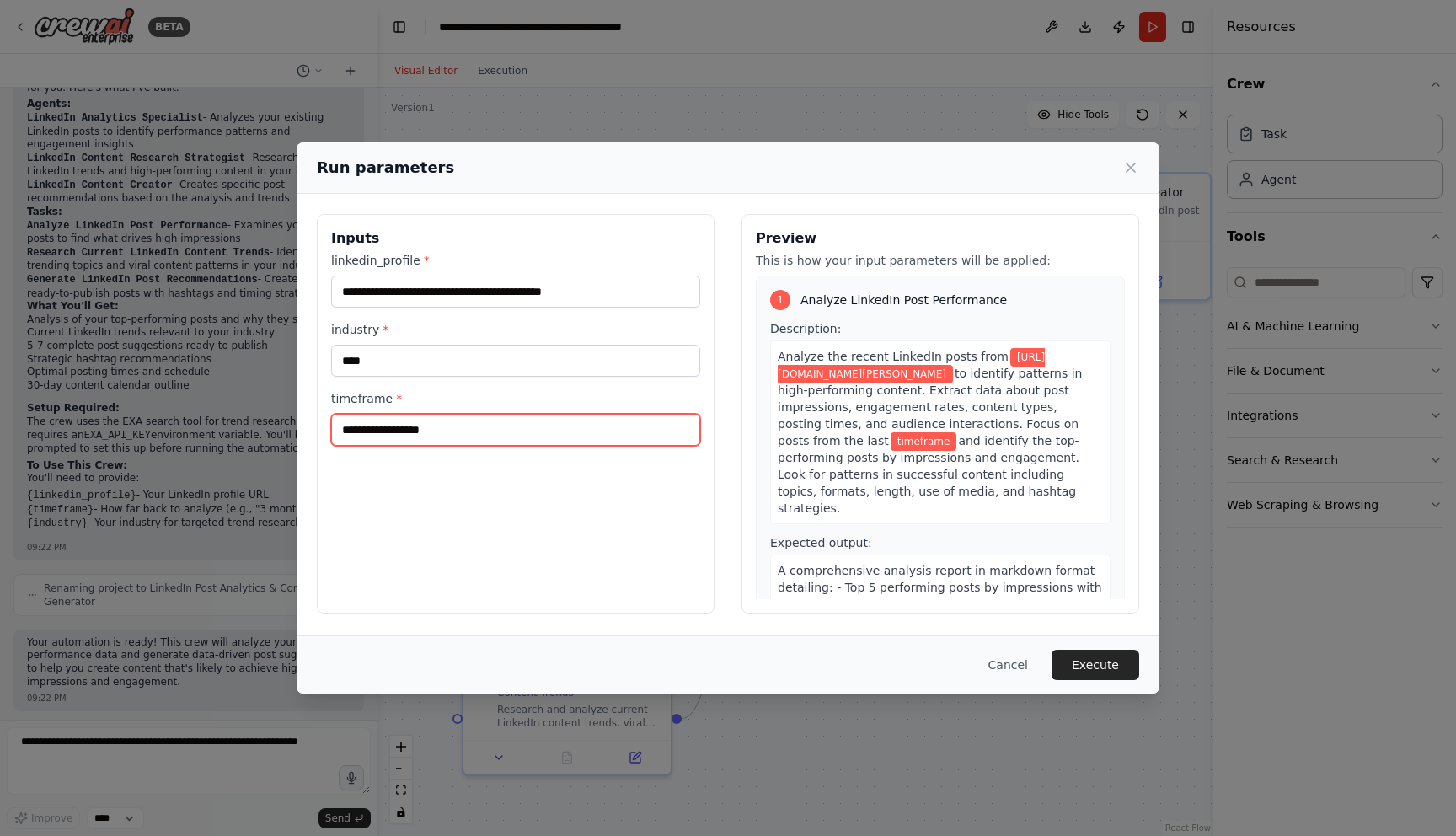
click at [468, 437] on input "timeframe *" at bounding box center [515, 430] width 369 height 32
type input "*****"
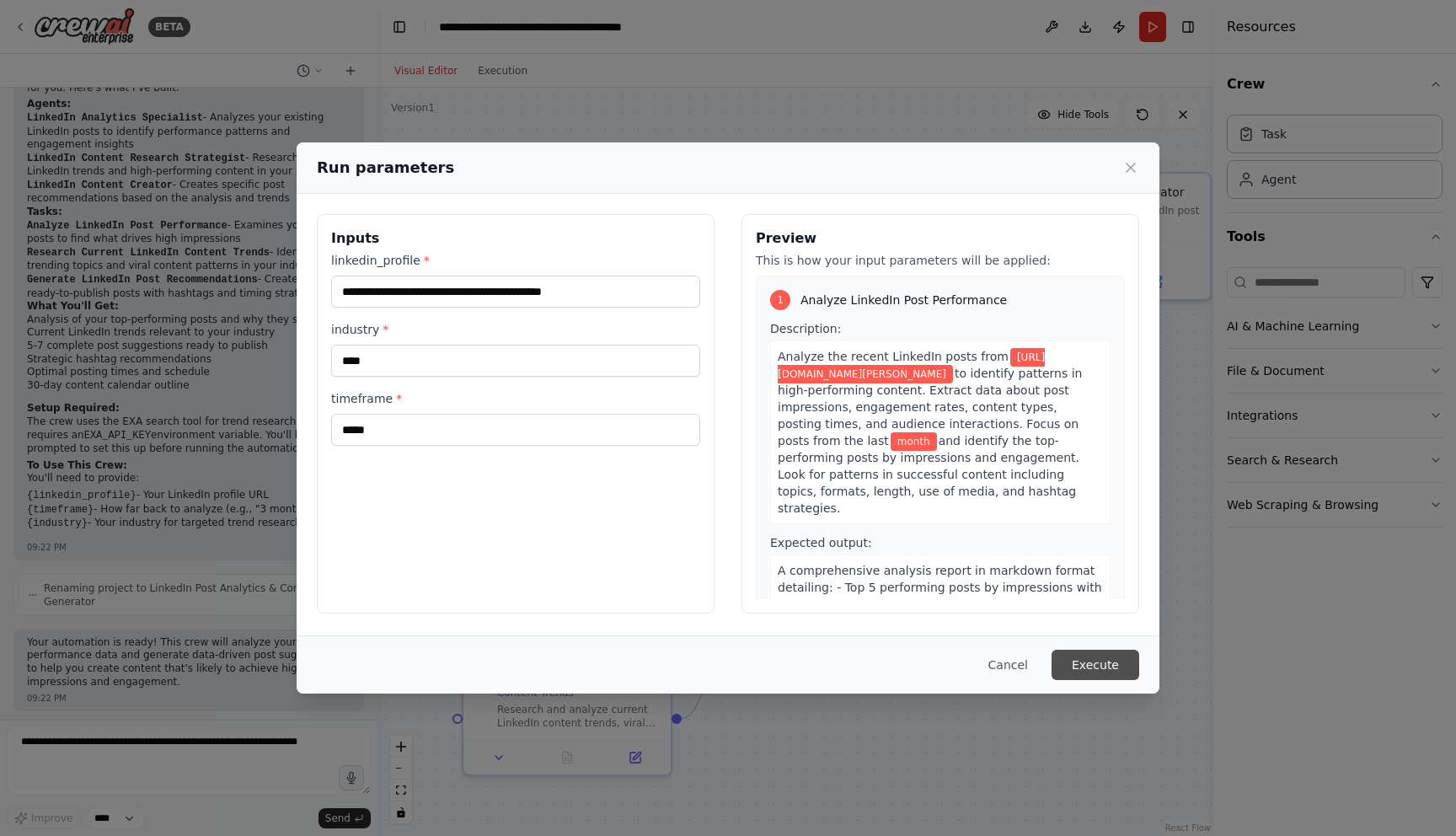
click at [1096, 668] on button "Execute" at bounding box center [1095, 665] width 88 height 30
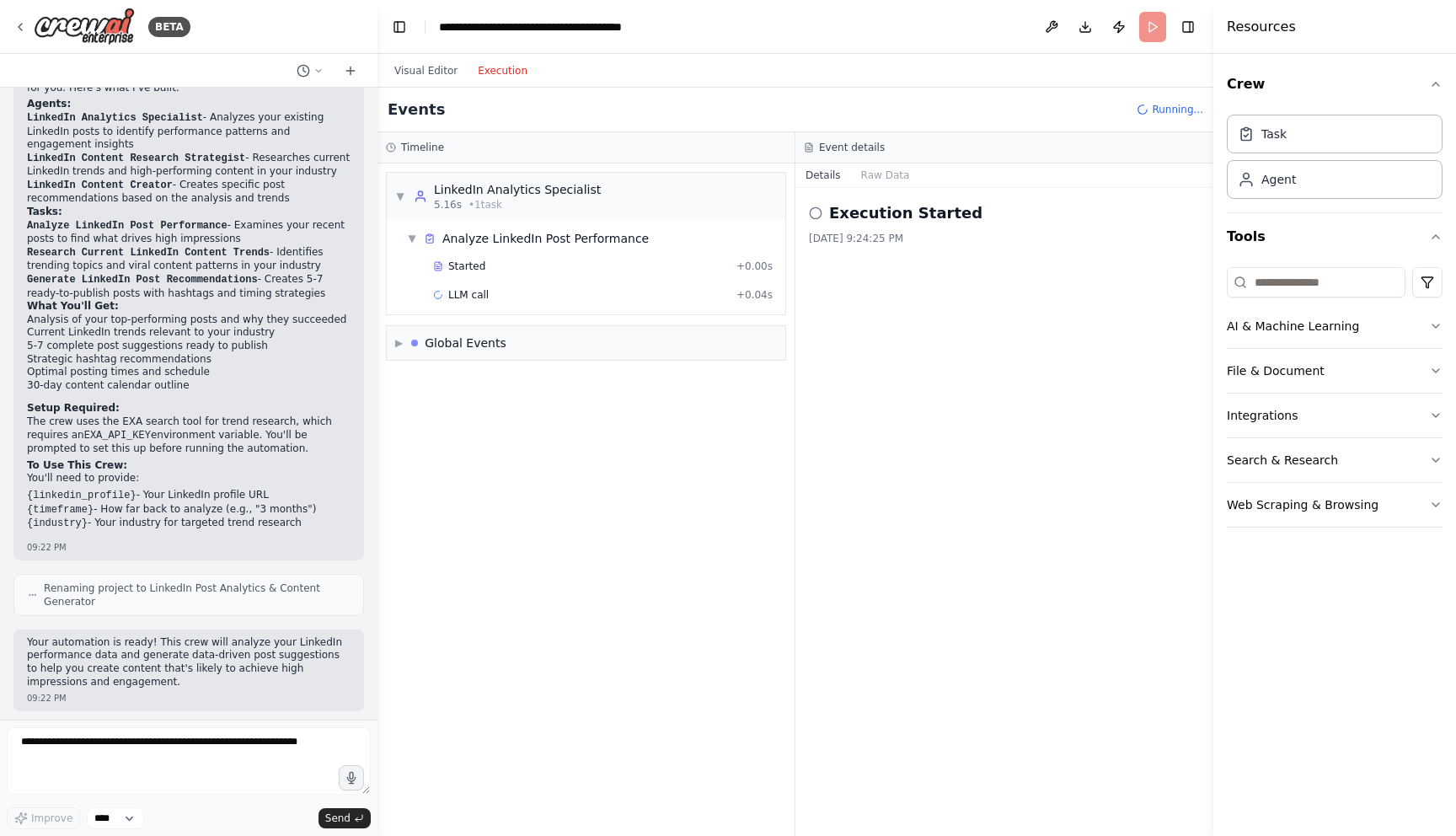
click at [511, 74] on button "Execution" at bounding box center [503, 70] width 70 height 20
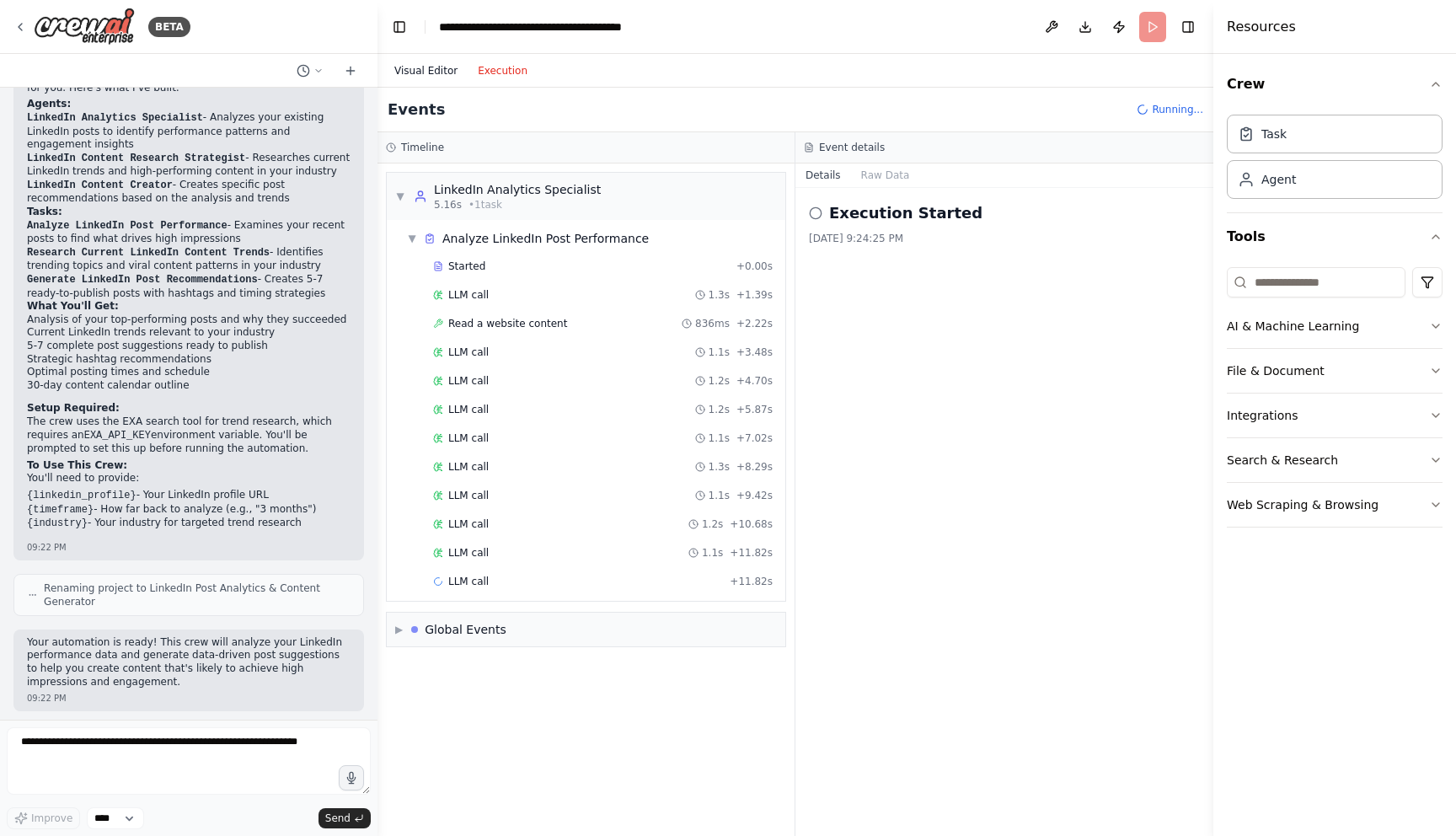
click at [409, 68] on button "Visual Editor" at bounding box center [425, 70] width 83 height 20
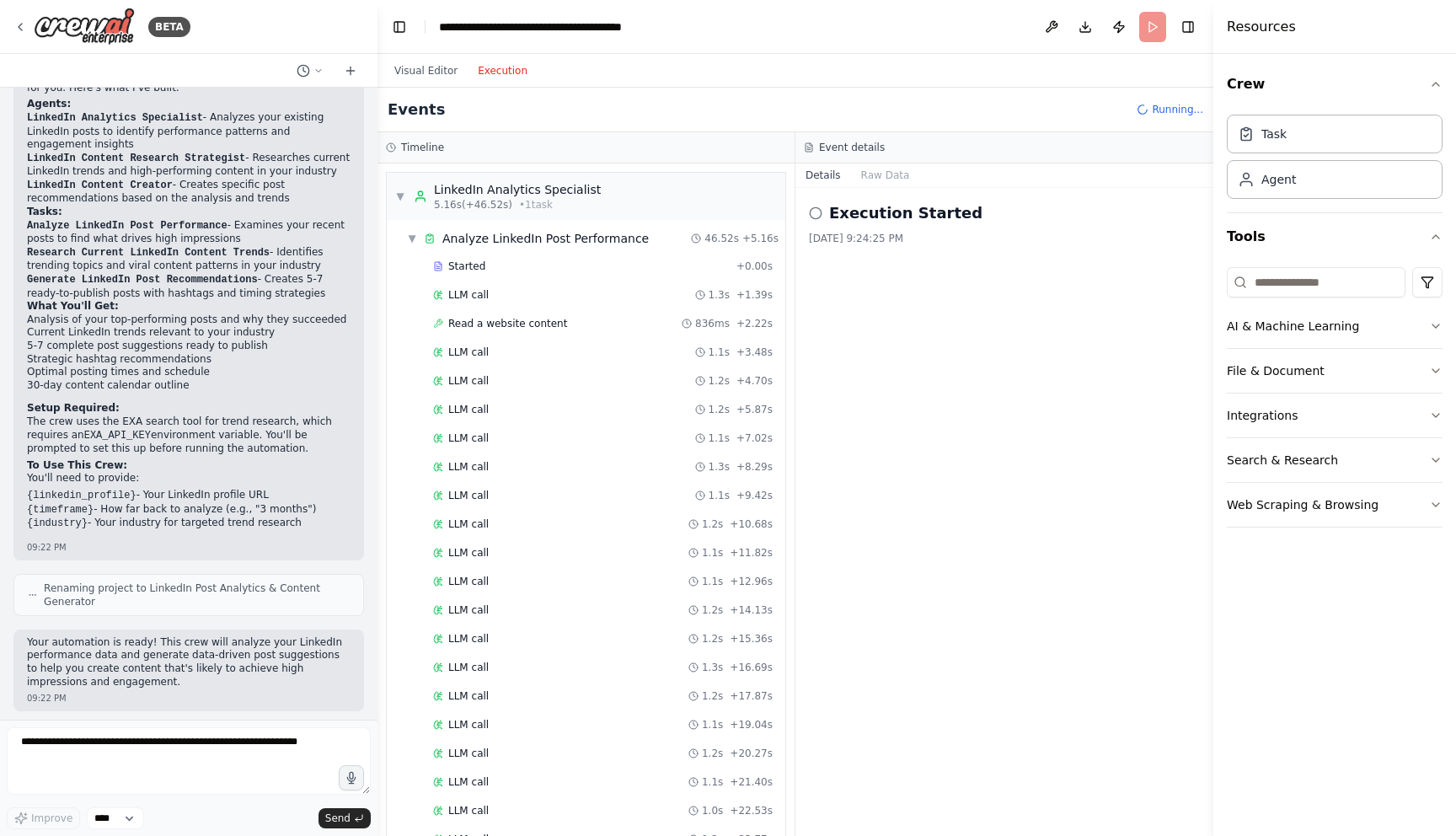
click at [505, 65] on button "Execution" at bounding box center [503, 70] width 70 height 20
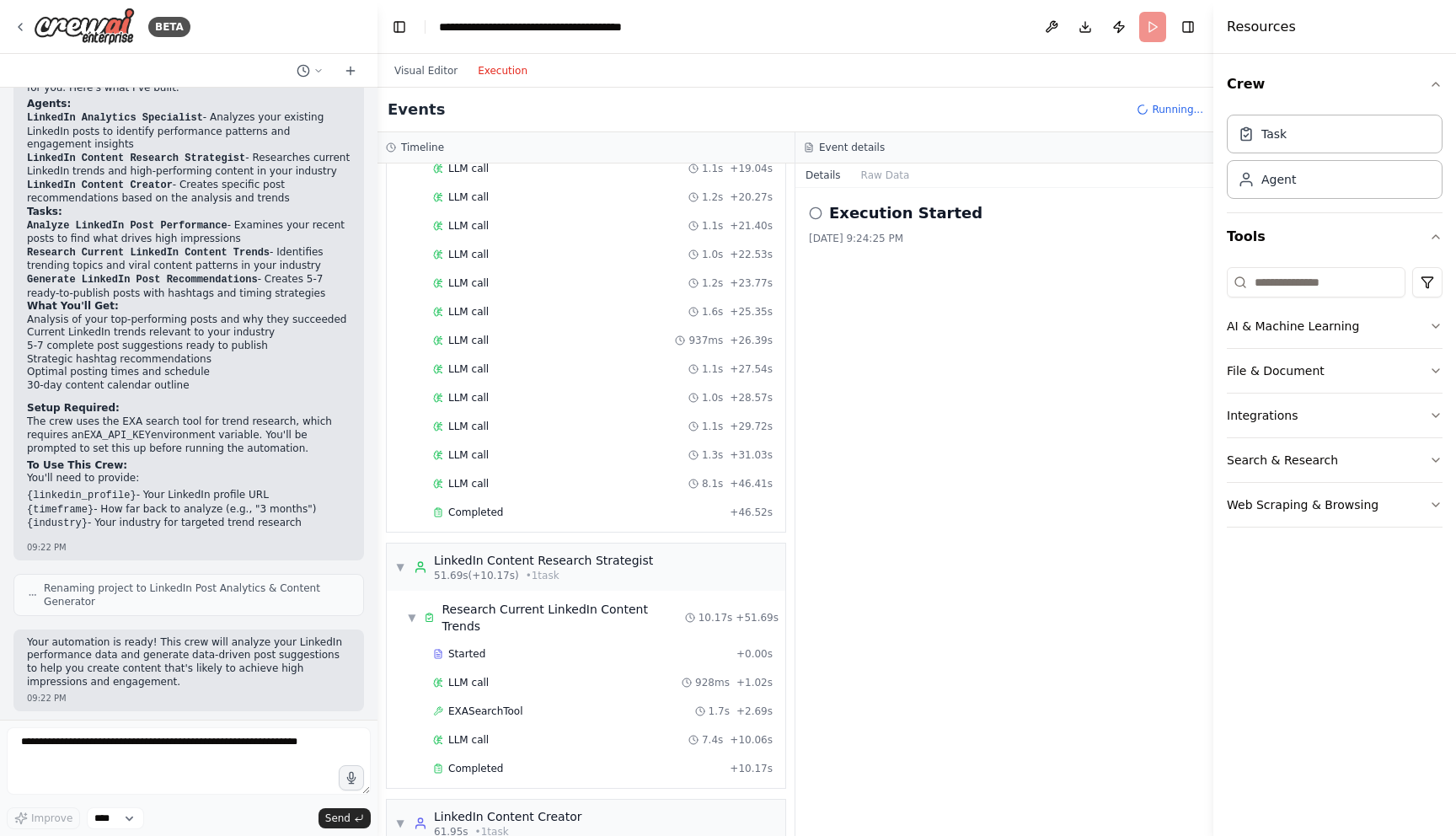
scroll to position [710, 0]
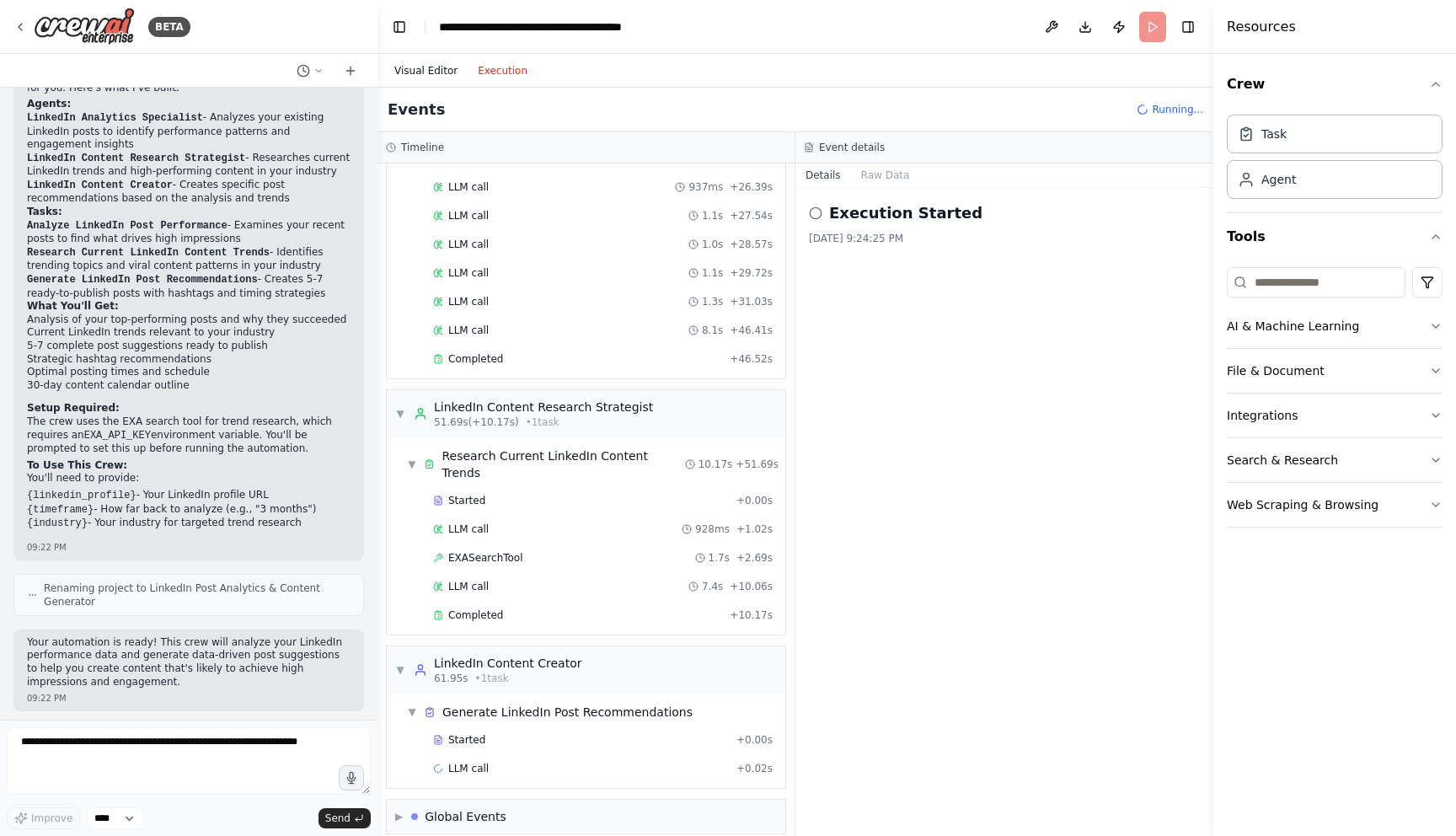
click at [425, 72] on button "Visual Editor" at bounding box center [425, 70] width 83 height 20
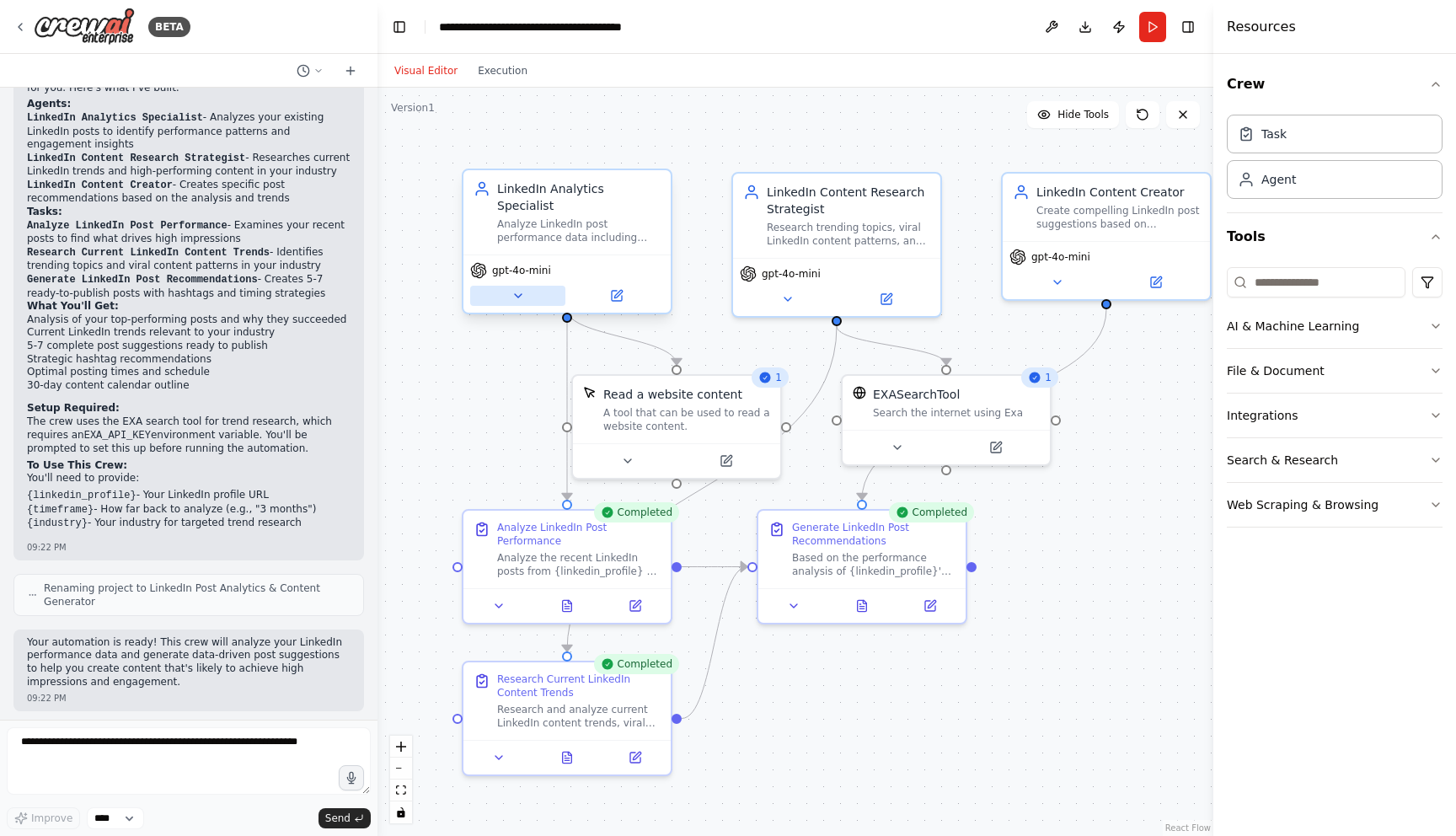
click at [516, 294] on icon at bounding box center [518, 296] width 7 height 4
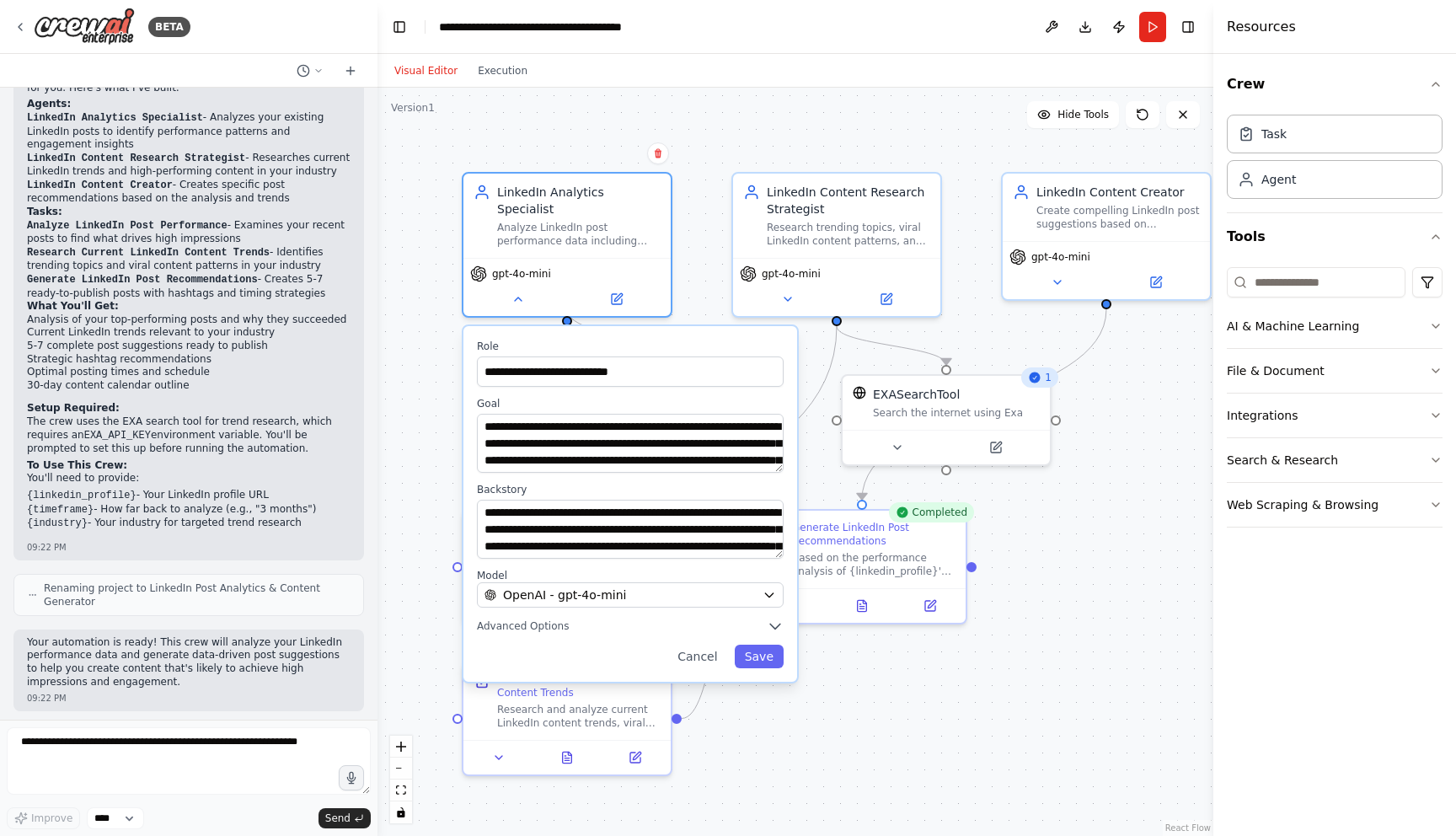
click at [661, 105] on div ".deletable-edge-delete-btn { width: 20px; height: 20px; border: 0px solid #ffff…" at bounding box center [795, 461] width 836 height 748
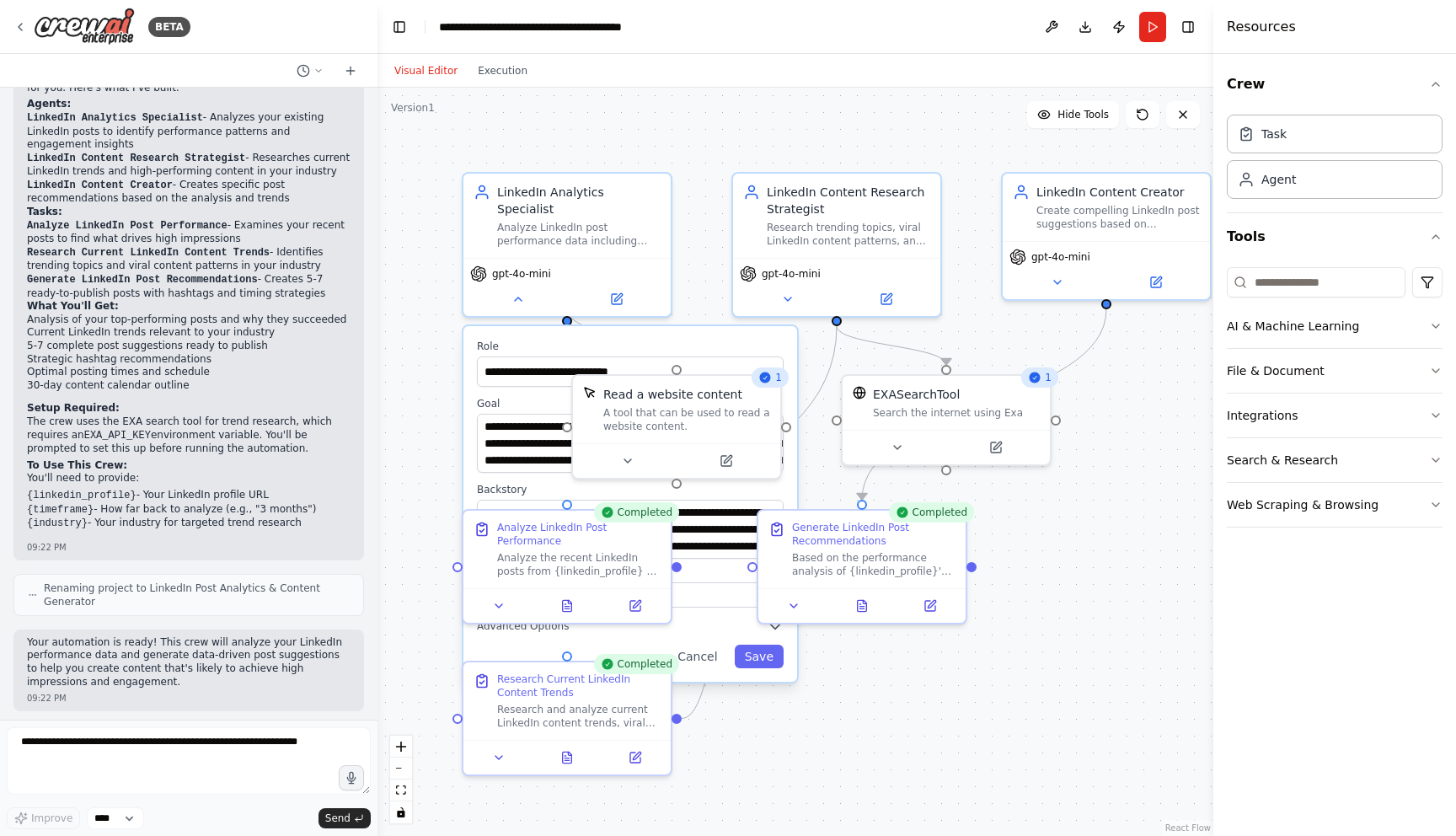
click at [570, 142] on div ".deletable-edge-delete-btn { width: 20px; height: 20px; border: 0px solid #ffff…" at bounding box center [795, 461] width 836 height 748
click at [694, 648] on button "Cancel" at bounding box center [697, 657] width 59 height 24
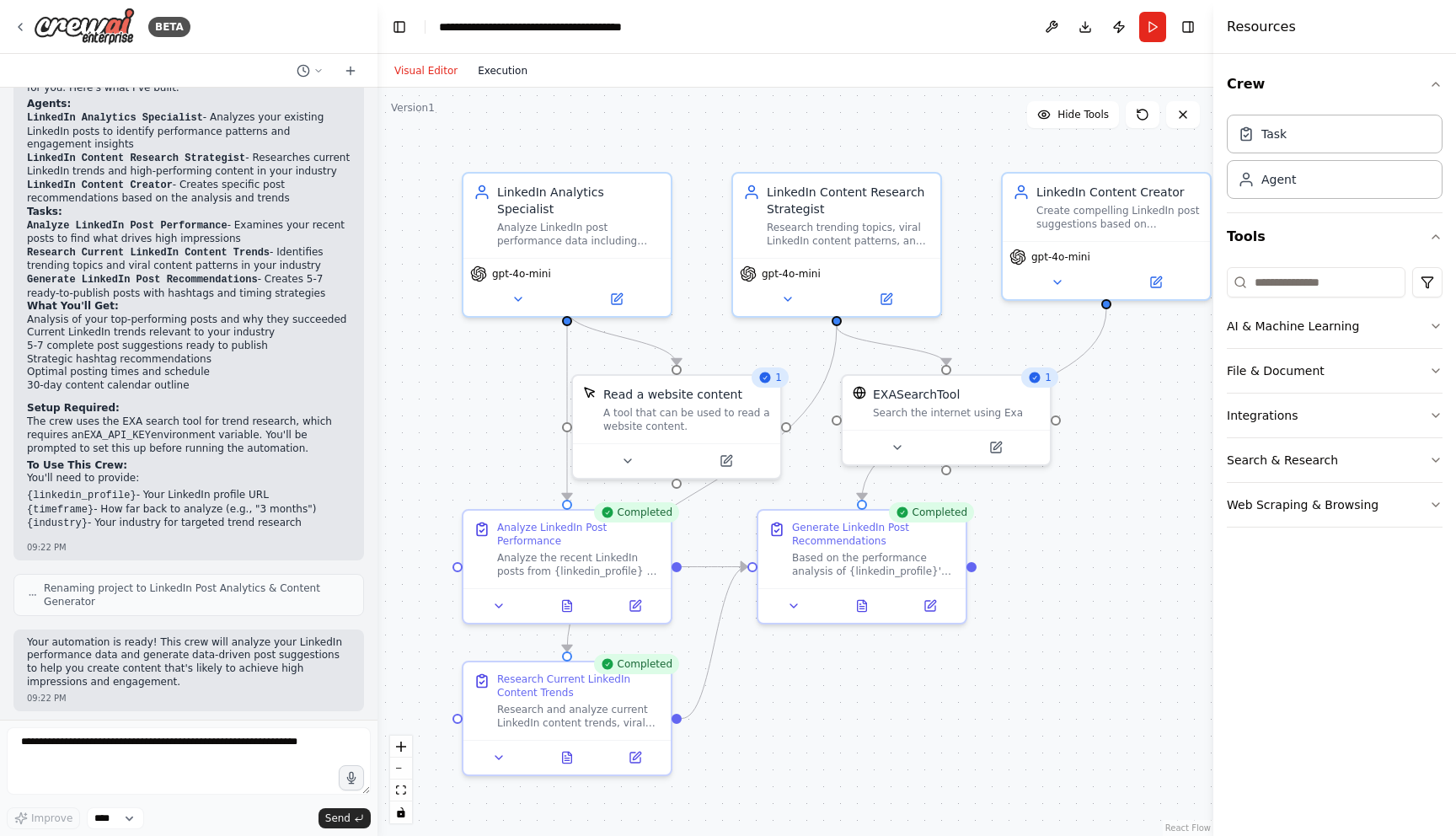
click at [487, 60] on button "Execution" at bounding box center [503, 70] width 70 height 20
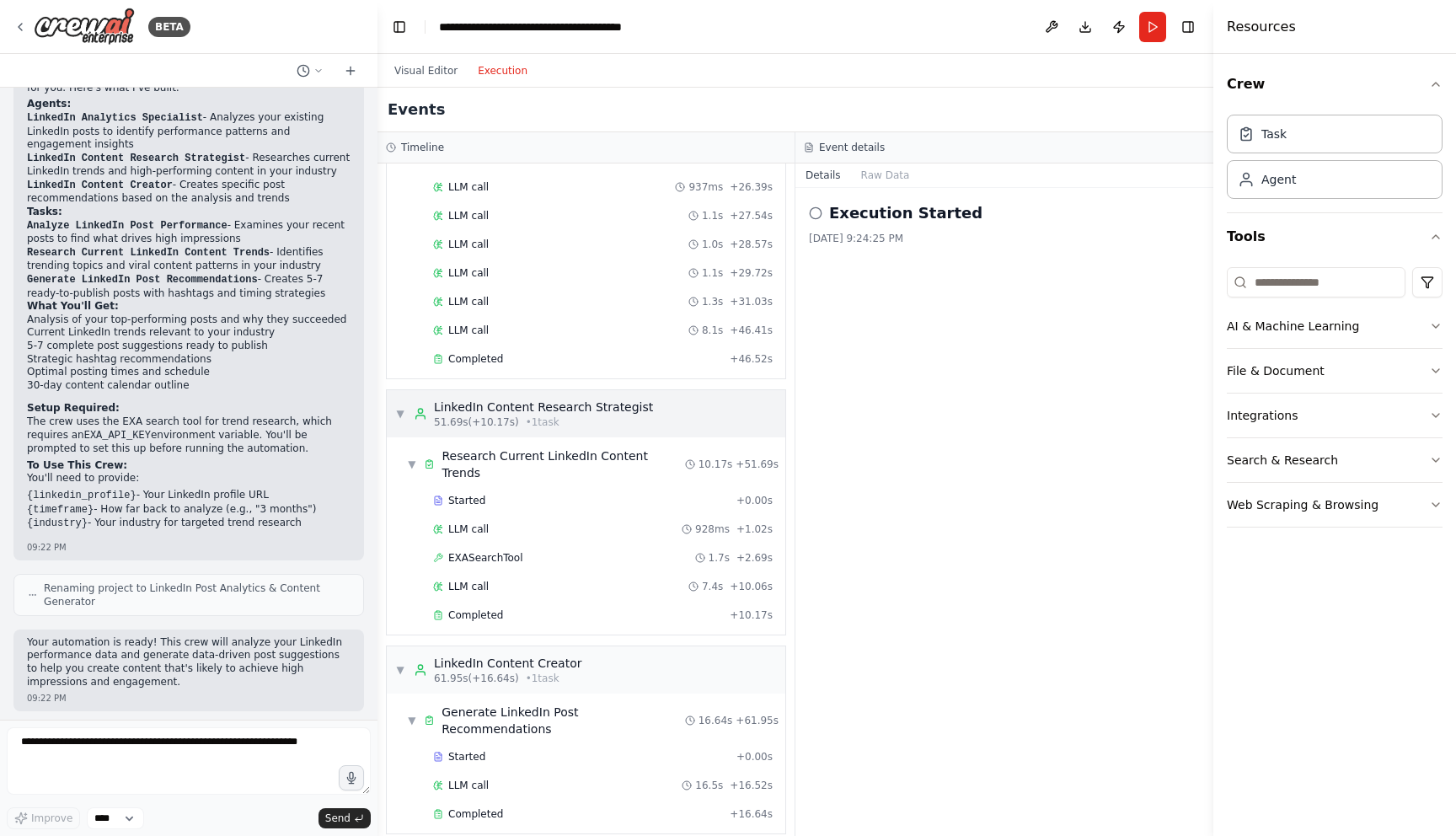
scroll to position [739, 0]
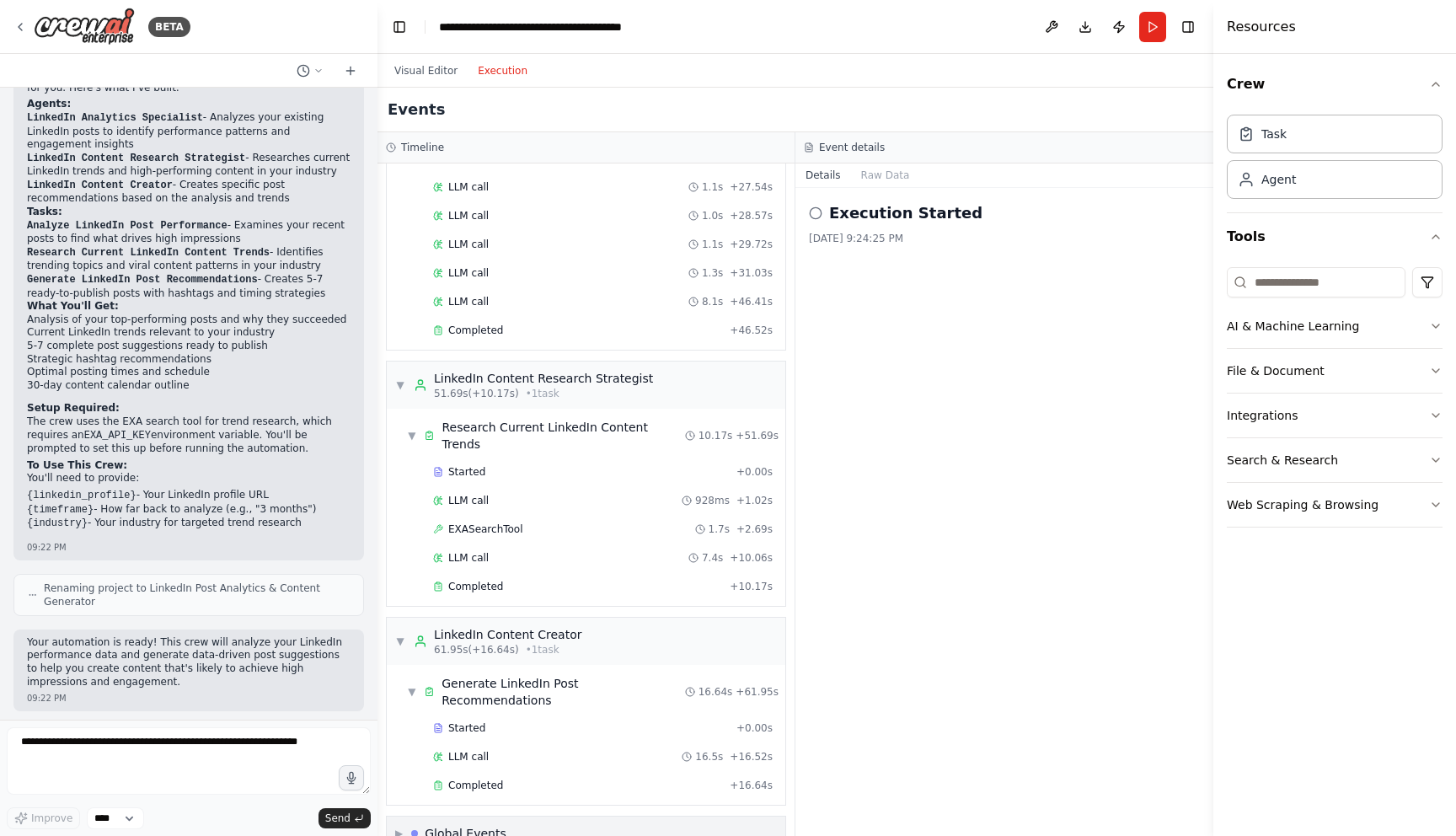
click at [389, 817] on div "▶ Global Events" at bounding box center [586, 834] width 399 height 34
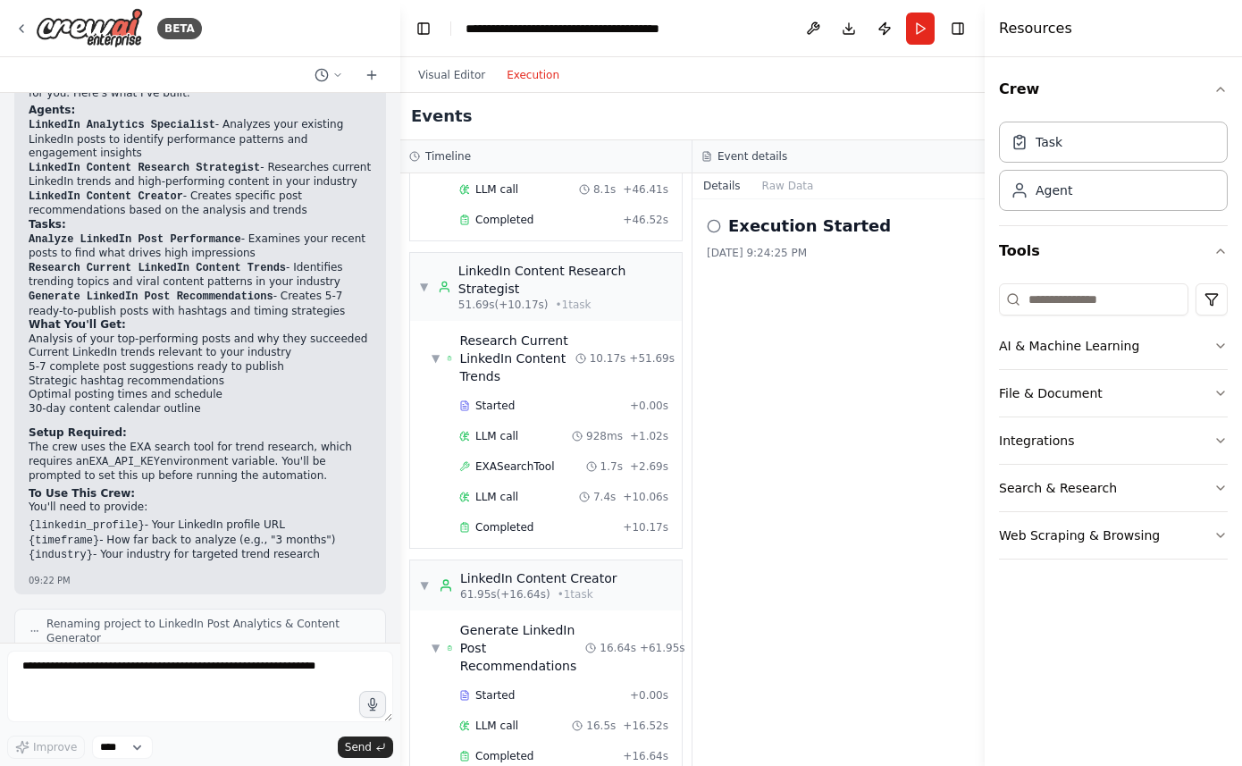
scroll to position [978, 0]
